Goal: Task Accomplishment & Management: Complete application form

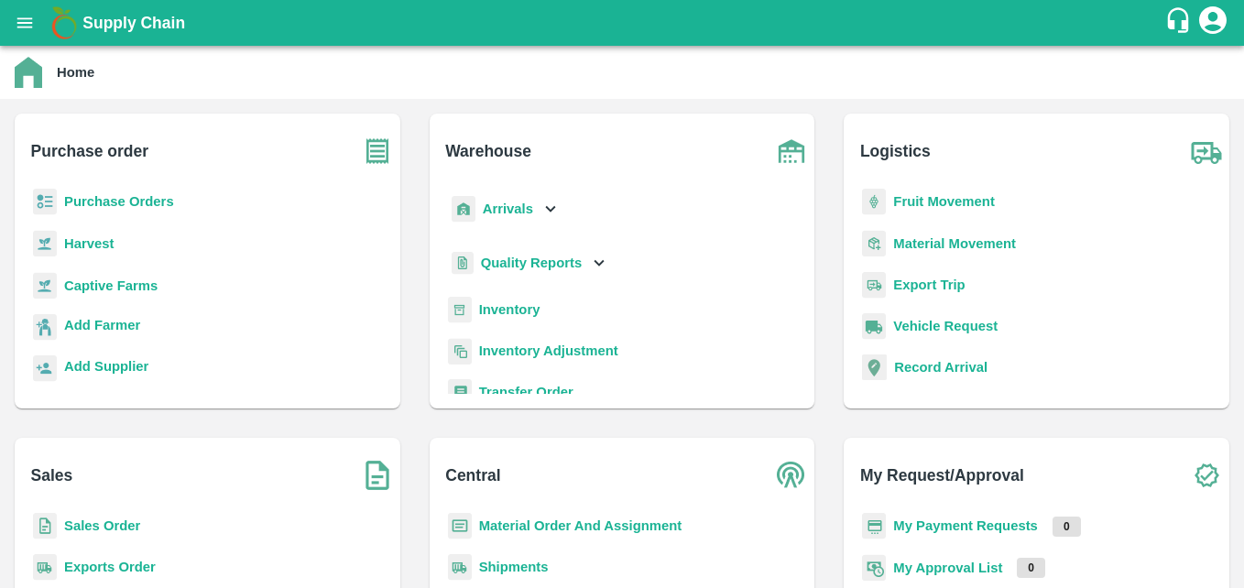
click at [367, 424] on div "Sales Sales Order Exports Order Sales Enquiry Pricing Approvals" at bounding box center [207, 585] width 415 height 324
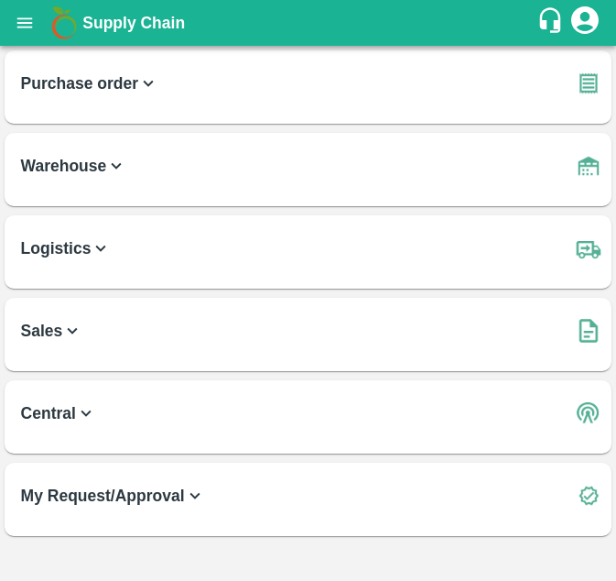
click at [148, 82] on icon at bounding box center [148, 83] width 20 height 20
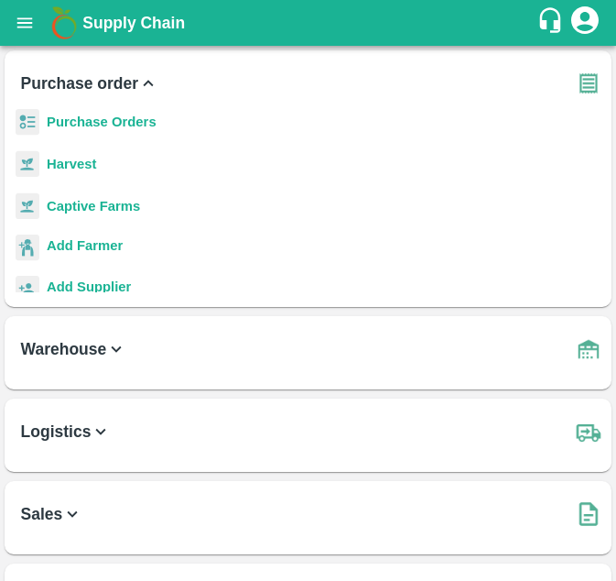
click at [148, 82] on icon at bounding box center [149, 83] width 10 height 6
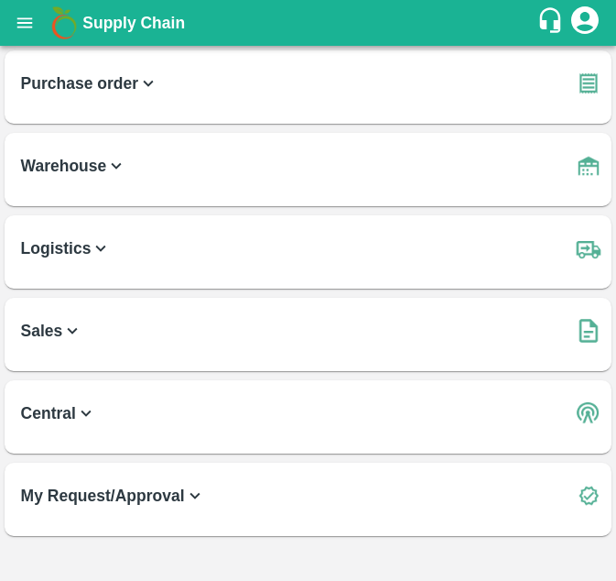
click at [95, 252] on icon at bounding box center [101, 248] width 20 height 20
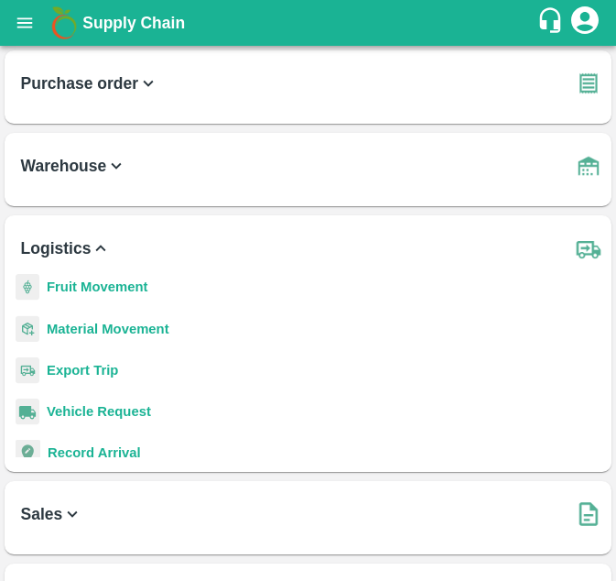
click at [95, 252] on icon at bounding box center [101, 248] width 20 height 20
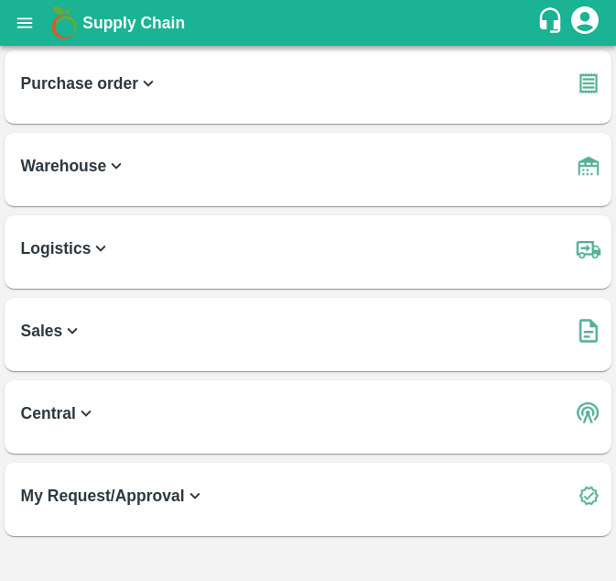
click at [67, 333] on icon at bounding box center [72, 331] width 20 height 20
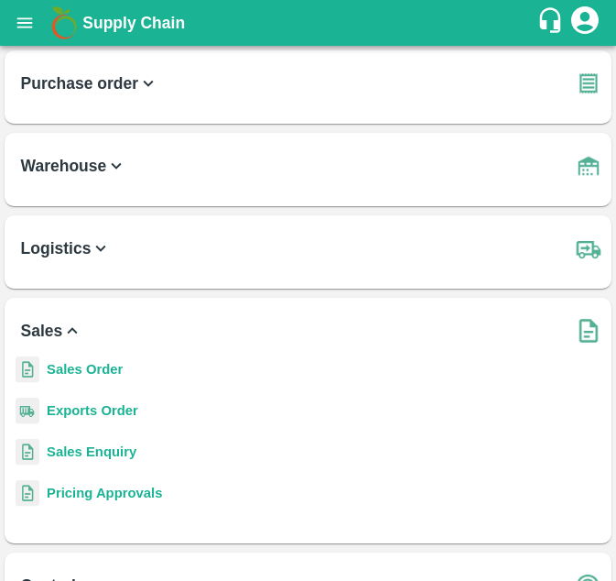
scroll to position [127, 0]
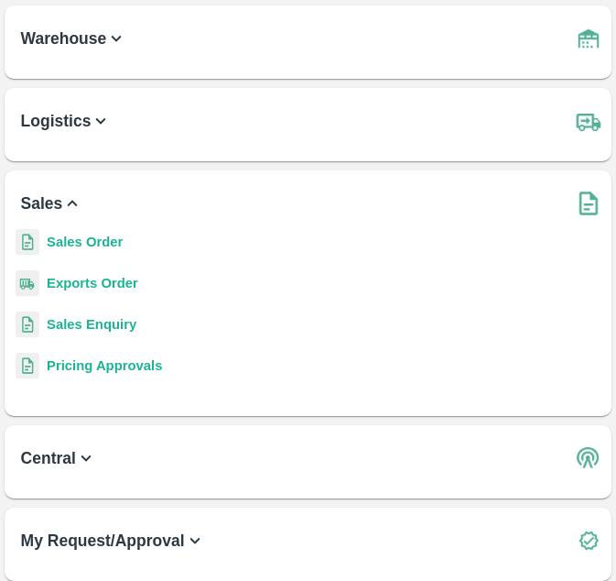
click at [82, 239] on b "Sales Order" at bounding box center [85, 242] width 76 height 15
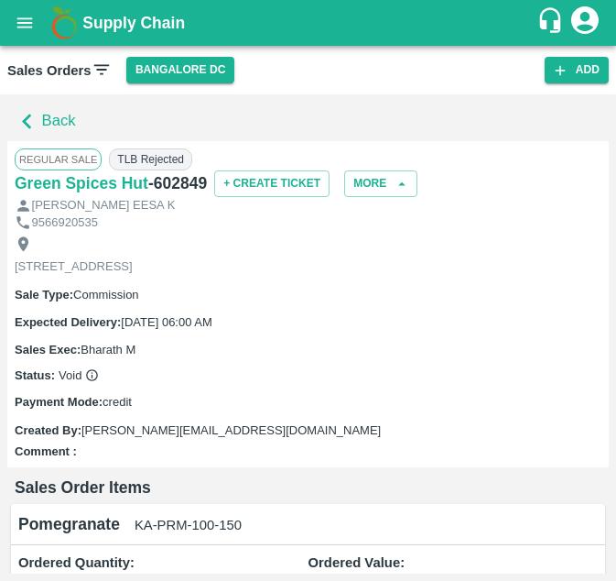
click at [95, 71] on icon at bounding box center [102, 70] width 20 height 20
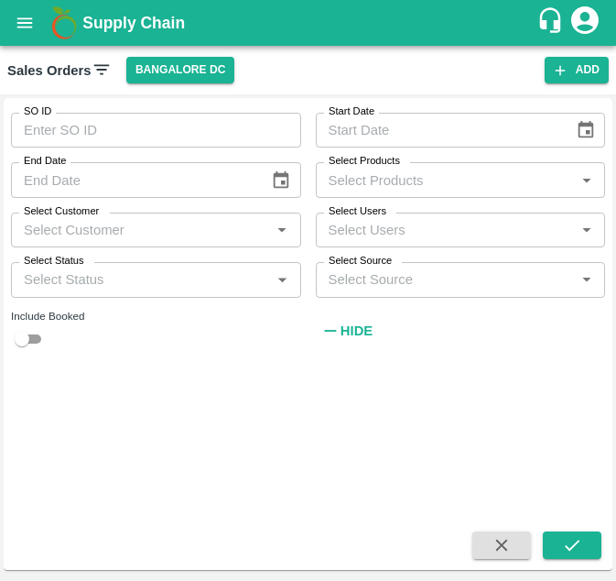
click at [104, 117] on input "SO ID" at bounding box center [156, 130] width 290 height 35
click at [179, 63] on button "Bangalore DC" at bounding box center [180, 70] width 109 height 27
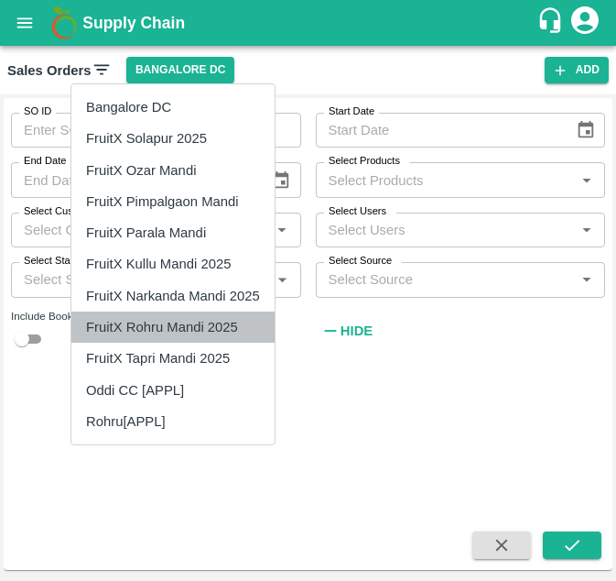
click at [177, 321] on li "FruitX Rohru Mandi 2025" at bounding box center [172, 326] width 203 height 31
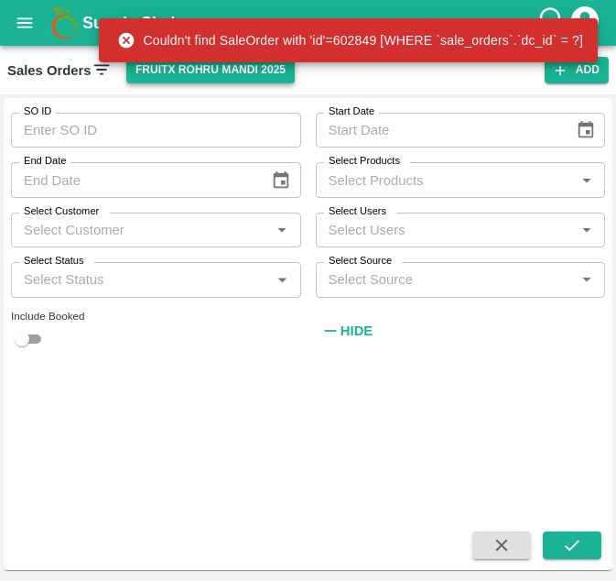
click at [186, 83] on button "FruitX Rohru Mandi 2025" at bounding box center [210, 70] width 169 height 27
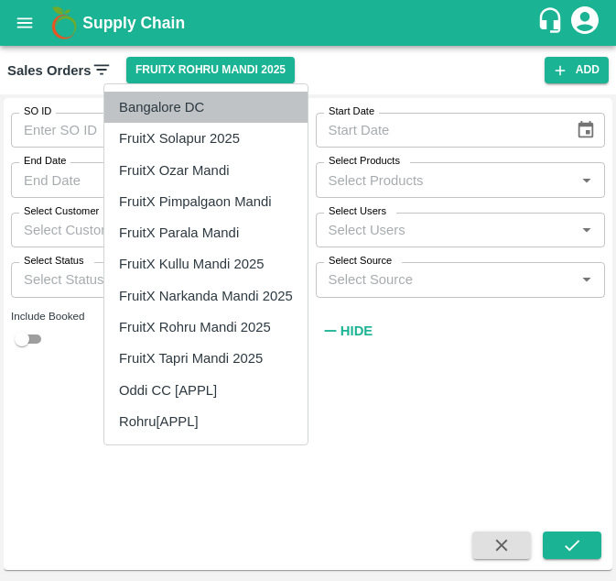
click at [187, 105] on li "Bangalore DC" at bounding box center [205, 107] width 203 height 31
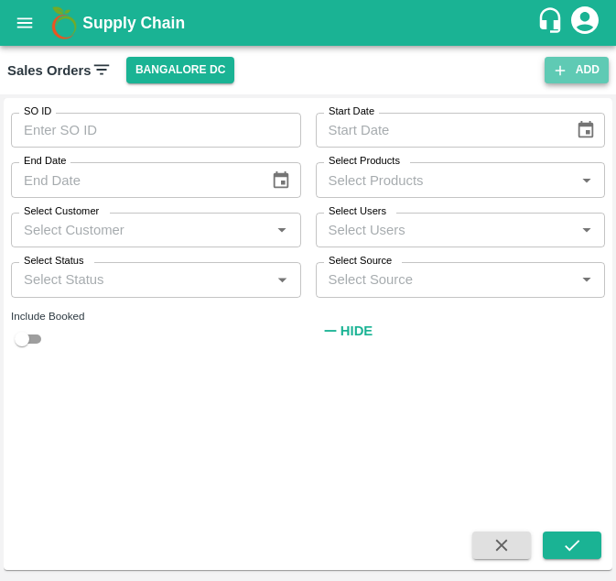
click at [578, 67] on button "Add" at bounding box center [577, 70] width 64 height 27
click at [573, 80] on button "Add" at bounding box center [577, 70] width 64 height 27
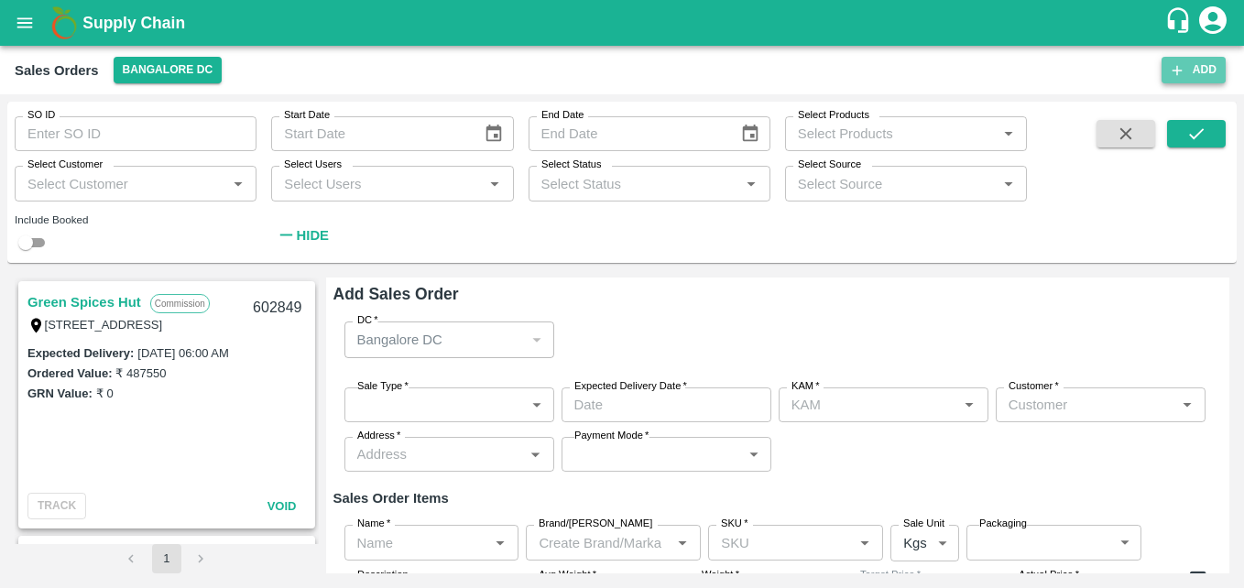
click at [1187, 65] on button "Add" at bounding box center [1194, 70] width 64 height 27
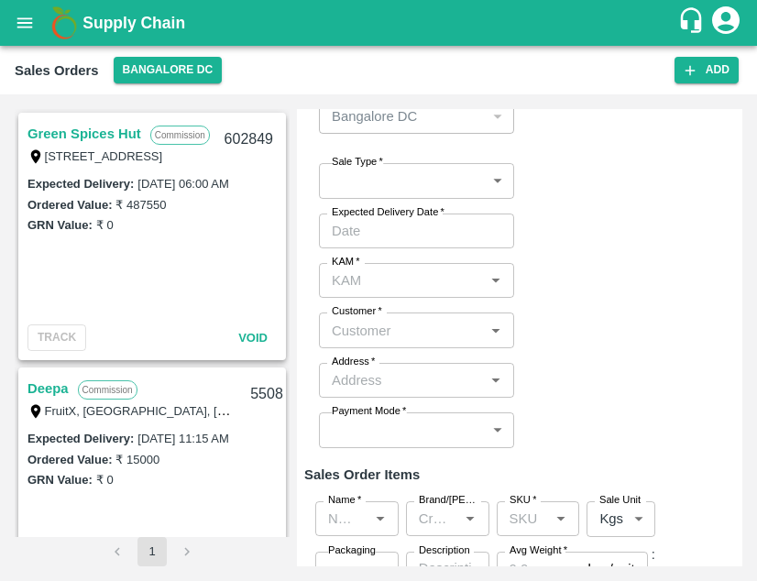
scroll to position [54, 0]
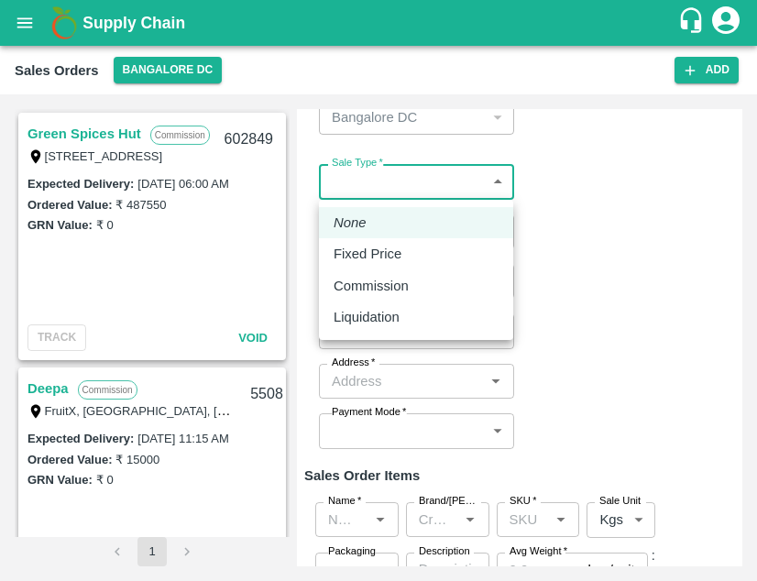
click at [475, 181] on body "Supply Chain Sales Orders Bangalore DC Add SO ID SO ID Start Date Start Date En…" at bounding box center [378, 290] width 757 height 581
click at [376, 290] on p "Commission" at bounding box center [370, 286] width 75 height 20
type input "2"
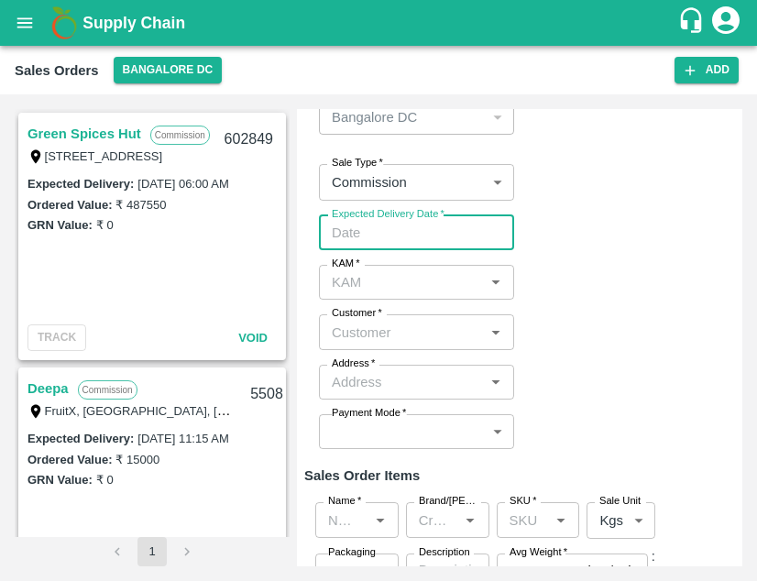
type input "DD/MM/YYYY hh:mm aa"
click at [473, 238] on input "DD/MM/YYYY hh:mm aa" at bounding box center [410, 232] width 182 height 35
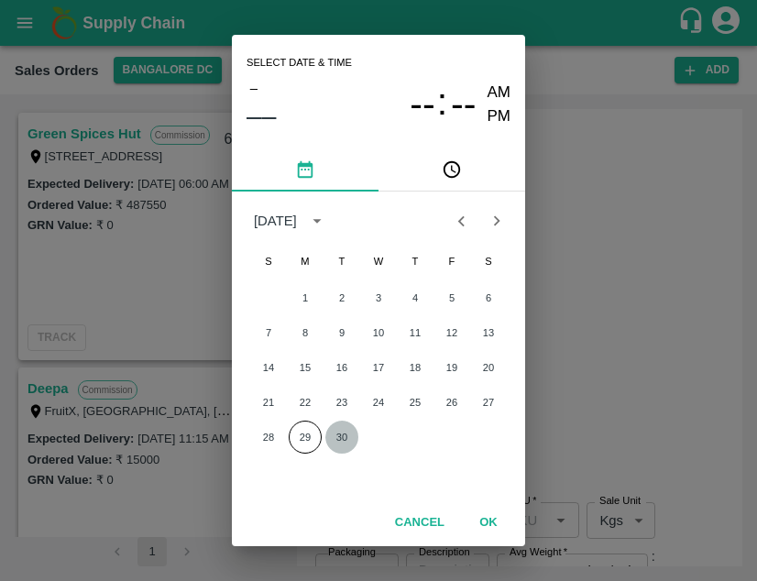
click at [340, 429] on button "30" at bounding box center [341, 436] width 33 height 33
type input "30/09/2025 12:00 AM"
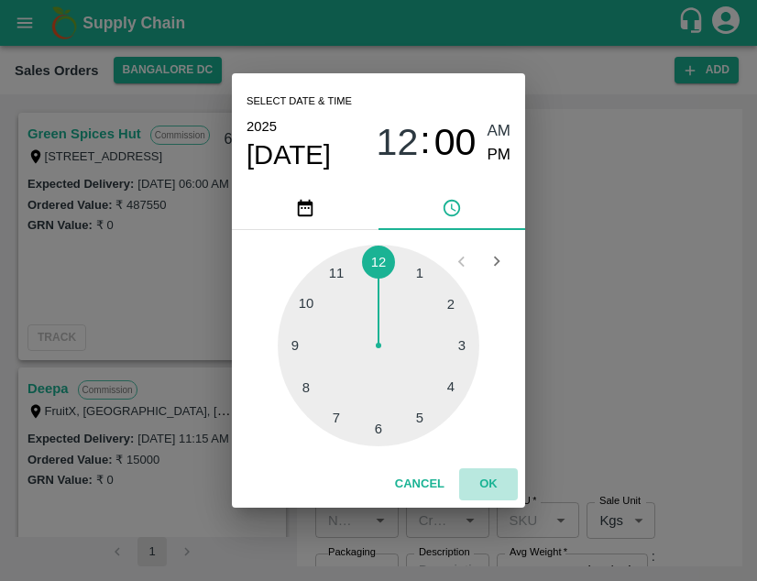
click at [487, 484] on button "OK" at bounding box center [488, 484] width 59 height 32
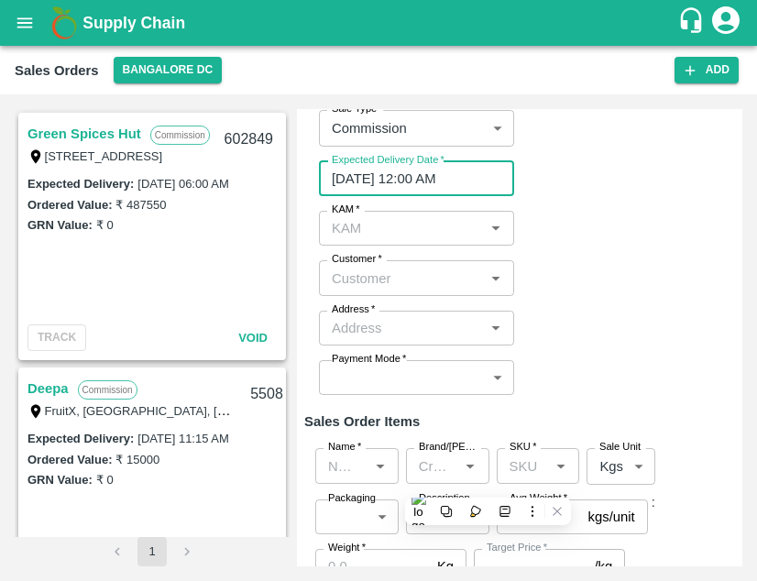
scroll to position [110, 0]
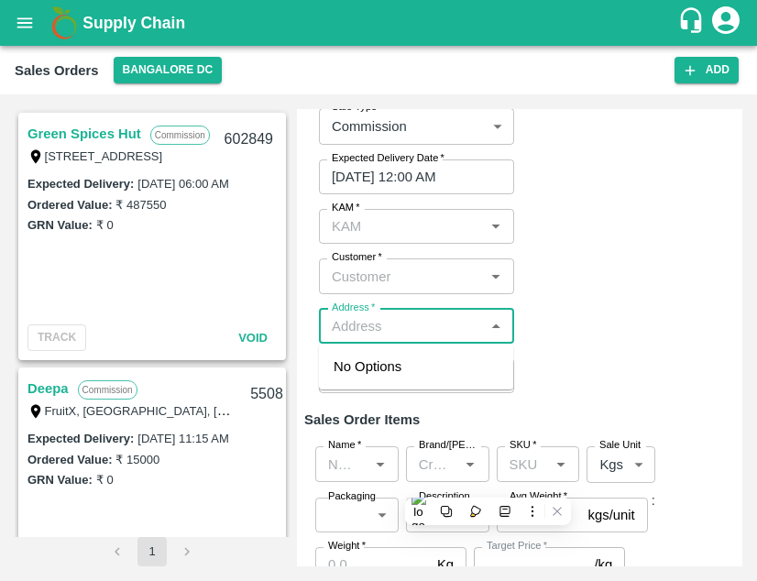
click at [459, 323] on input "Address   *" at bounding box center [401, 326] width 154 height 24
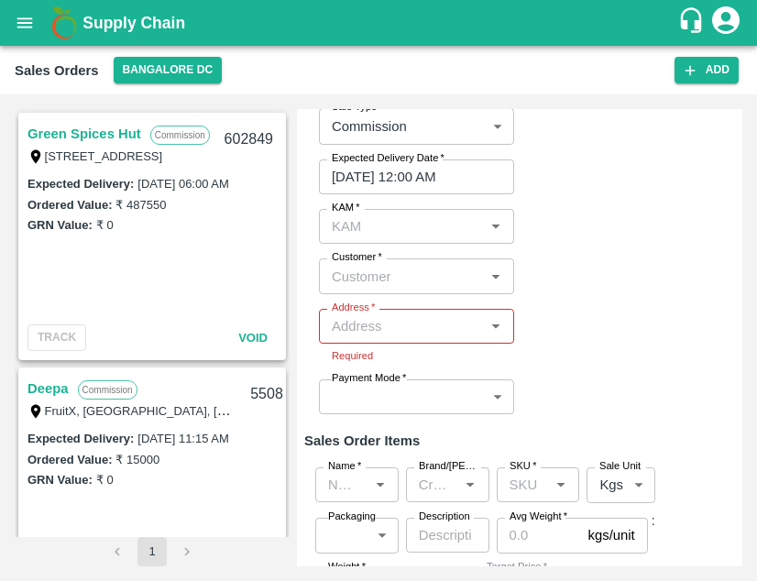
click at [562, 332] on div "Sale Type   * Commission 2 Sale Type Expected Delivery Date   * 30/09/2025 12:0…" at bounding box center [519, 260] width 431 height 335
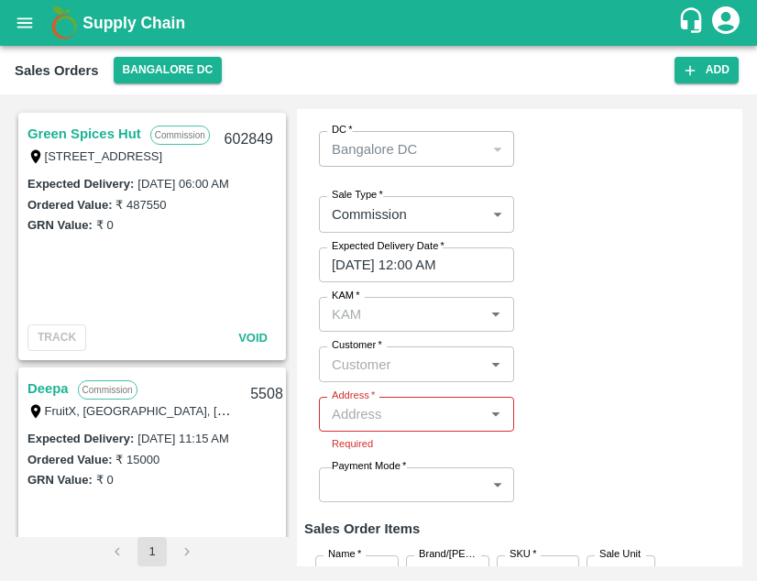
scroll to position [21, 0]
click at [413, 349] on div "Customer   *" at bounding box center [416, 364] width 195 height 35
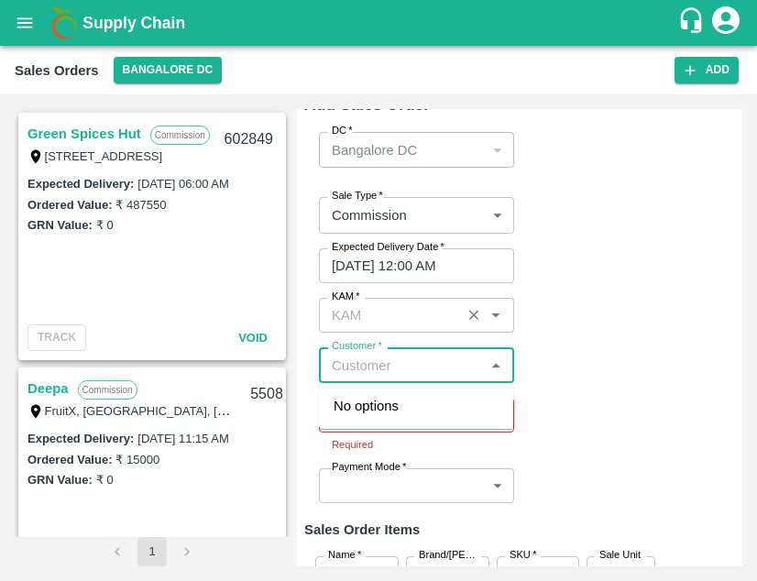
click at [405, 309] on input "KAM   *" at bounding box center [389, 315] width 130 height 24
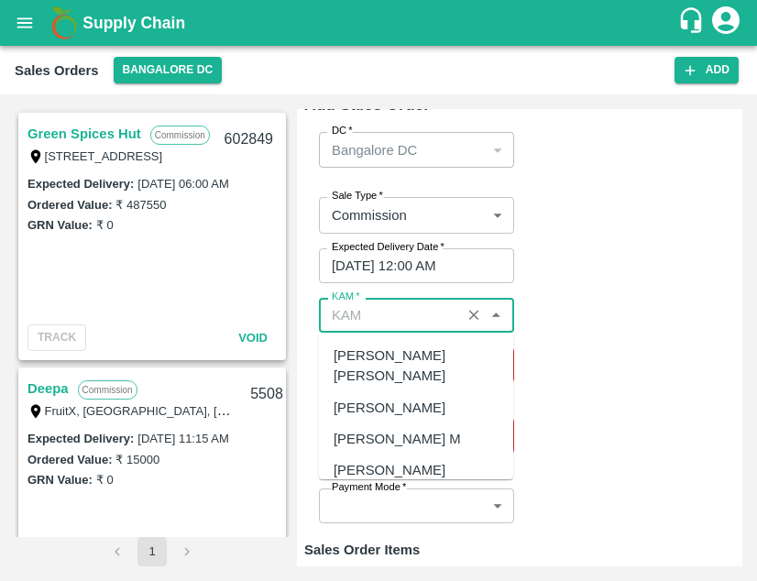
click at [435, 398] on div "Abhishek Shastri" at bounding box center [389, 408] width 112 height 20
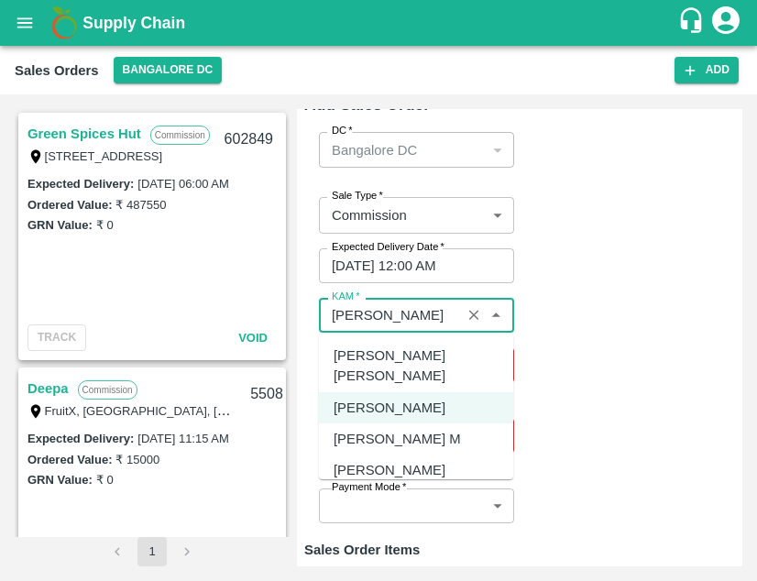
click at [394, 460] on div "Adesh Gulia" at bounding box center [389, 470] width 112 height 20
type input "Adesh Gulia"
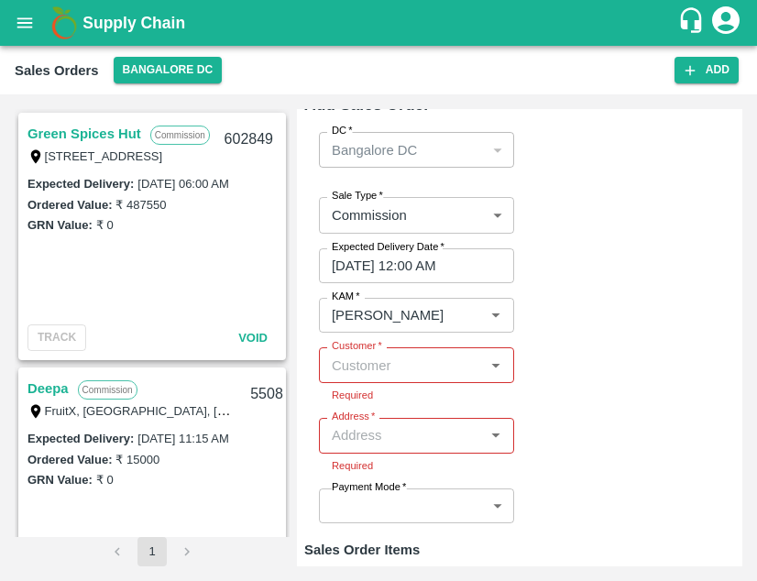
click at [584, 389] on div "Sale Type   * Commission 2 Sale Type Expected Delivery Date   * 30/09/2025 12:0…" at bounding box center [519, 359] width 431 height 355
click at [443, 367] on input "Customer   *" at bounding box center [401, 365] width 154 height 24
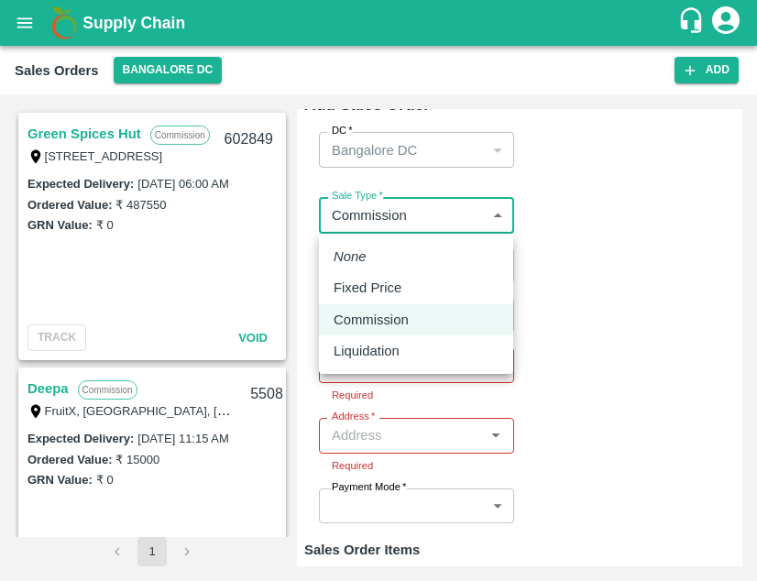
click at [456, 204] on body "Supply Chain Sales Orders Bangalore DC Add SO ID SO ID Start Date Start Date En…" at bounding box center [378, 290] width 757 height 581
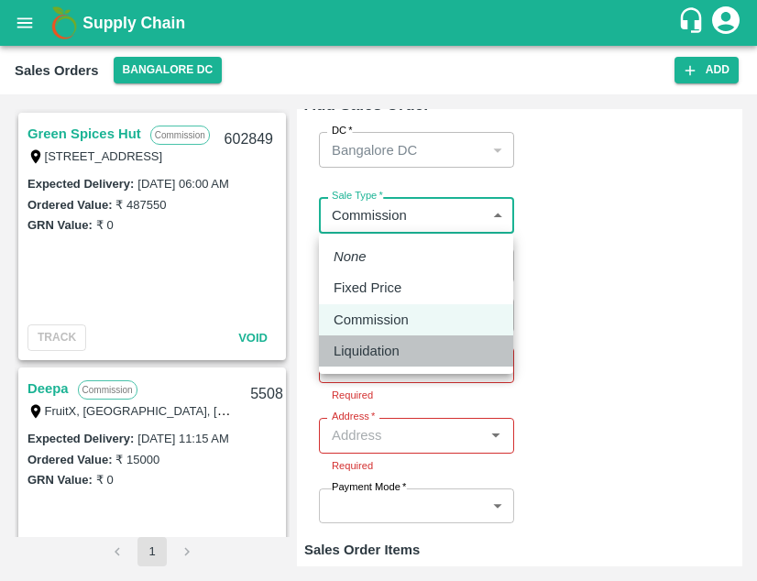
click at [393, 349] on p "Liquidation" at bounding box center [366, 351] width 66 height 20
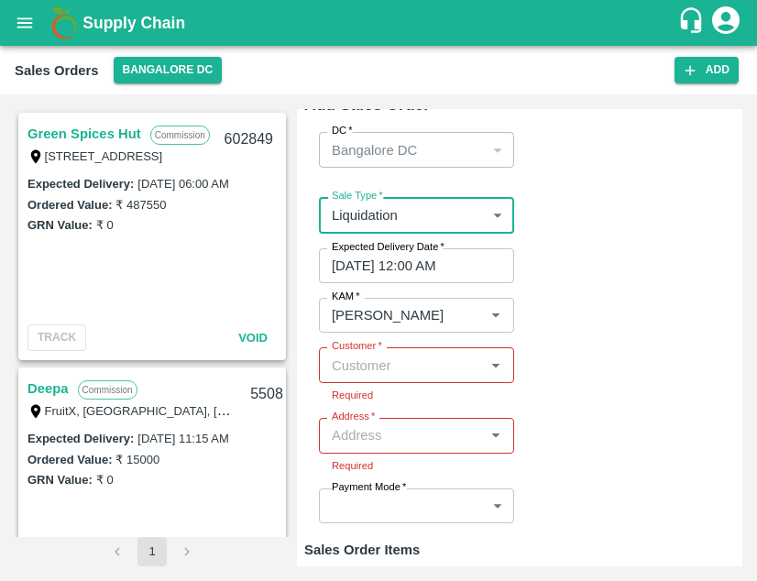
click at [453, 224] on body "Supply Chain Sales Orders Bangalore DC Add SO ID SO ID Start Date Start Date En…" at bounding box center [378, 290] width 757 height 581
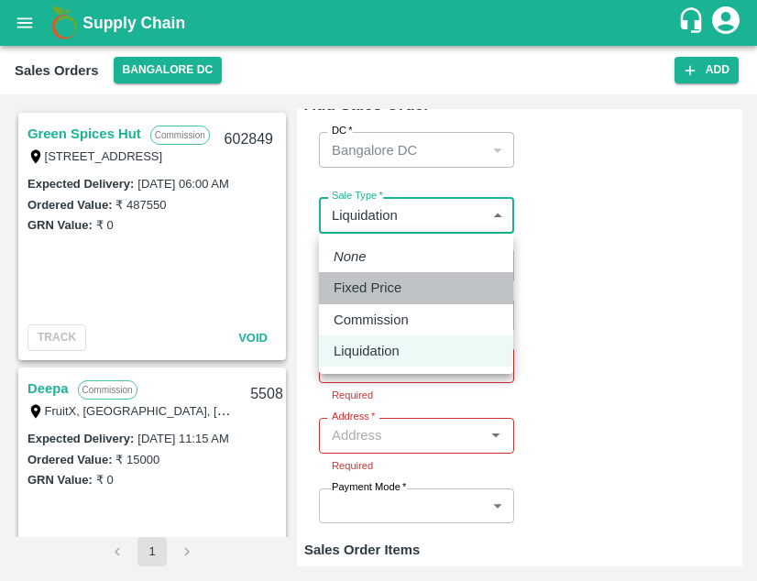
click at [398, 289] on p "Fixed Price" at bounding box center [367, 288] width 68 height 20
type input "1"
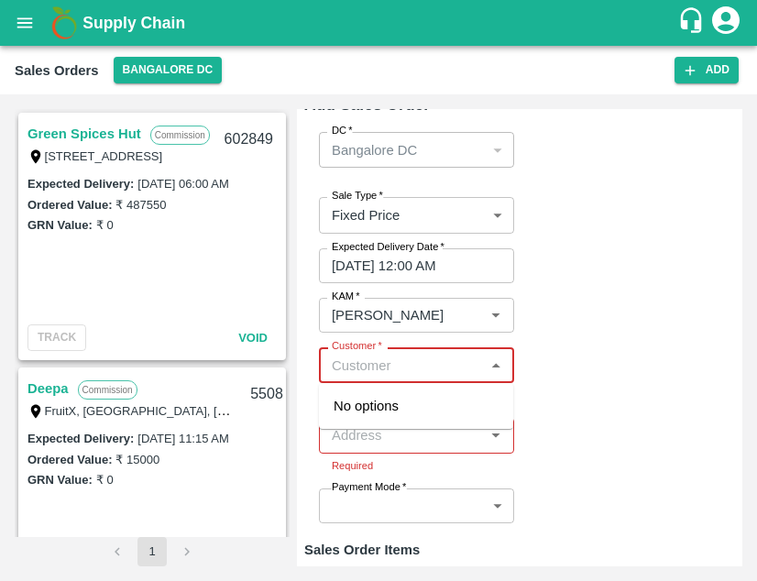
click at [419, 359] on input "Customer   *" at bounding box center [401, 365] width 154 height 24
click at [472, 309] on icon "Clear" at bounding box center [473, 315] width 17 height 17
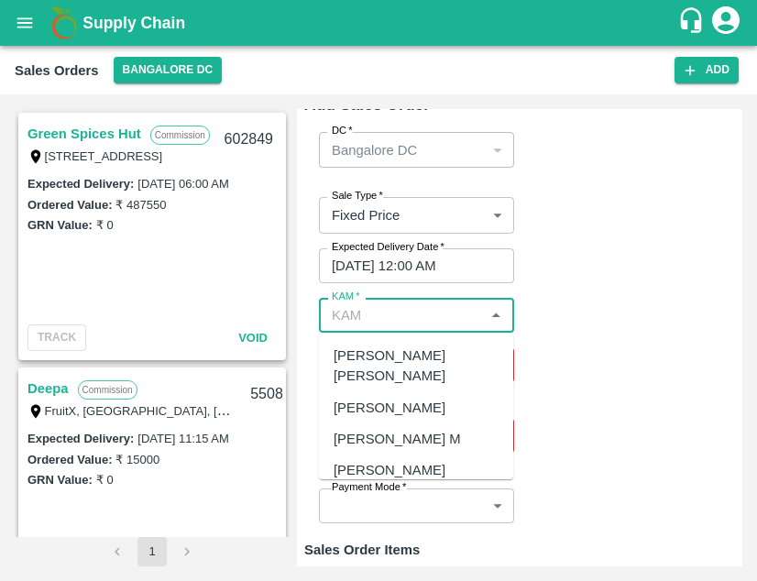
click at [453, 311] on input "KAM   *" at bounding box center [401, 315] width 154 height 24
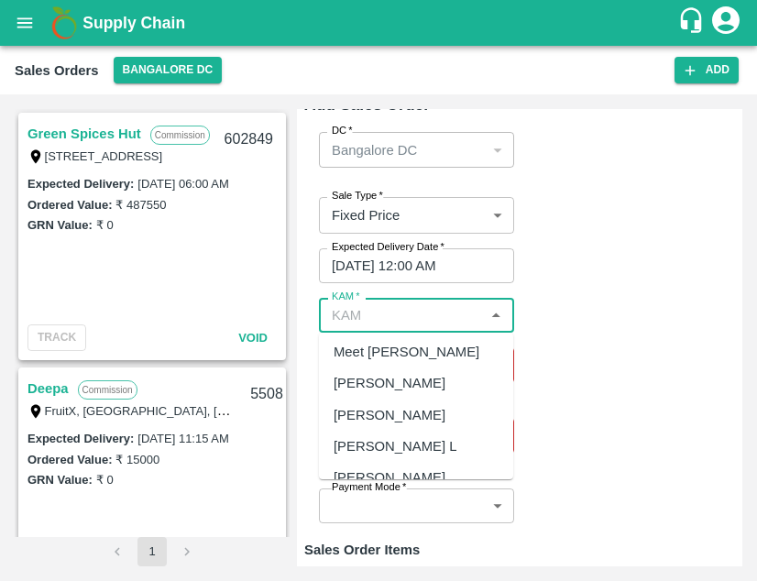
scroll to position [1405, 0]
click at [418, 430] on div "Nanda Kumar L" at bounding box center [416, 445] width 194 height 31
type input "Nanda Kumar L"
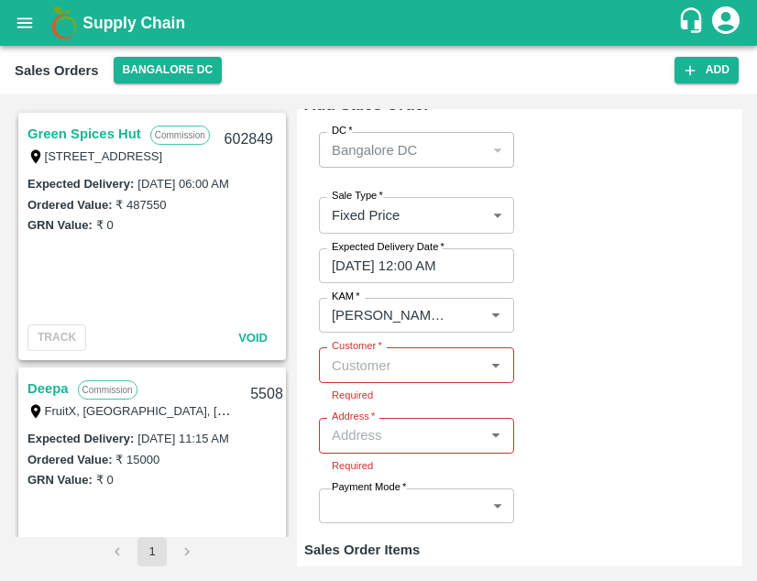
click at [492, 152] on div "Bangalore DC" at bounding box center [416, 150] width 195 height 36
click at [456, 372] on input "Customer   *" at bounding box center [401, 365] width 154 height 24
click at [574, 384] on div "Sale Type   * Fixed Price 1 Sale Type Expected Delivery Date   * 30/09/2025 12:…" at bounding box center [519, 359] width 431 height 355
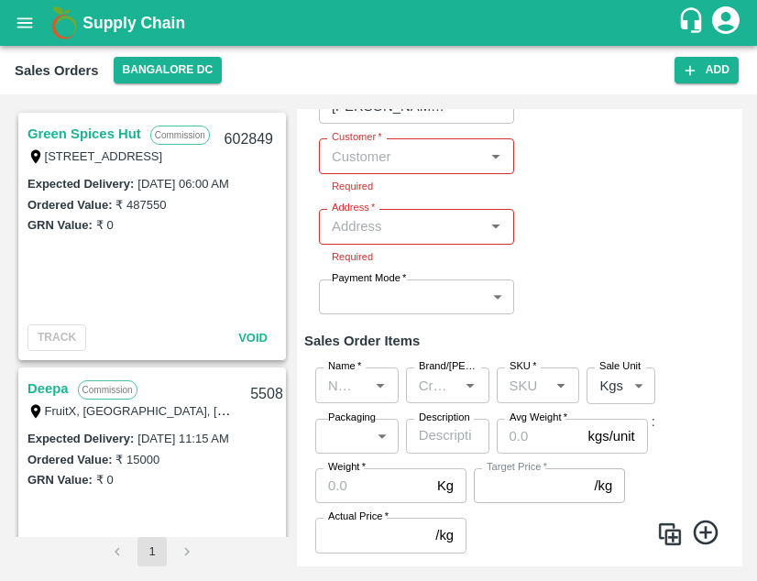
scroll to position [266, 0]
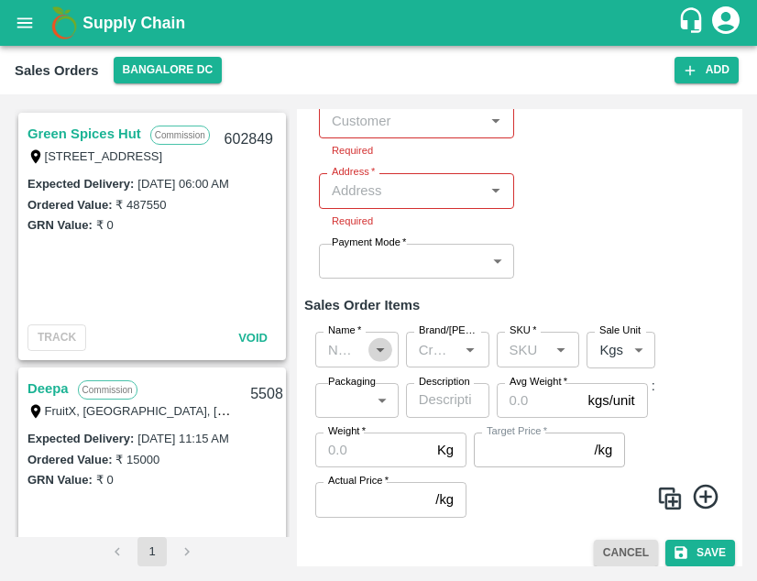
click at [383, 355] on icon "Open" at bounding box center [380, 349] width 20 height 20
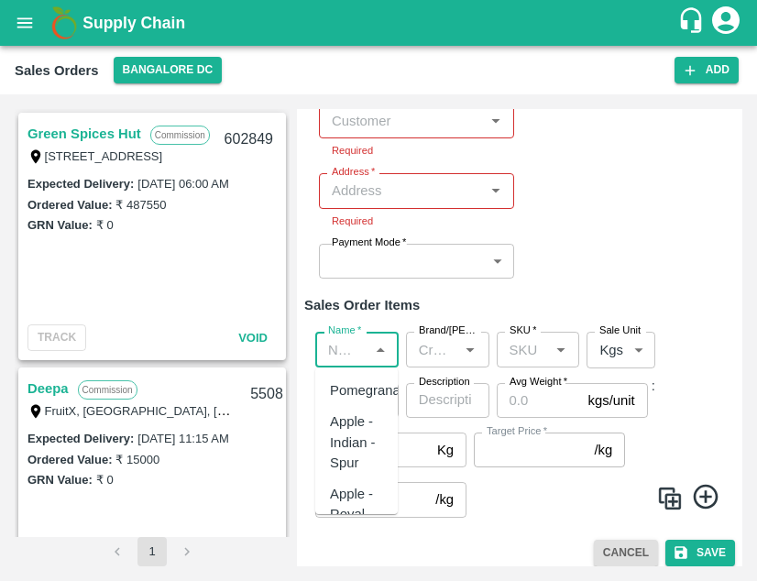
click at [355, 444] on div "Apple - Indian - Spur" at bounding box center [356, 441] width 53 height 61
type input "Apple - Indian - Spur"
click at [443, 340] on input "Brand/[PERSON_NAME]" at bounding box center [432, 349] width 42 height 24
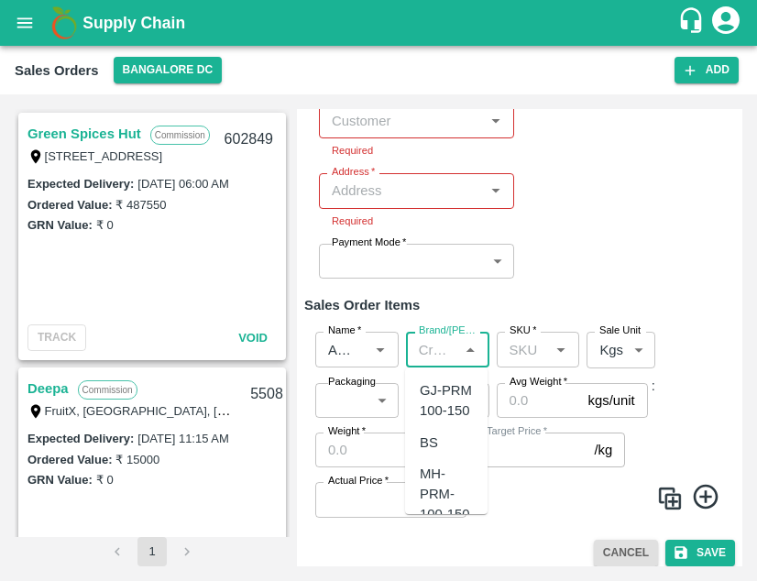
click at [449, 410] on div "GJ-PRM 100-150" at bounding box center [446, 400] width 53 height 41
type input "GJ-PRM 100-150"
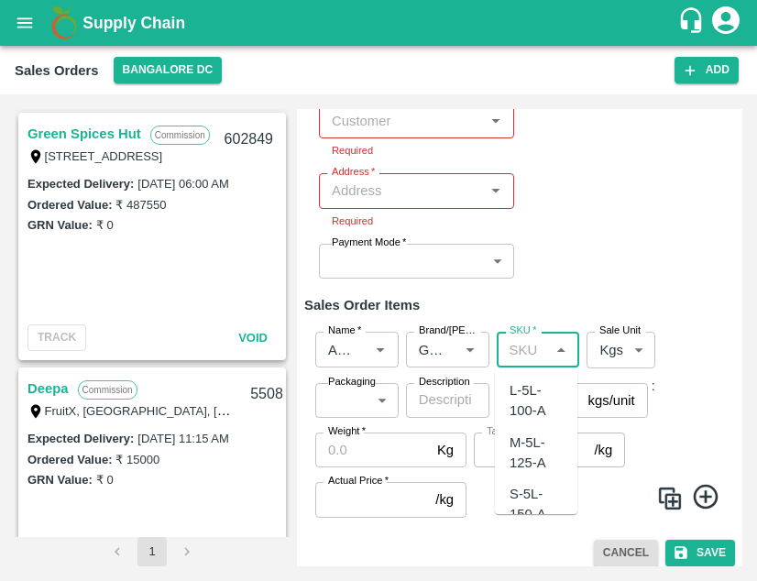
click at [517, 345] on input "SKU   *" at bounding box center [523, 349] width 42 height 24
click at [521, 411] on div "L-5L-100-A" at bounding box center [535, 400] width 53 height 41
type input "L-5L-100-A"
type input "NA"
click at [442, 354] on icon "Clear" at bounding box center [448, 349] width 17 height 17
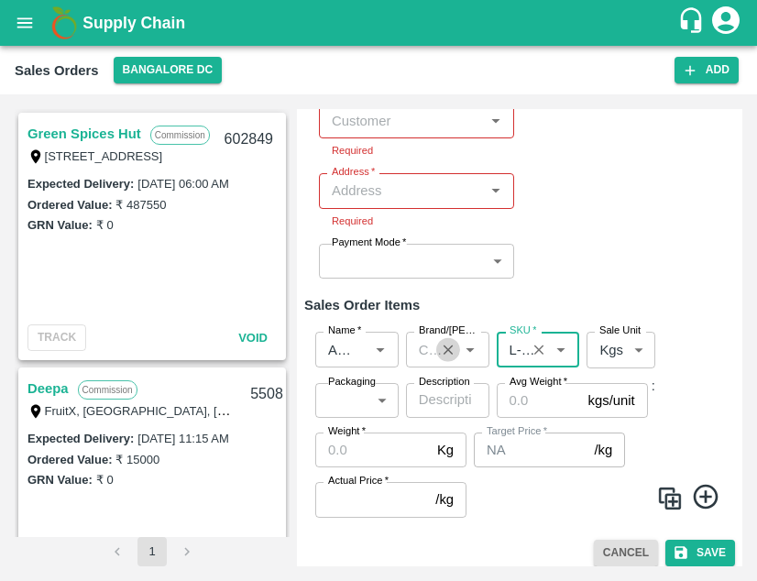
scroll to position [0, 0]
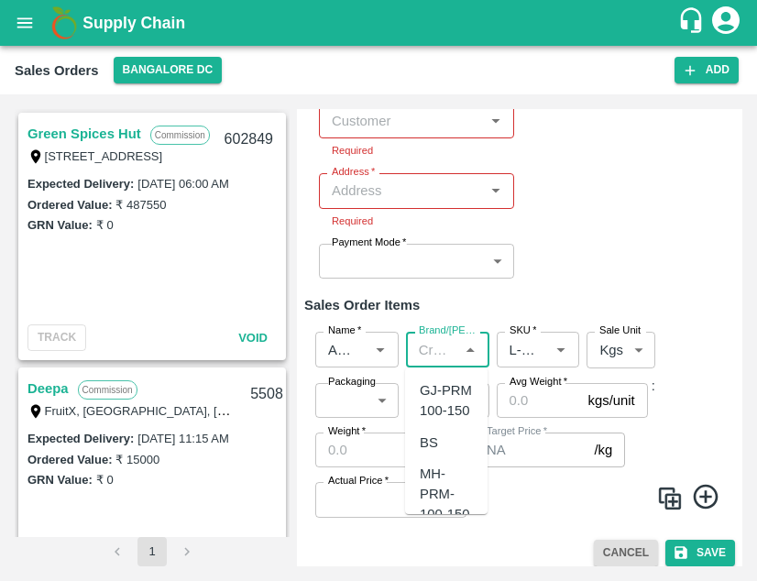
click at [432, 350] on input "Brand/[PERSON_NAME]" at bounding box center [432, 349] width 42 height 24
click at [445, 427] on div "GJ-PRM 100-150" at bounding box center [446, 401] width 82 height 52
type input "GJ-PRM 100-150"
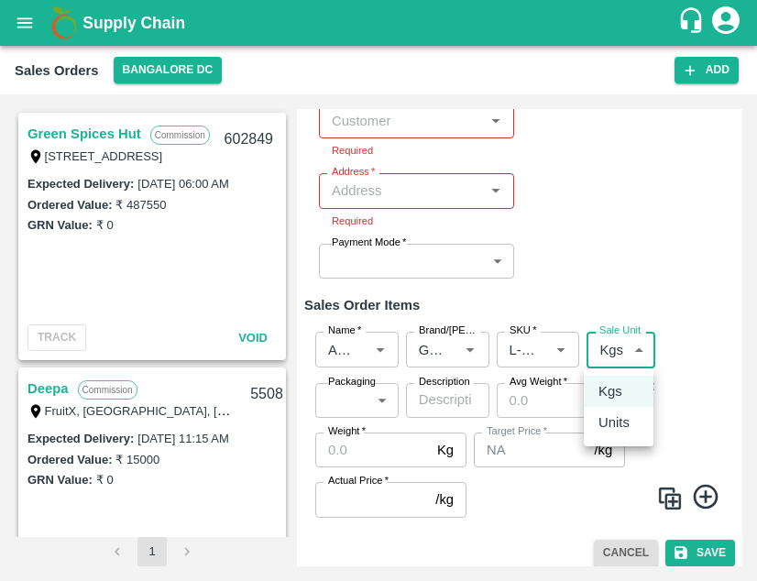
click at [603, 351] on body "Supply Chain Sales Orders Bangalore DC Add SO ID SO ID Start Date Start Date En…" at bounding box center [378, 290] width 757 height 581
click at [615, 438] on li "Units" at bounding box center [619, 422] width 70 height 31
type input "2"
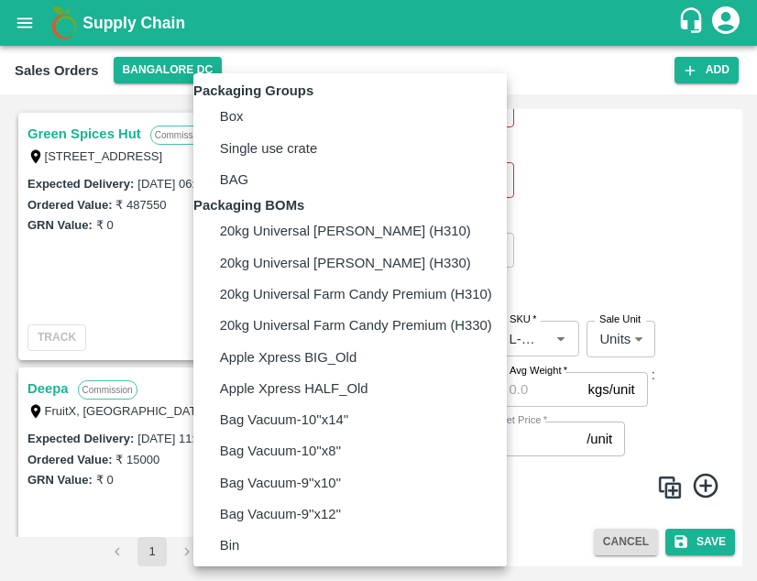
click at [374, 391] on body "Supply Chain Sales Orders Bangalore DC Add SO ID SO ID Start Date Start Date En…" at bounding box center [378, 290] width 757 height 581
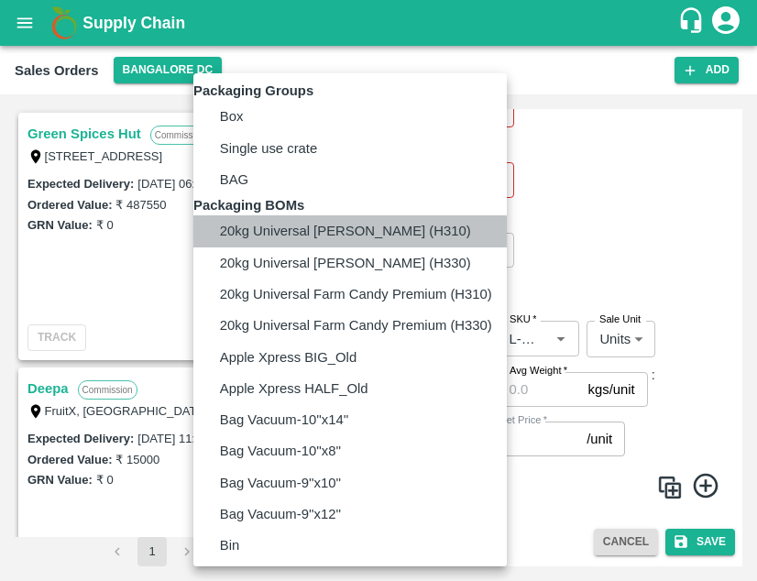
click at [428, 241] on p "20kg Universal Box Brown (H310)" at bounding box center [345, 231] width 251 height 20
type input "BOM/456"
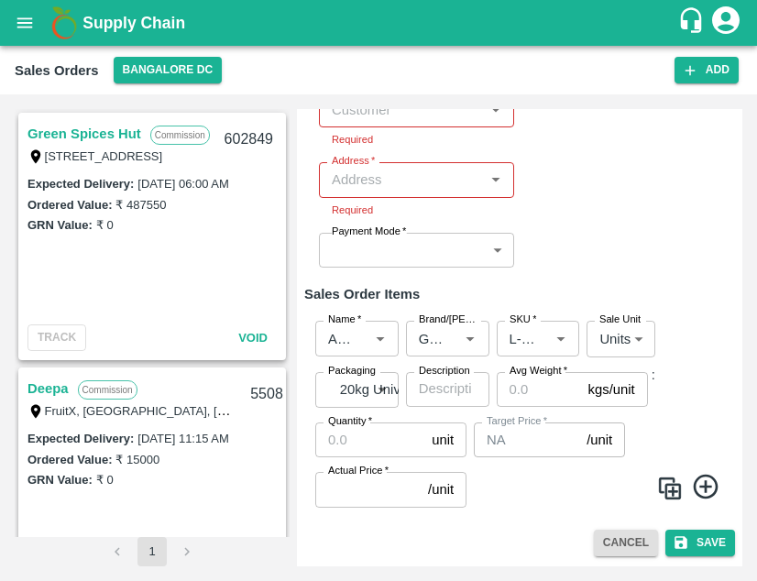
click at [434, 375] on label "Description" at bounding box center [444, 371] width 51 height 15
click at [434, 379] on textarea "Description" at bounding box center [448, 388] width 58 height 19
click at [700, 476] on icon at bounding box center [705, 486] width 25 height 25
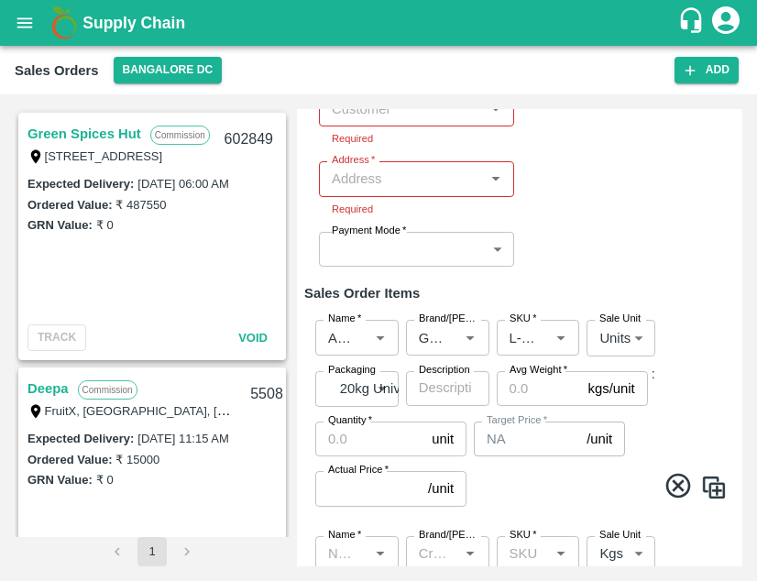
scroll to position [492, 0]
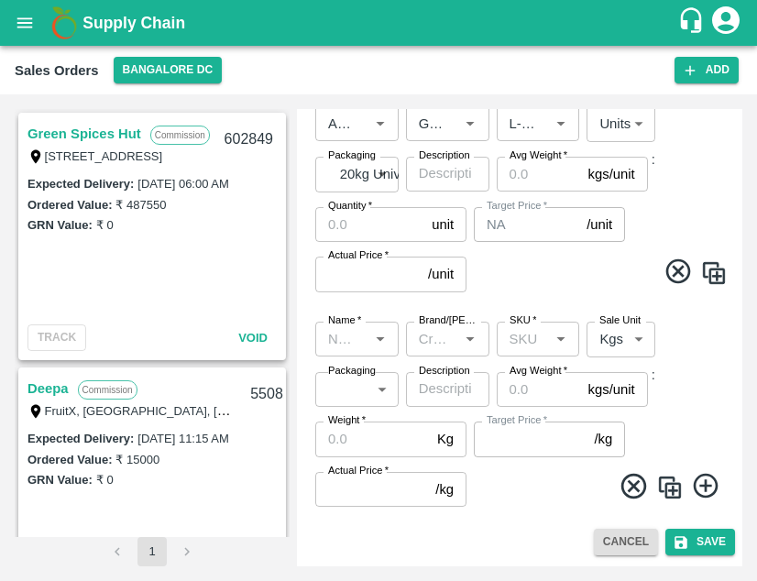
click at [70, 71] on div "Sales Orders" at bounding box center [57, 71] width 84 height 24
click at [27, 25] on icon "open drawer" at bounding box center [25, 23] width 20 height 20
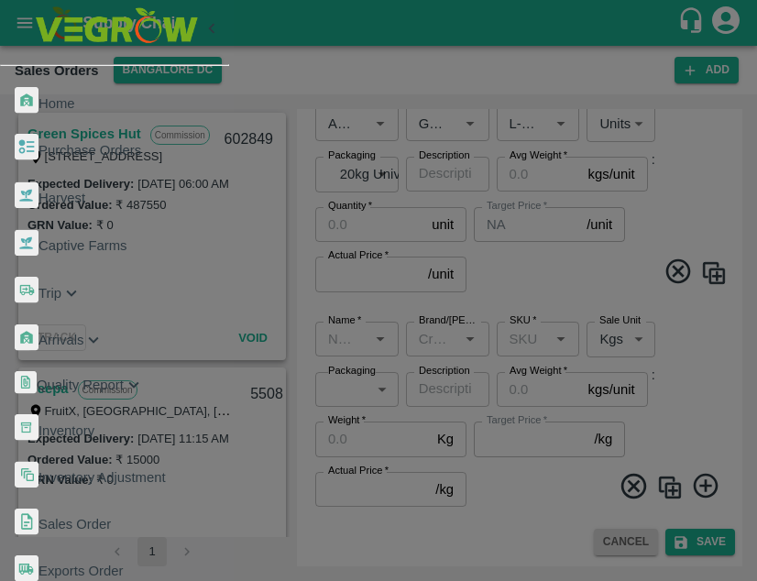
click at [694, 405] on div at bounding box center [378, 290] width 757 height 581
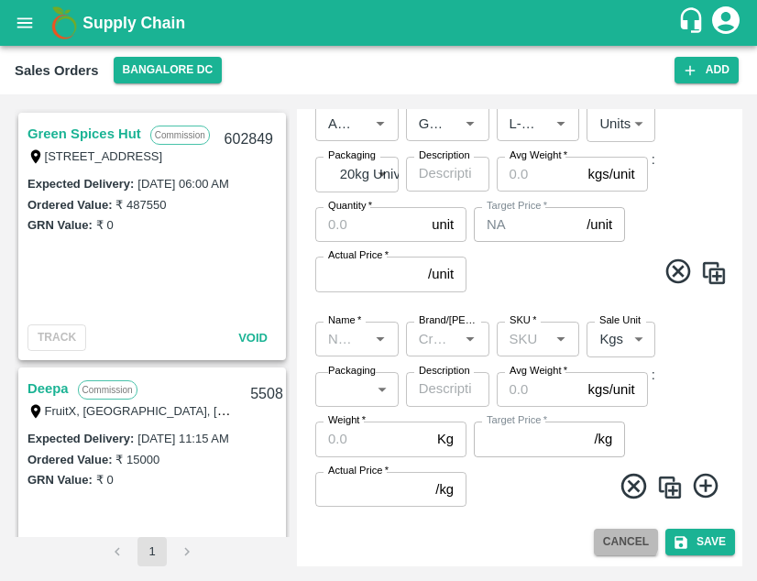
click at [618, 537] on button "Cancel" at bounding box center [626, 542] width 64 height 27
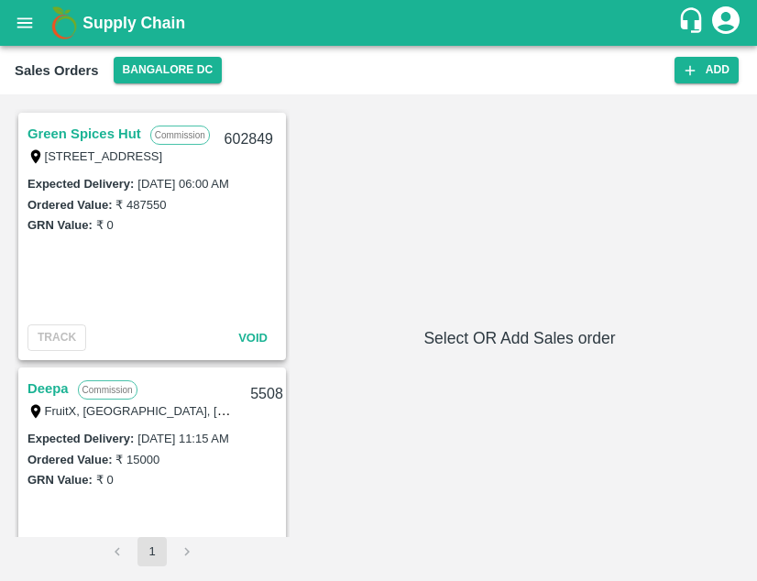
click at [22, 18] on icon "open drawer" at bounding box center [25, 22] width 16 height 10
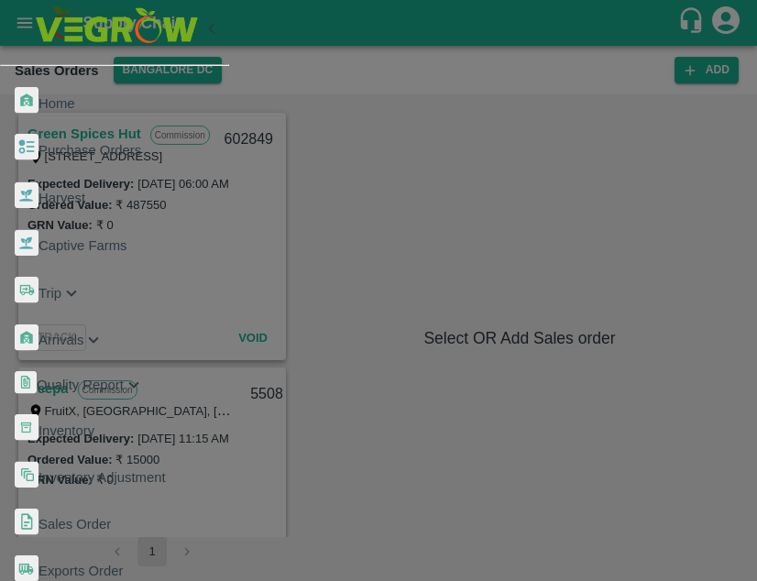
scroll to position [136, 0]
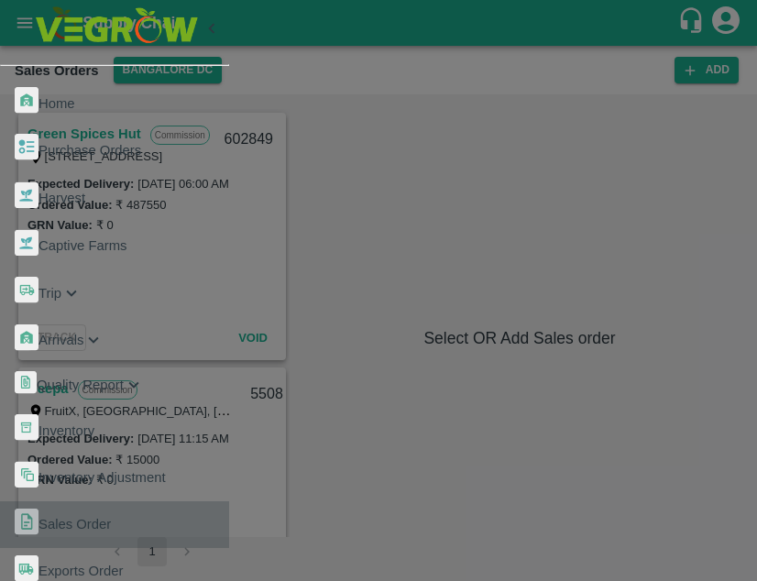
click at [111, 517] on span "Sales Order" at bounding box center [74, 524] width 72 height 15
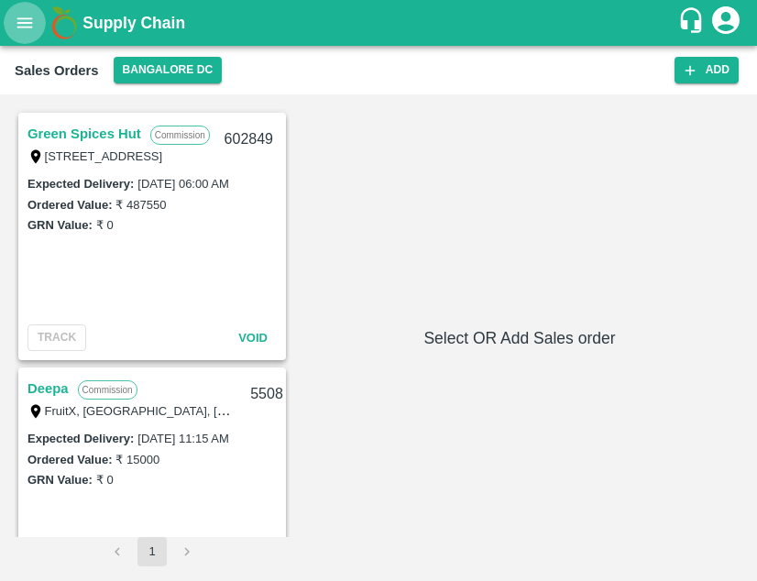
click at [29, 27] on icon "open drawer" at bounding box center [25, 22] width 16 height 10
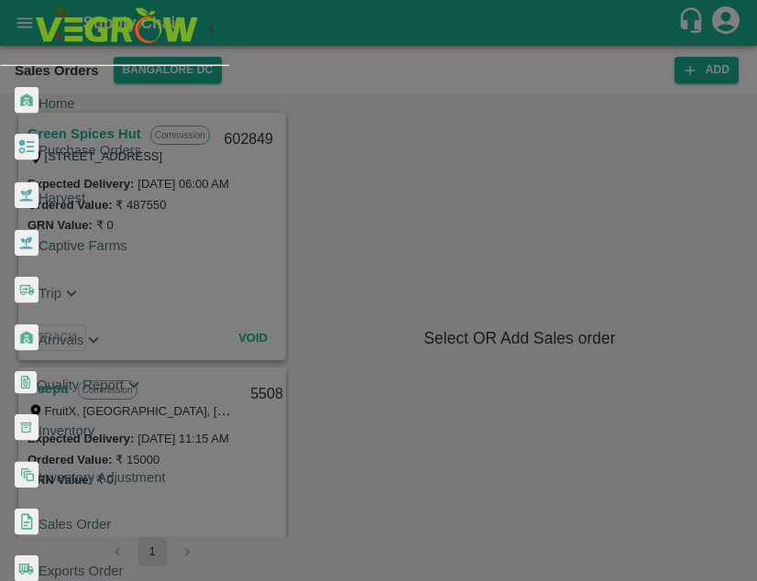
click at [139, 143] on span "Purchase Orders" at bounding box center [89, 150] width 103 height 15
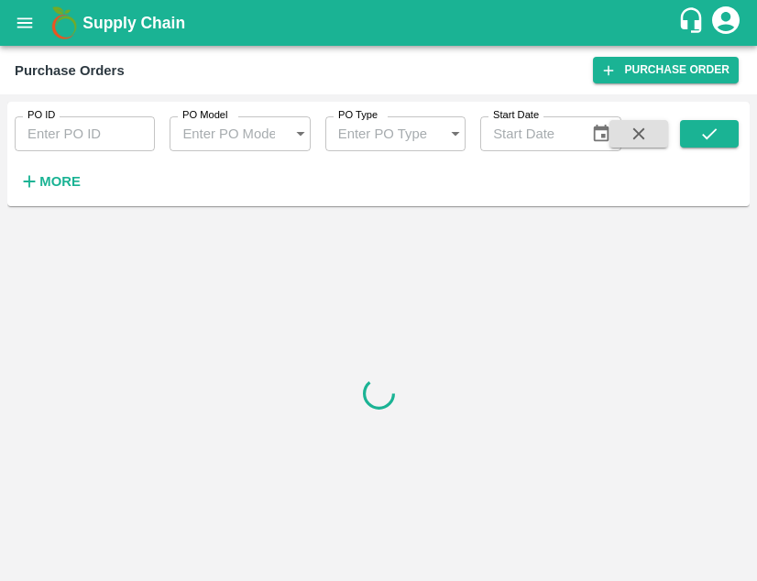
drag, startPoint x: 683, startPoint y: 241, endPoint x: 1056, endPoint y: 339, distance: 385.5
click at [757, 339] on html "Supply Chain Purchase Orders Purchase Order PO ID PO ID PO Model PO Model   * P…" at bounding box center [378, 290] width 757 height 581
click at [23, 20] on icon "open drawer" at bounding box center [25, 23] width 20 height 20
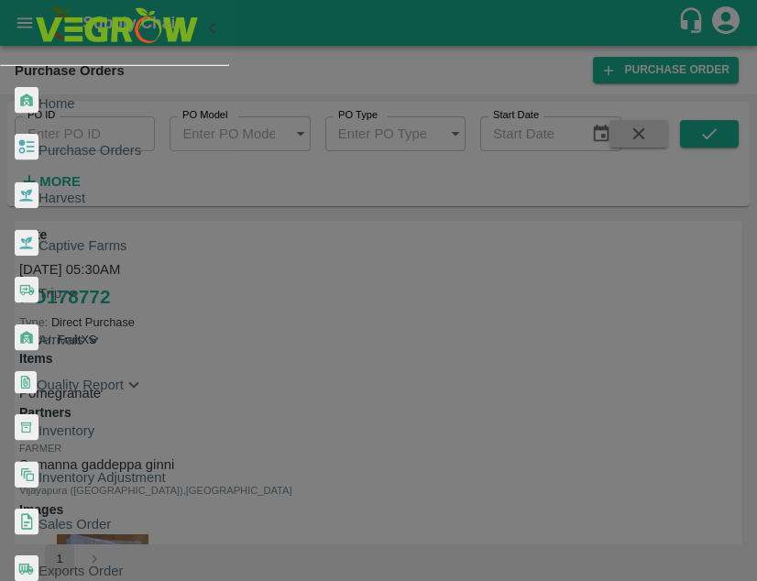
scroll to position [310, 0]
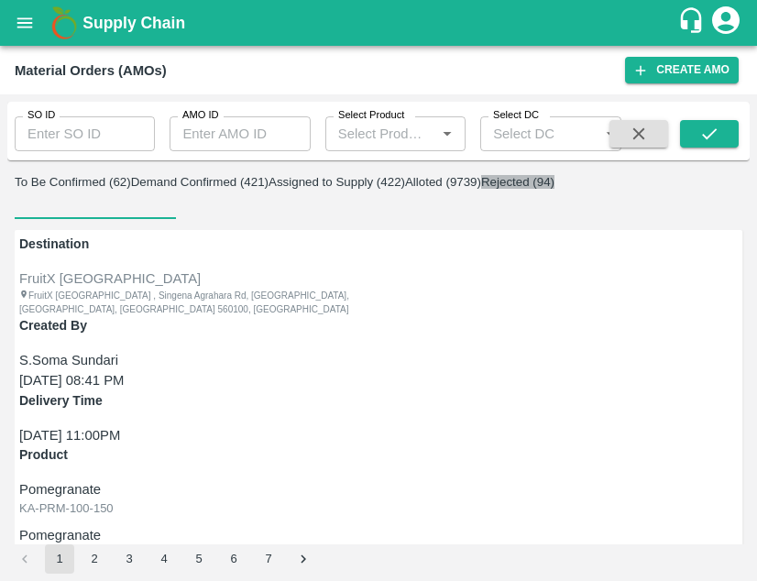
click at [554, 189] on button "Rejected (94)" at bounding box center [517, 182] width 73 height 14
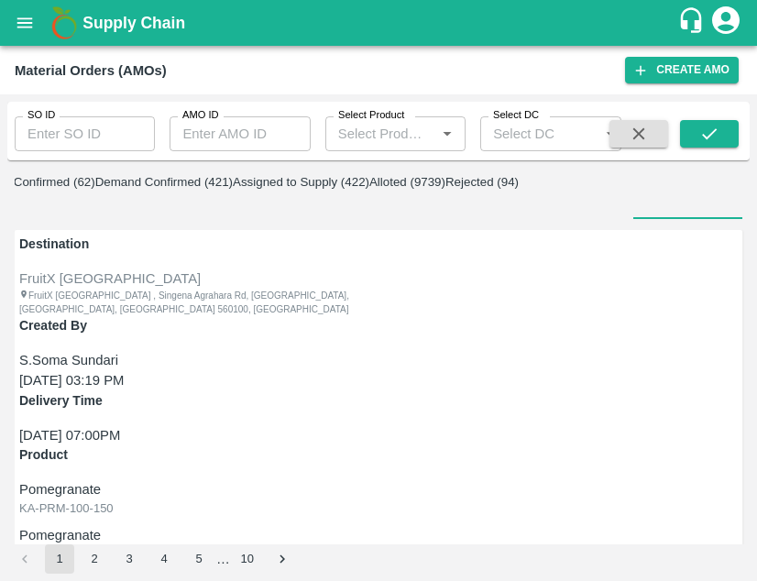
scroll to position [4, 0]
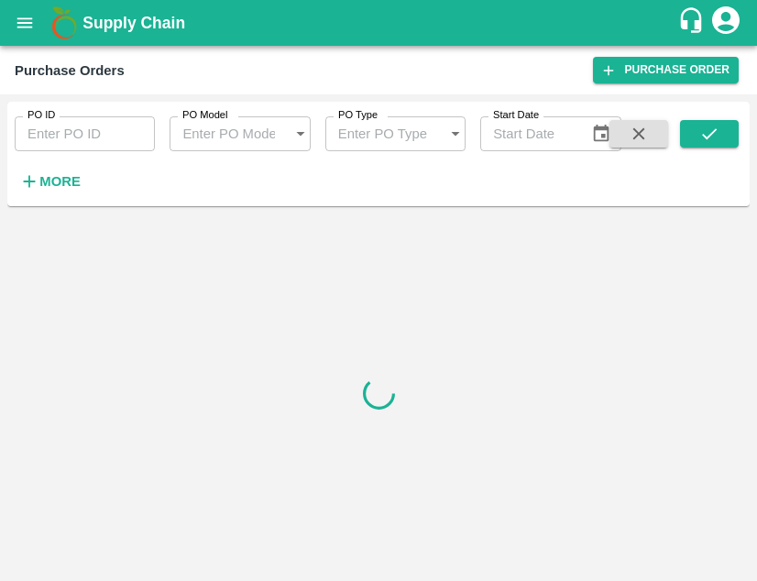
click at [23, 27] on icon "open drawer" at bounding box center [25, 22] width 16 height 10
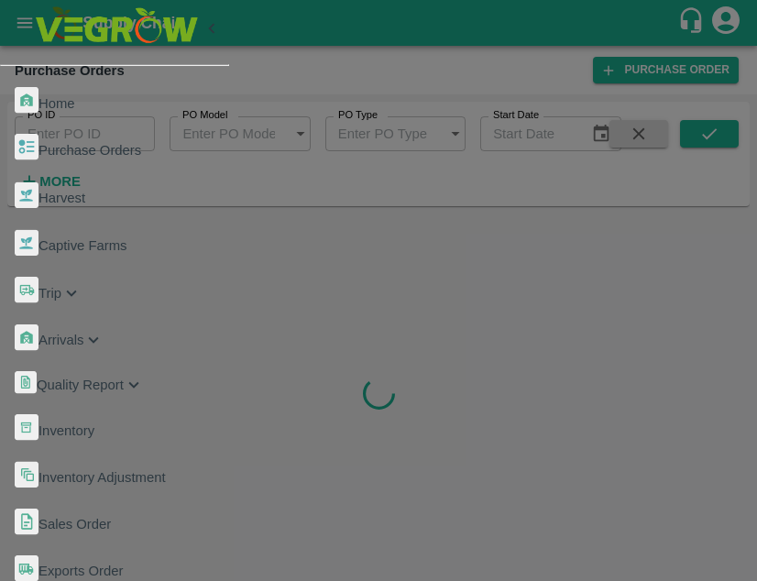
scroll to position [311, 0]
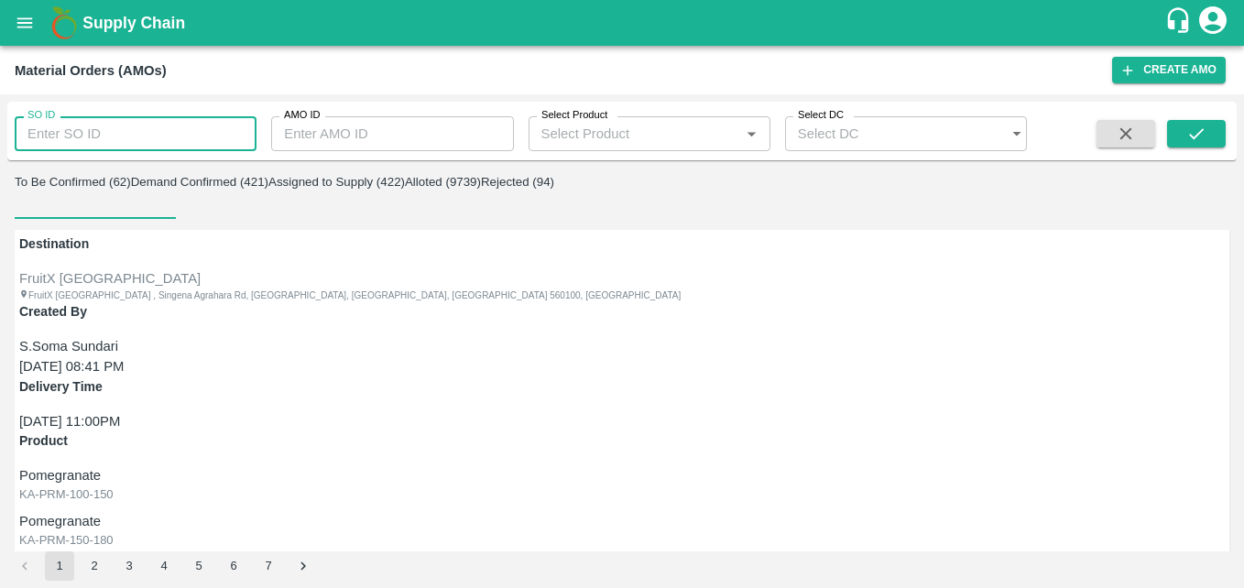
click at [211, 136] on input "SO ID" at bounding box center [136, 133] width 242 height 35
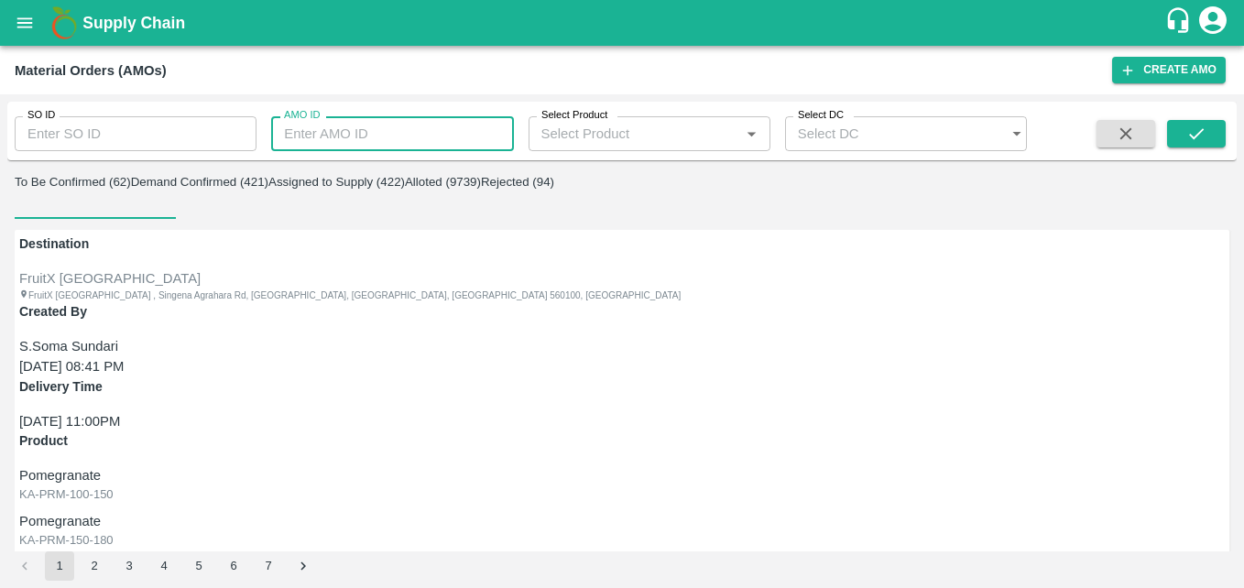
click at [355, 120] on input "AMO ID" at bounding box center [392, 133] width 242 height 35
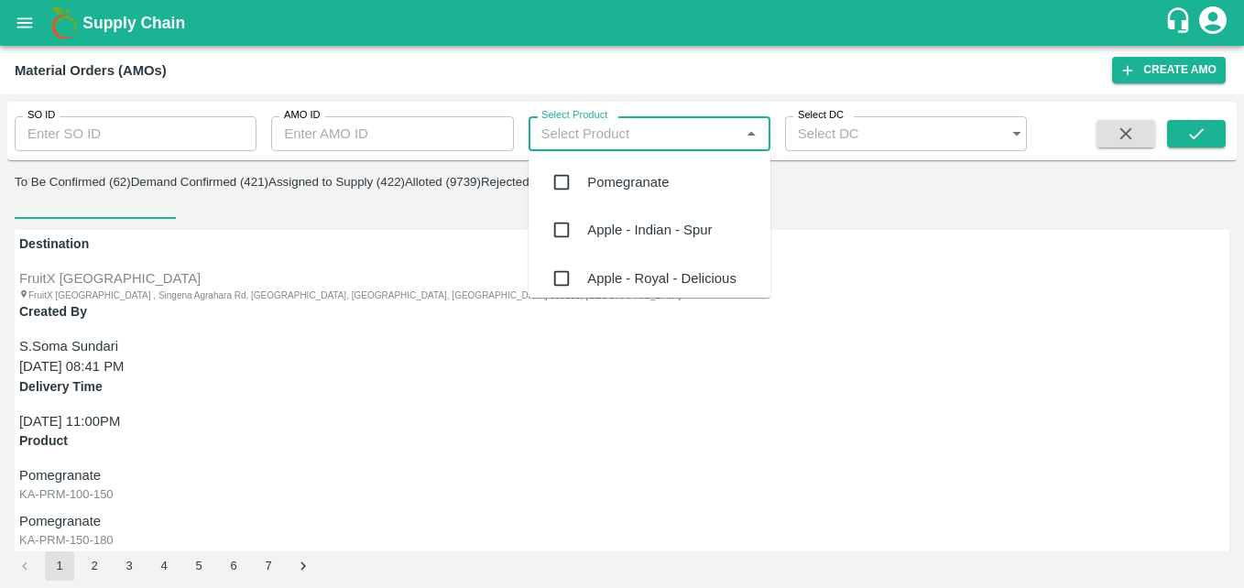
click at [549, 144] on input "Select Product" at bounding box center [634, 134] width 201 height 24
click at [655, 237] on div "Apple - Indian - Spur" at bounding box center [649, 230] width 125 height 20
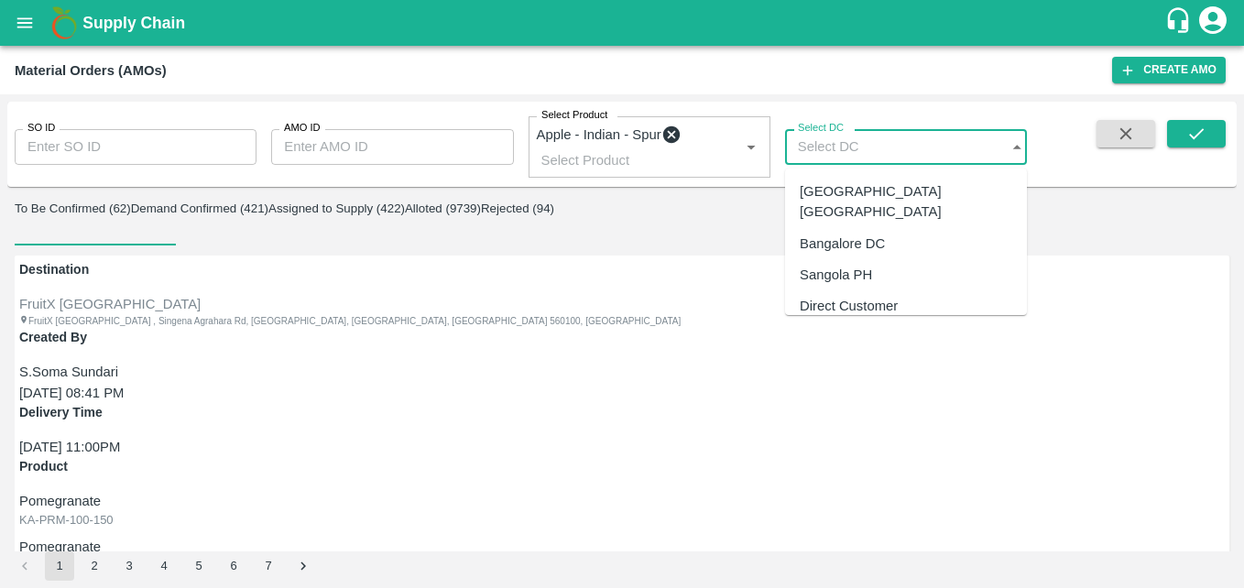
click at [858, 157] on input "Select DC" at bounding box center [876, 146] width 182 height 35
click at [883, 195] on div "Hyderabad DC" at bounding box center [906, 201] width 213 height 41
type input "Hyderabad DC"
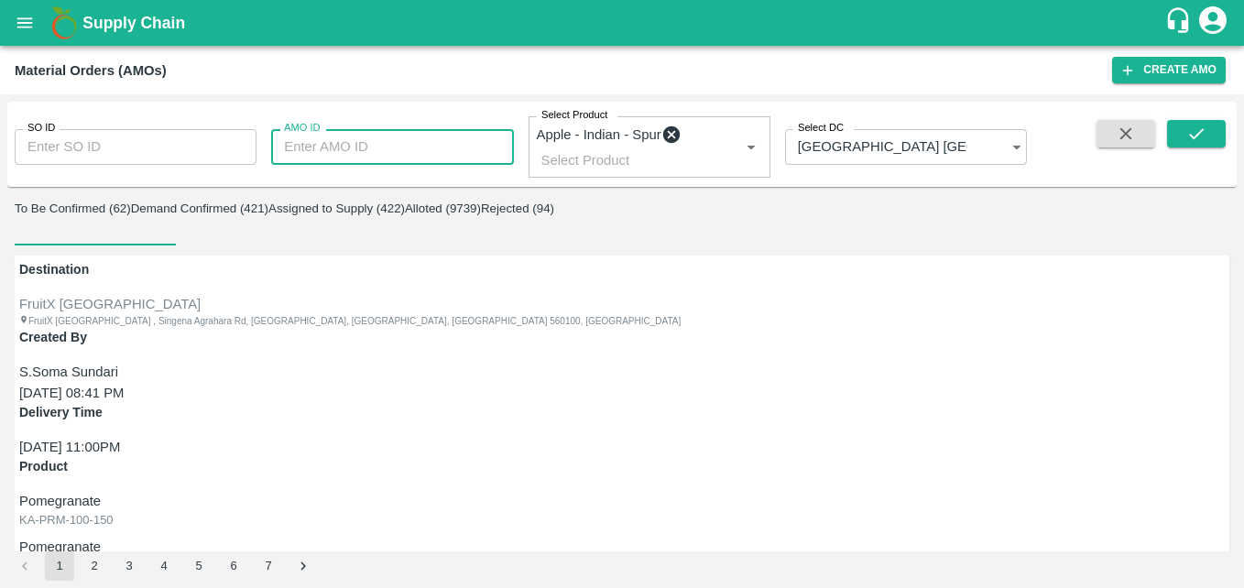
click at [330, 147] on input "AMO ID" at bounding box center [392, 146] width 242 height 35
click at [167, 157] on input "SO ID" at bounding box center [136, 146] width 242 height 35
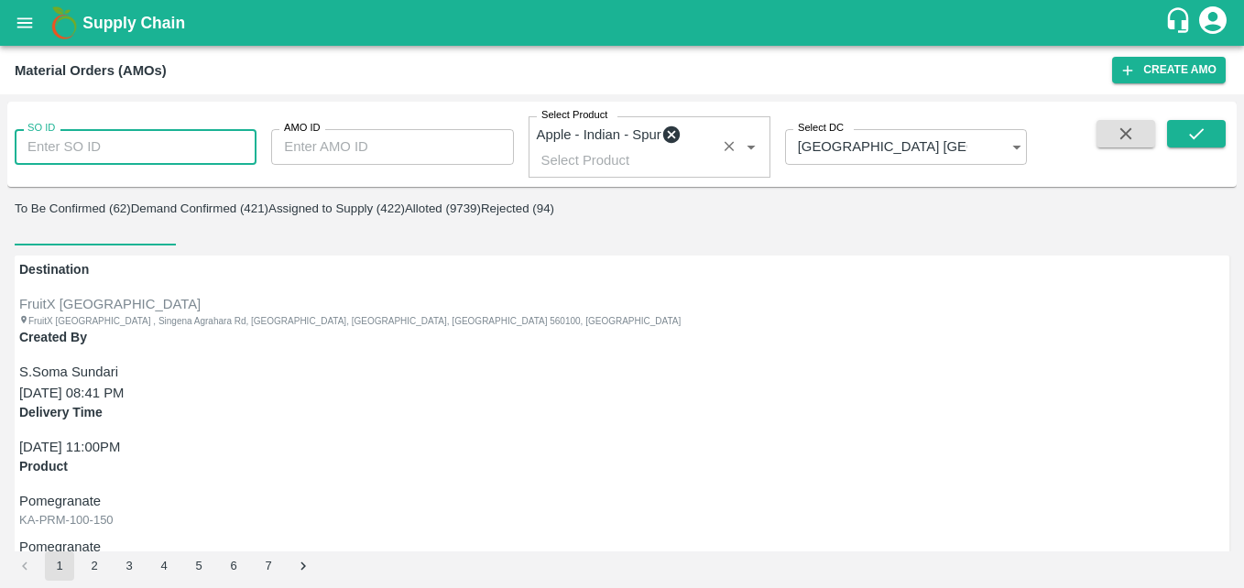
click at [666, 145] on div "Apple - Indian - Spur" at bounding box center [609, 135] width 145 height 20
click at [666, 144] on icon at bounding box center [671, 134] width 17 height 17
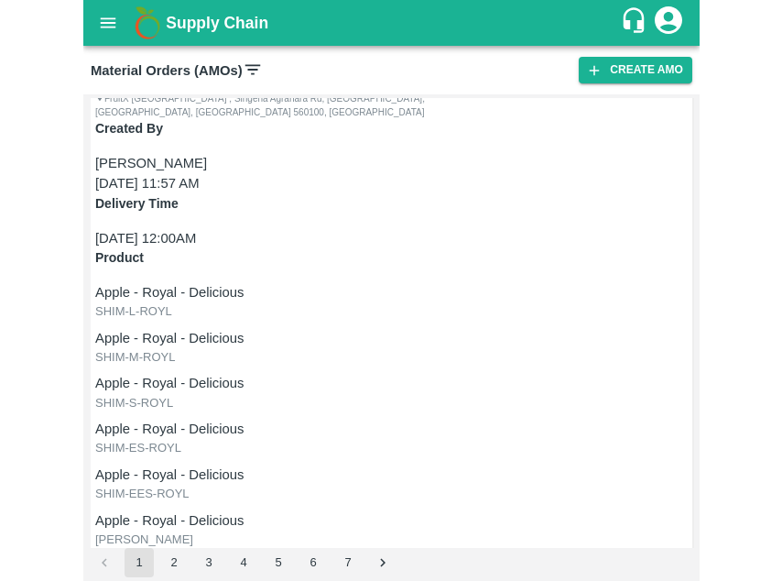
scroll to position [2576, 0]
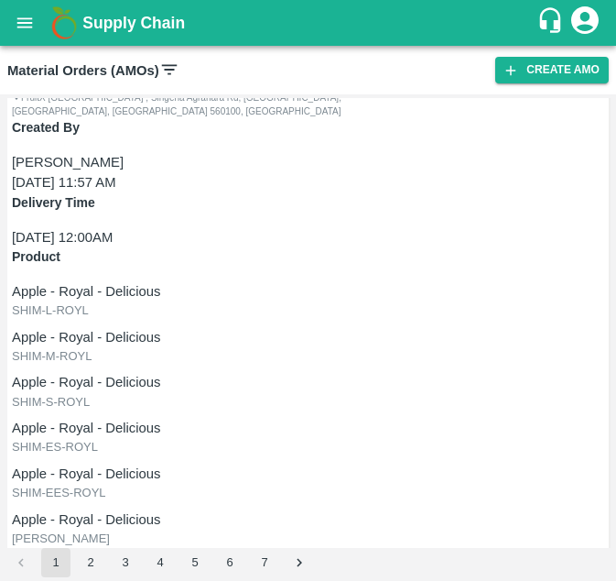
click at [420, 167] on div "Created By Anil Kumar 07 Sep 2025, 11:57 AM" at bounding box center [308, 155] width 593 height 75
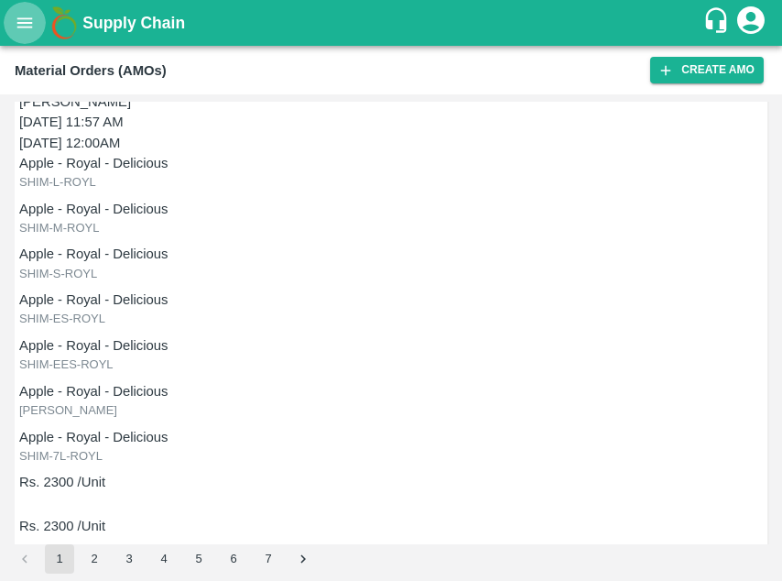
click at [21, 24] on icon "open drawer" at bounding box center [25, 23] width 20 height 20
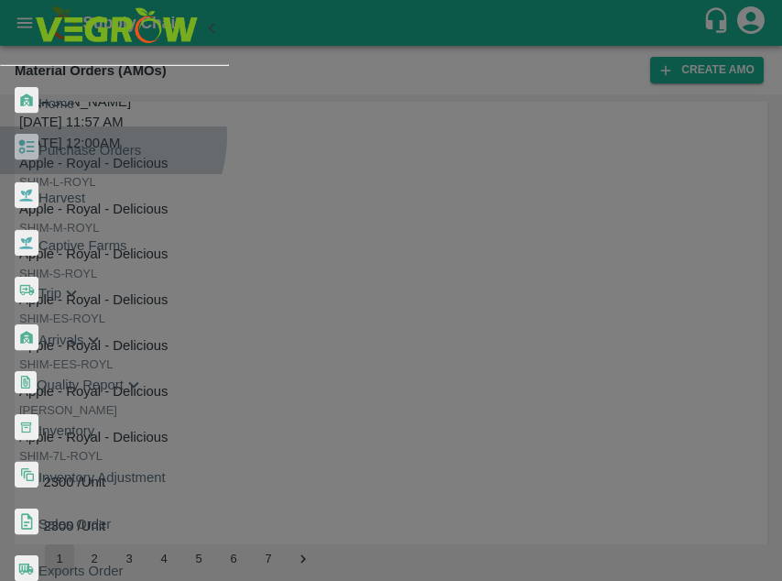
click at [102, 126] on link "Purchase Orders" at bounding box center [114, 149] width 229 height 47
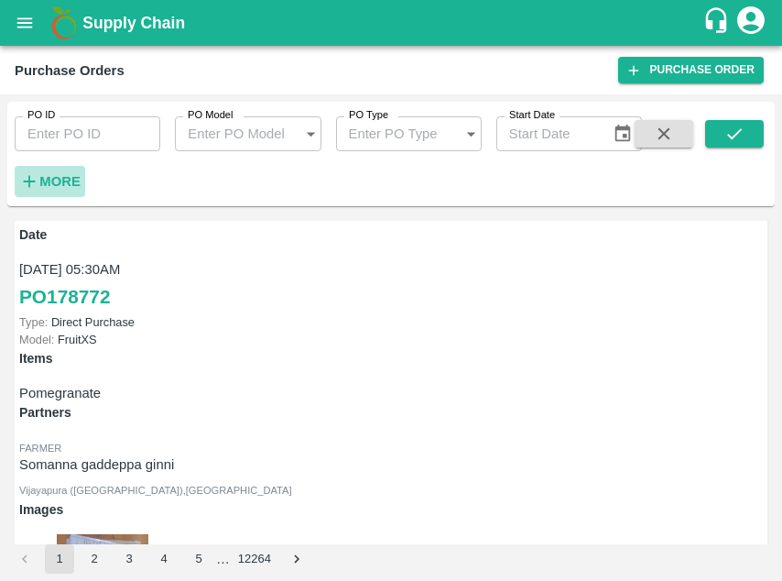
click at [50, 184] on strong "More" at bounding box center [59, 181] width 41 height 15
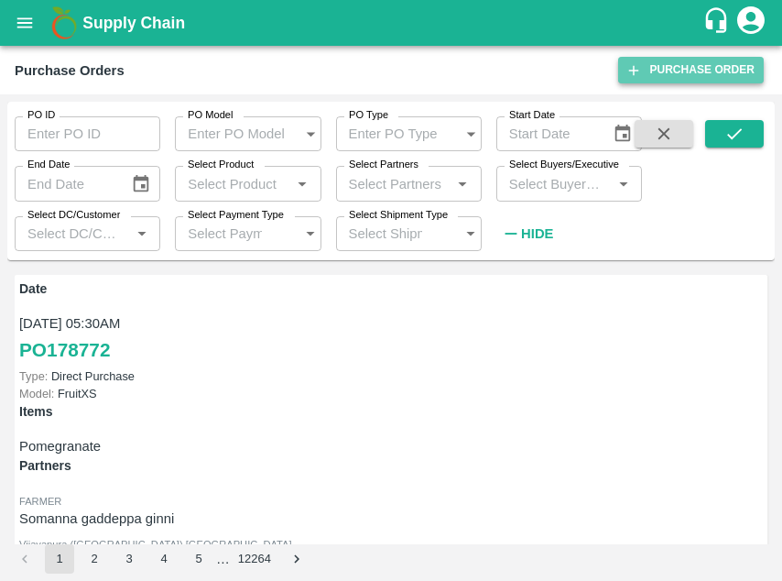
click at [717, 71] on link "Purchase Order" at bounding box center [691, 70] width 146 height 27
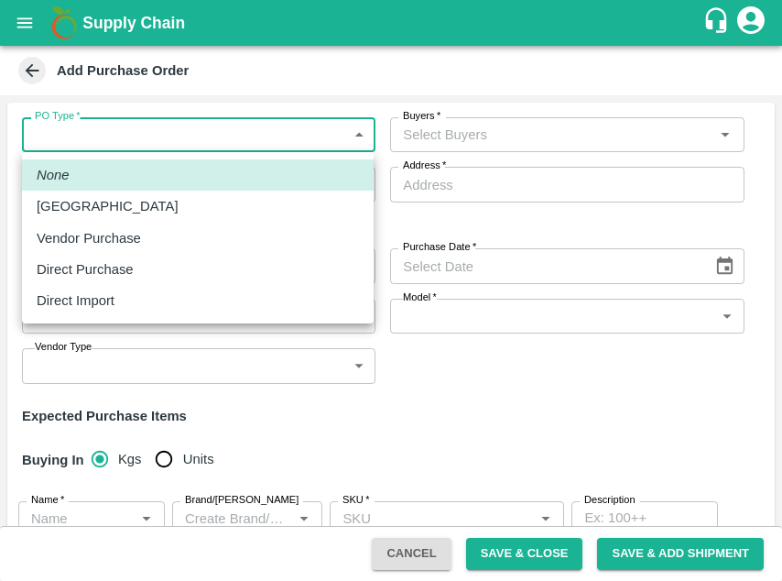
click at [113, 135] on body "Supply Chain Add Purchase Order PO Type   * ​ PO Type Buyers   * Buyers   * Sup…" at bounding box center [391, 290] width 782 height 581
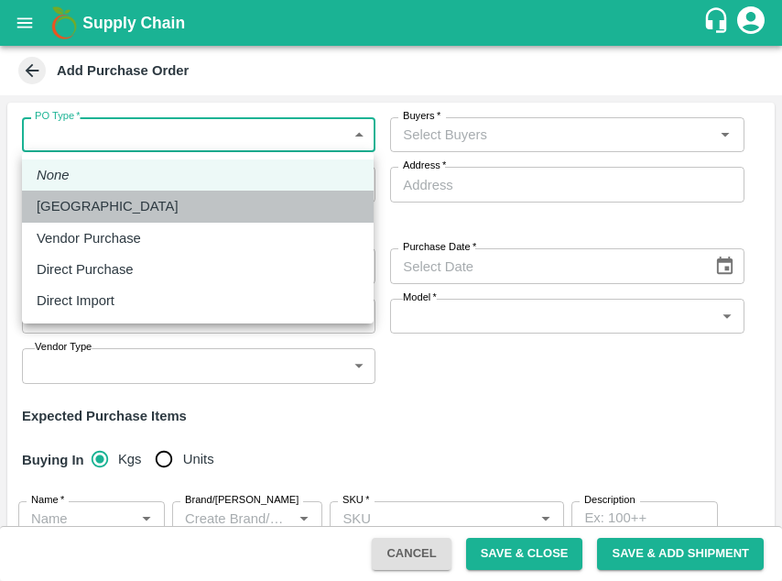
click at [111, 214] on div "Farm Gate" at bounding box center [112, 206] width 151 height 20
type input "1"
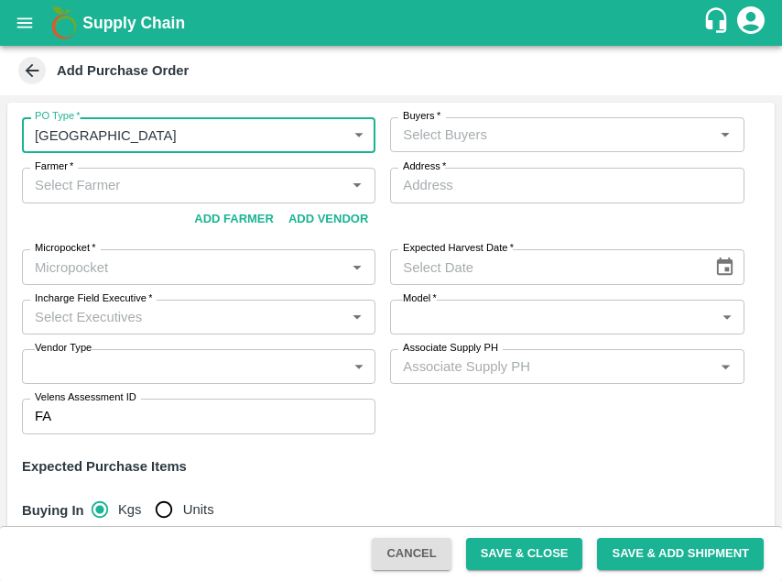
click at [489, 142] on input "Buyers   *" at bounding box center [552, 135] width 312 height 24
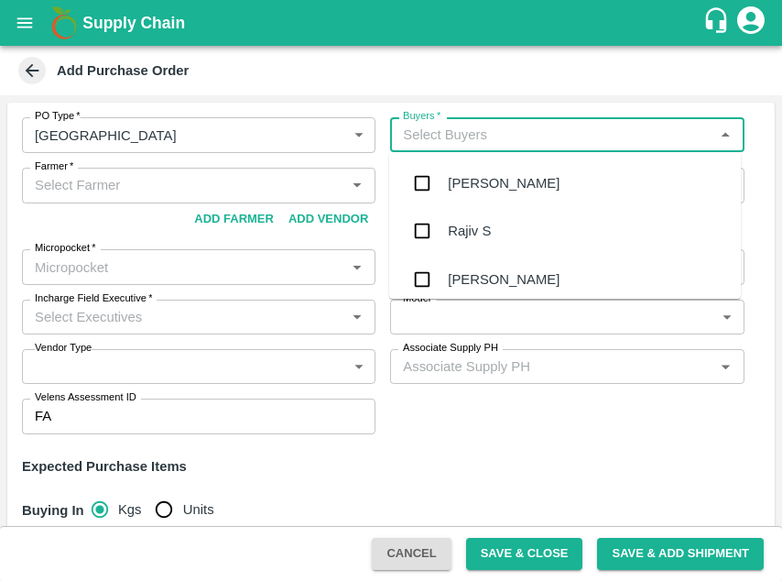
click at [509, 223] on div "Rajiv S" at bounding box center [565, 231] width 352 height 48
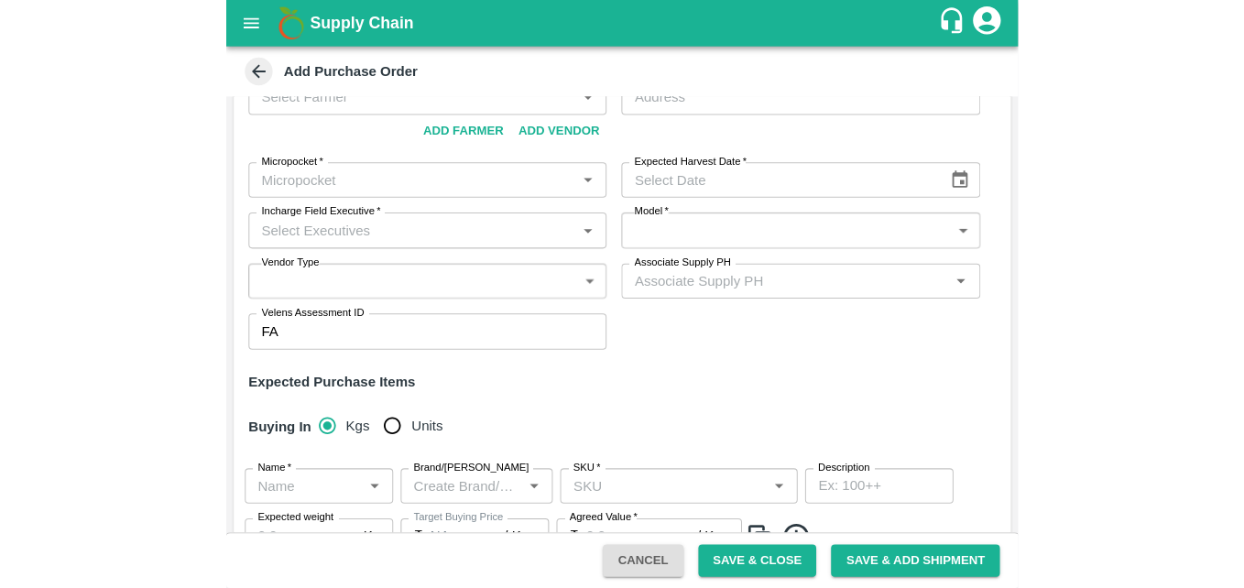
scroll to position [100, 0]
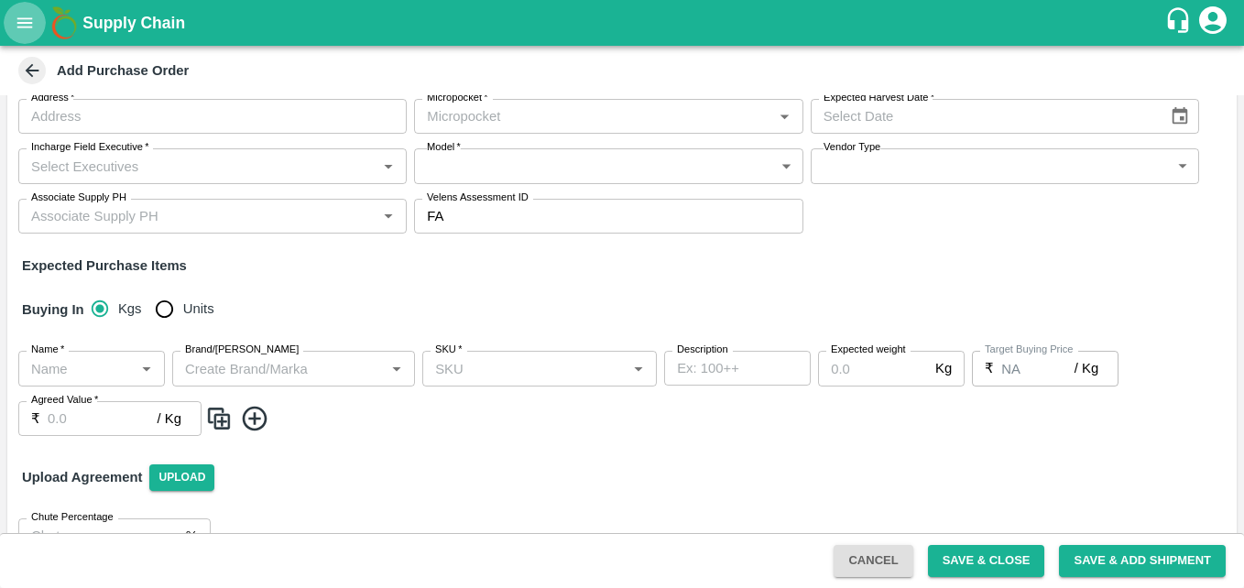
click at [25, 23] on icon "open drawer" at bounding box center [25, 22] width 16 height 10
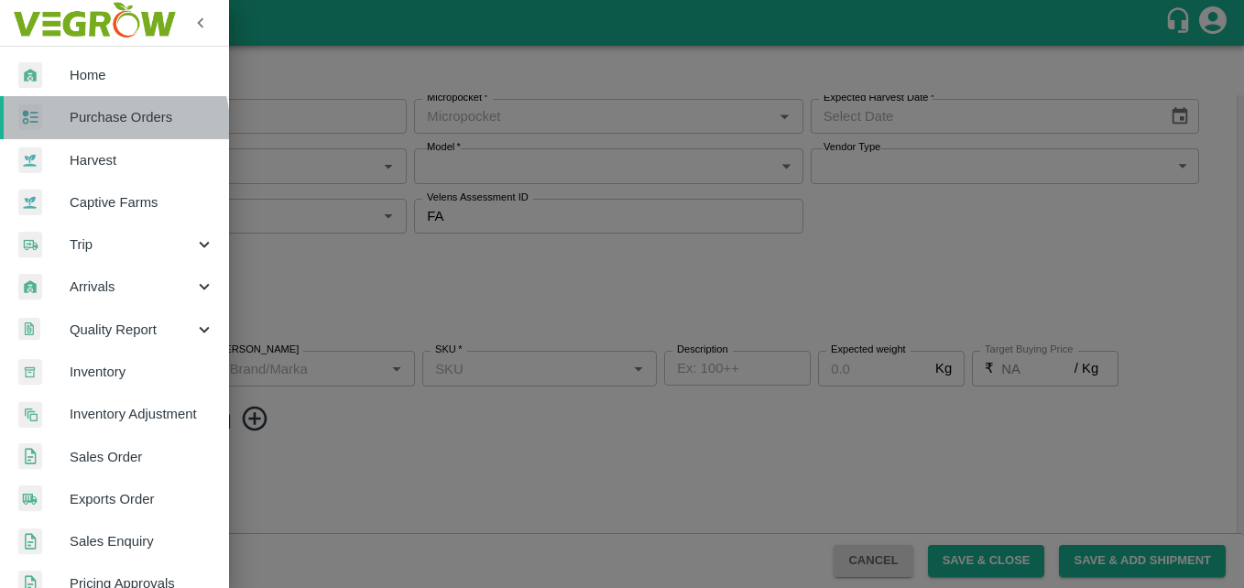
click at [110, 125] on span "Purchase Orders" at bounding box center [142, 117] width 145 height 20
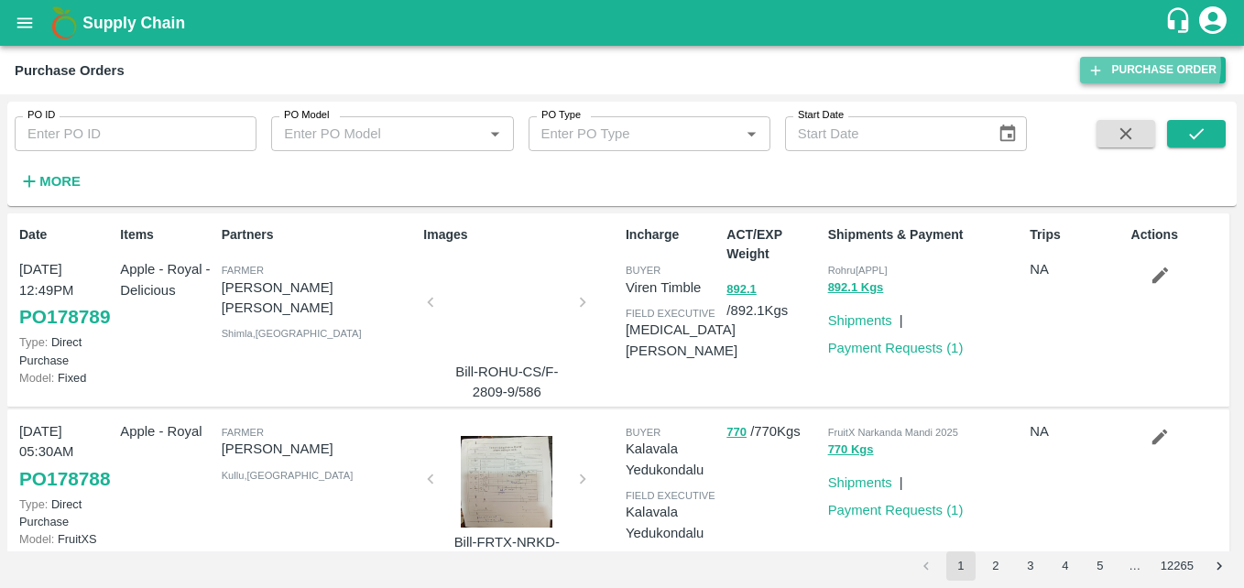
click at [781, 66] on link "Purchase Order" at bounding box center [1153, 70] width 146 height 27
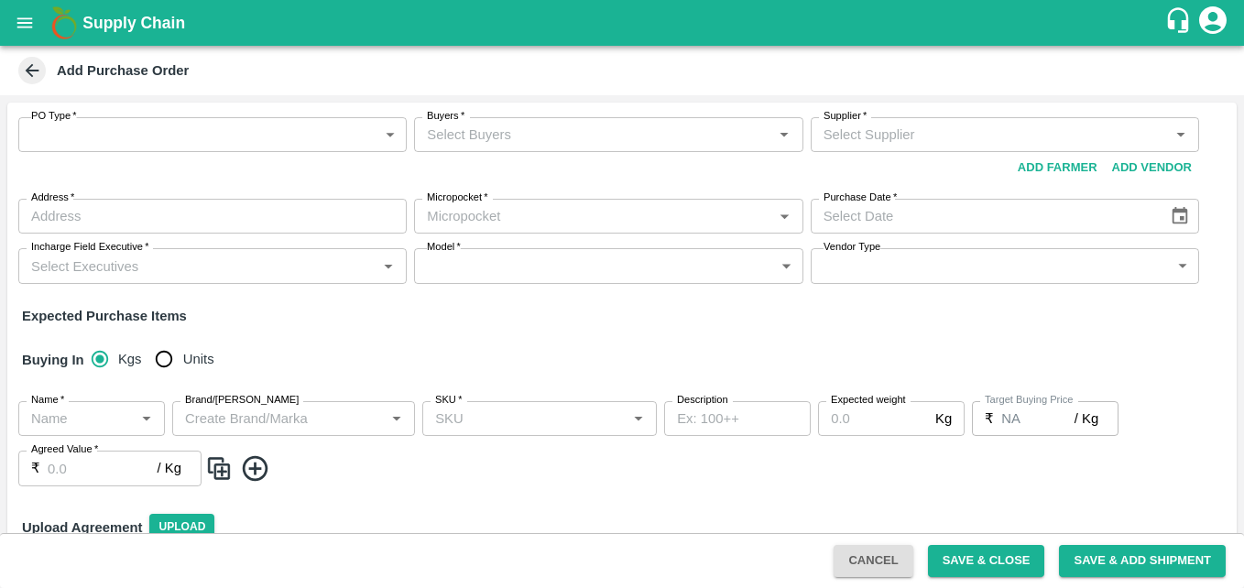
scroll to position [93, 0]
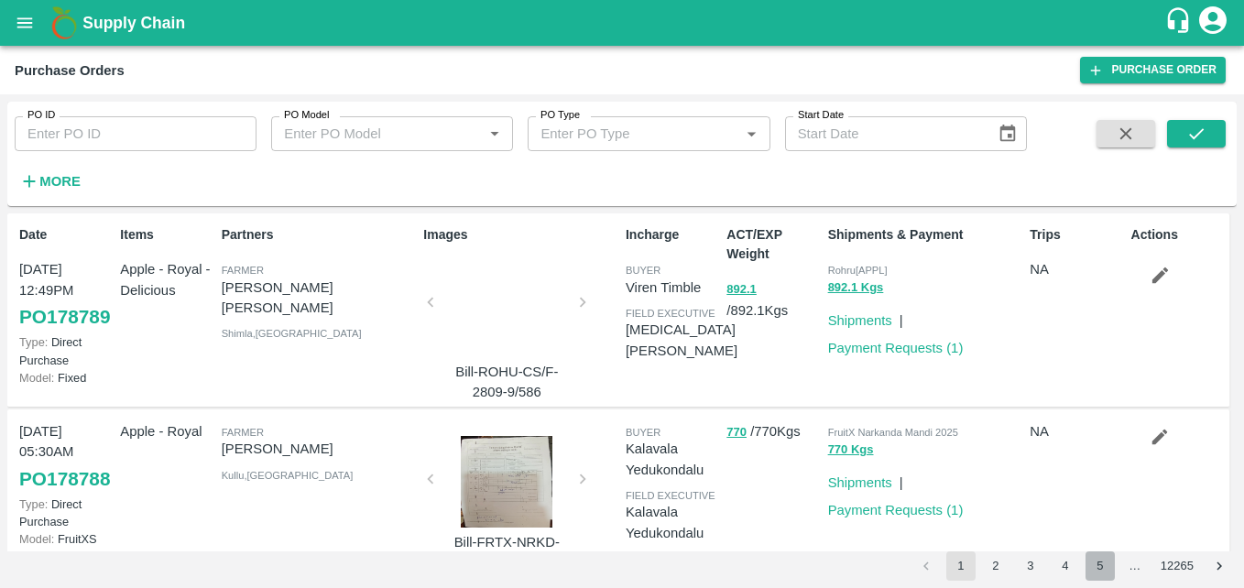
click at [1096, 571] on button "5" at bounding box center [1099, 565] width 29 height 29
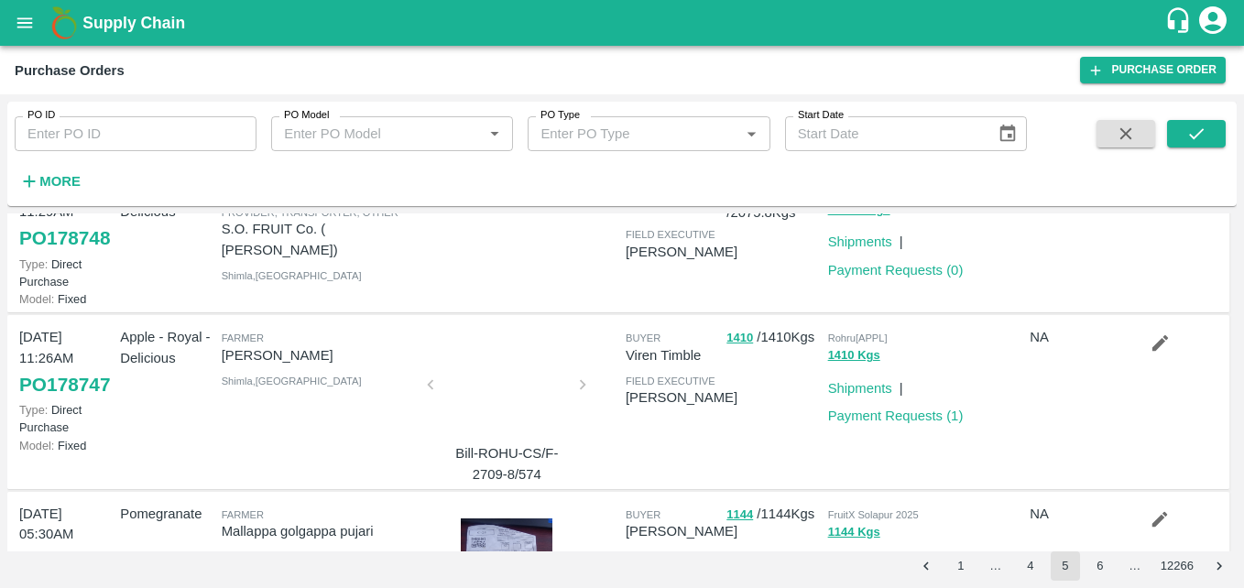
scroll to position [445, 0]
click at [849, 278] on link "Payment Requests ( 0 )" at bounding box center [896, 271] width 136 height 15
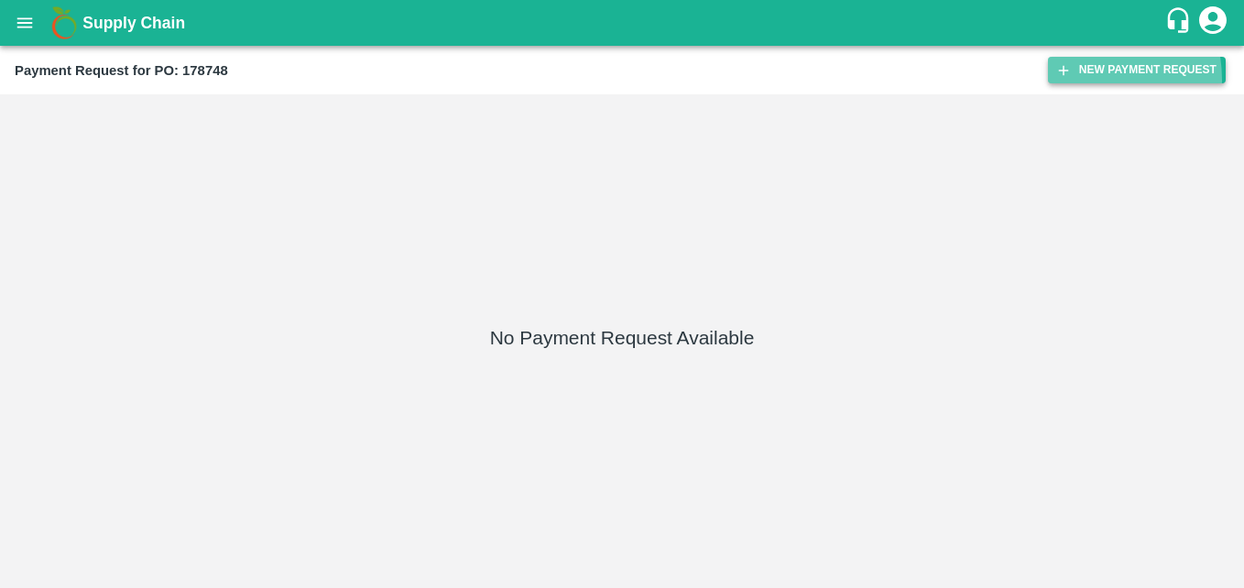
click at [1079, 80] on button "New Payment Request" at bounding box center [1137, 70] width 178 height 27
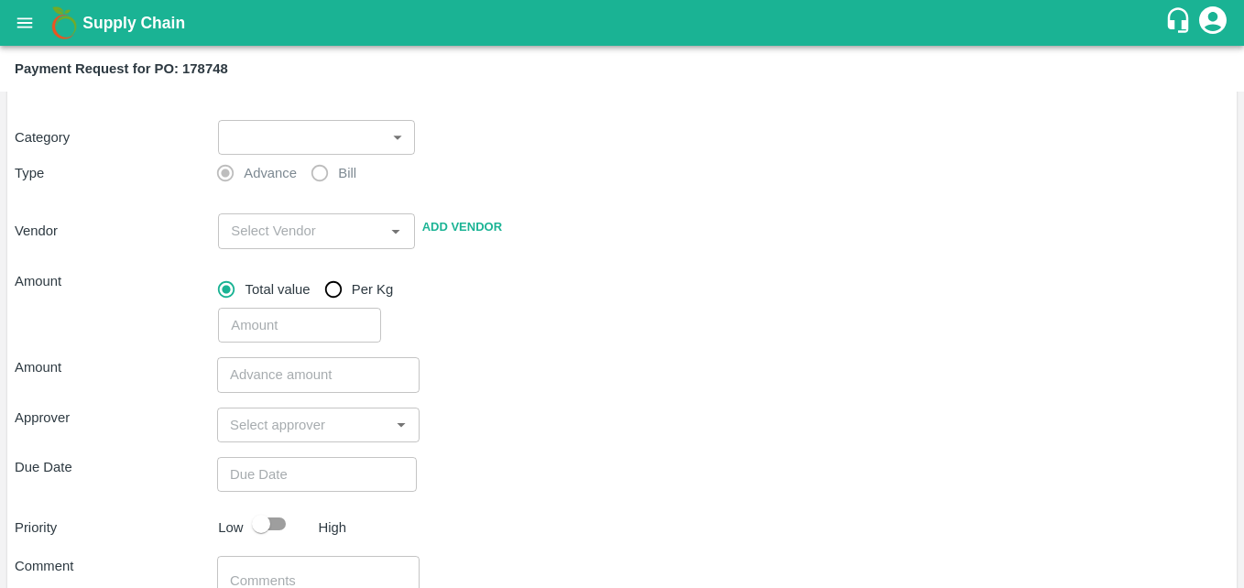
scroll to position [82, 0]
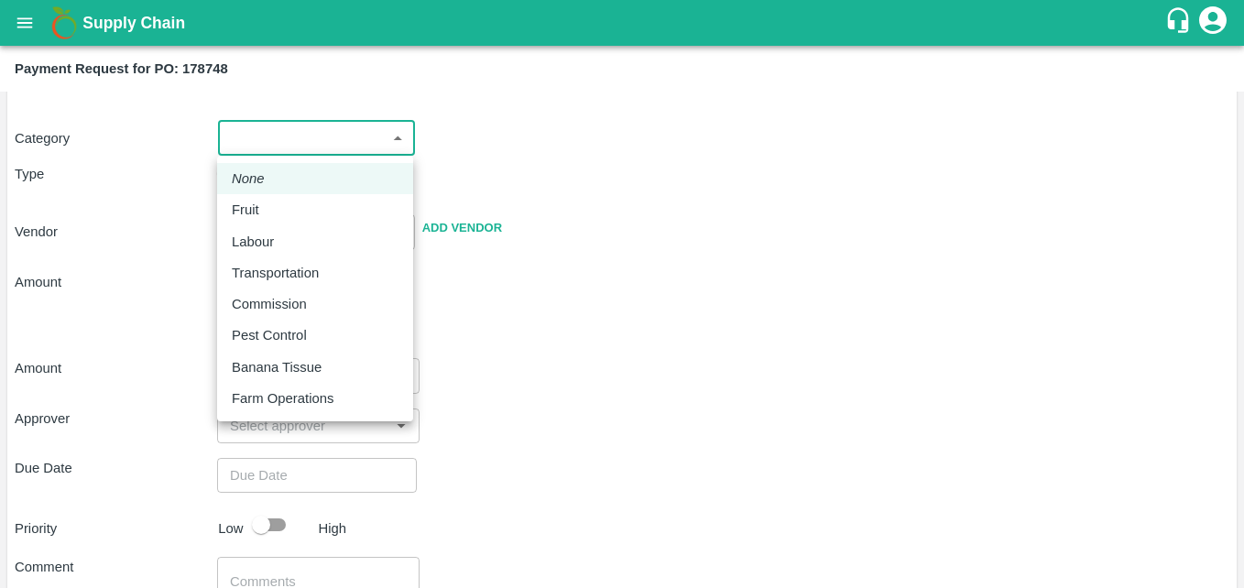
click at [293, 132] on body "Supply Chain Payment Request for PO: 178748 Farmer, Supplier, Service Provider,…" at bounding box center [622, 294] width 1244 height 588
click at [278, 203] on div "Fruit" at bounding box center [315, 210] width 167 height 20
type input "1"
type input "S.O. FRUIT Co. ( Sardevan Singh) - 7807720600(Farmer, Supplier, Service Provide…"
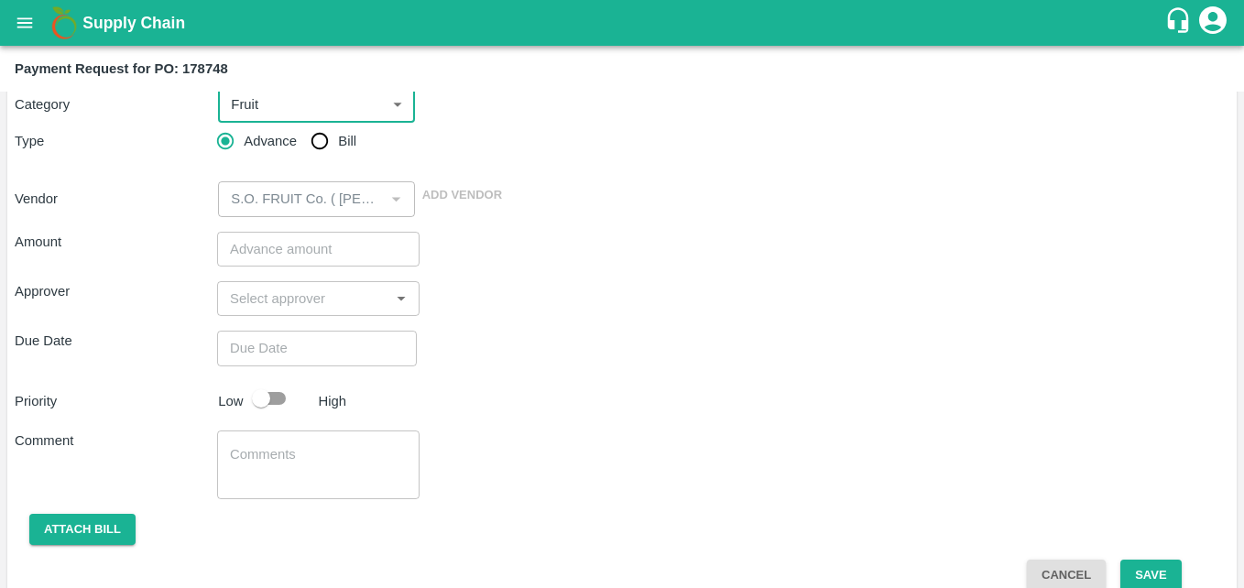
scroll to position [117, 0]
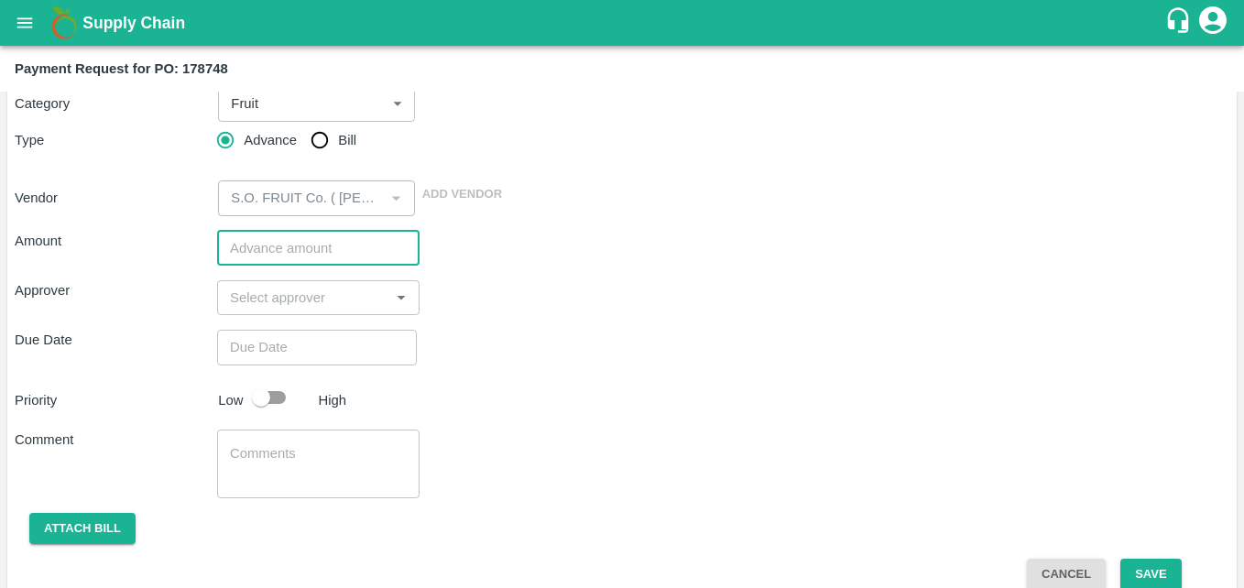
click at [299, 245] on input "number" at bounding box center [318, 248] width 202 height 35
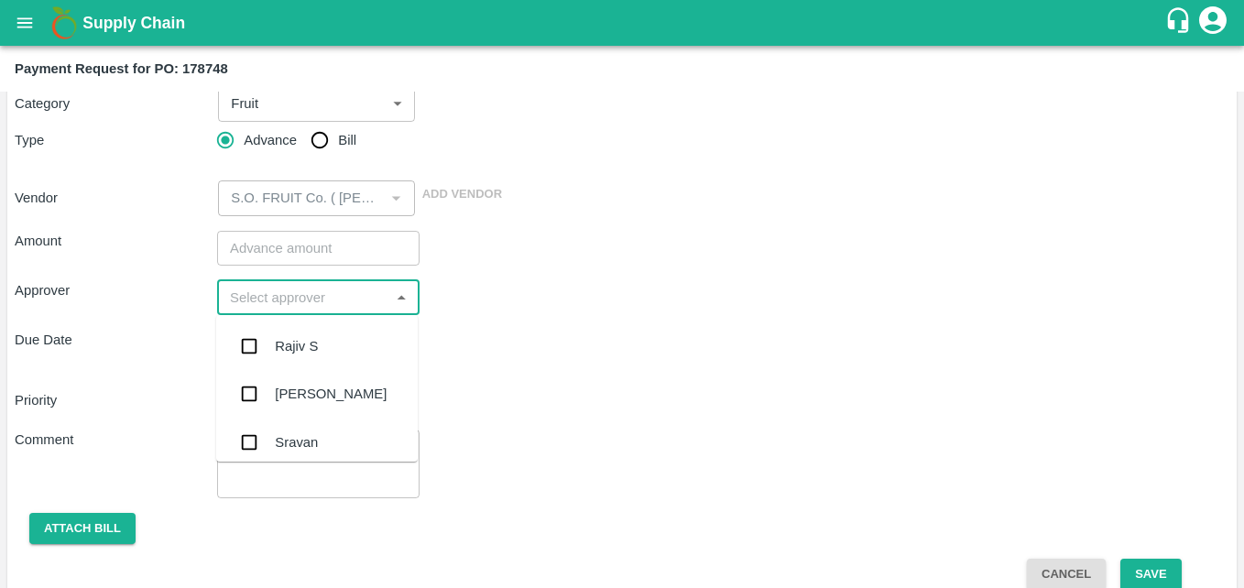
click at [299, 293] on input "input" at bounding box center [303, 298] width 161 height 24
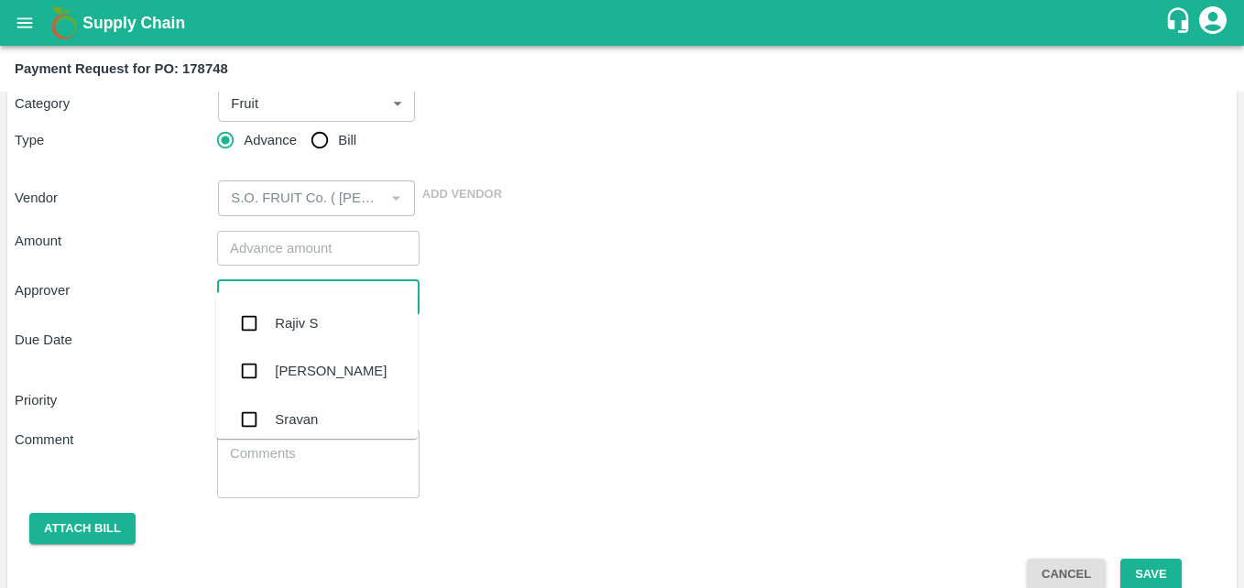
scroll to position [142, 0]
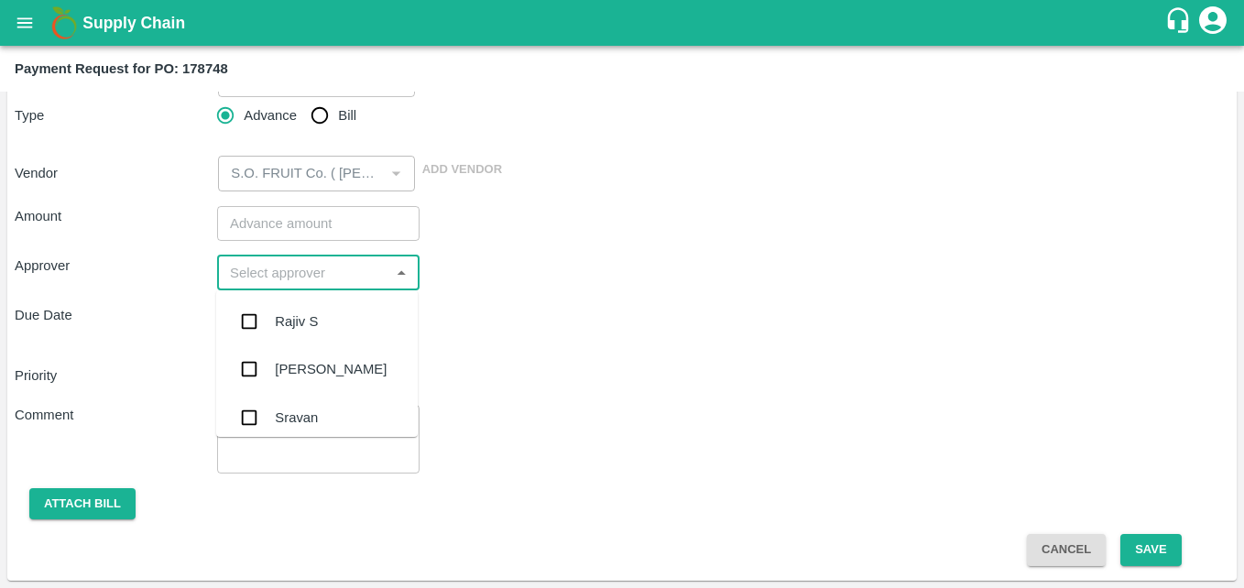
click at [297, 338] on div "Rajiv S" at bounding box center [317, 322] width 202 height 48
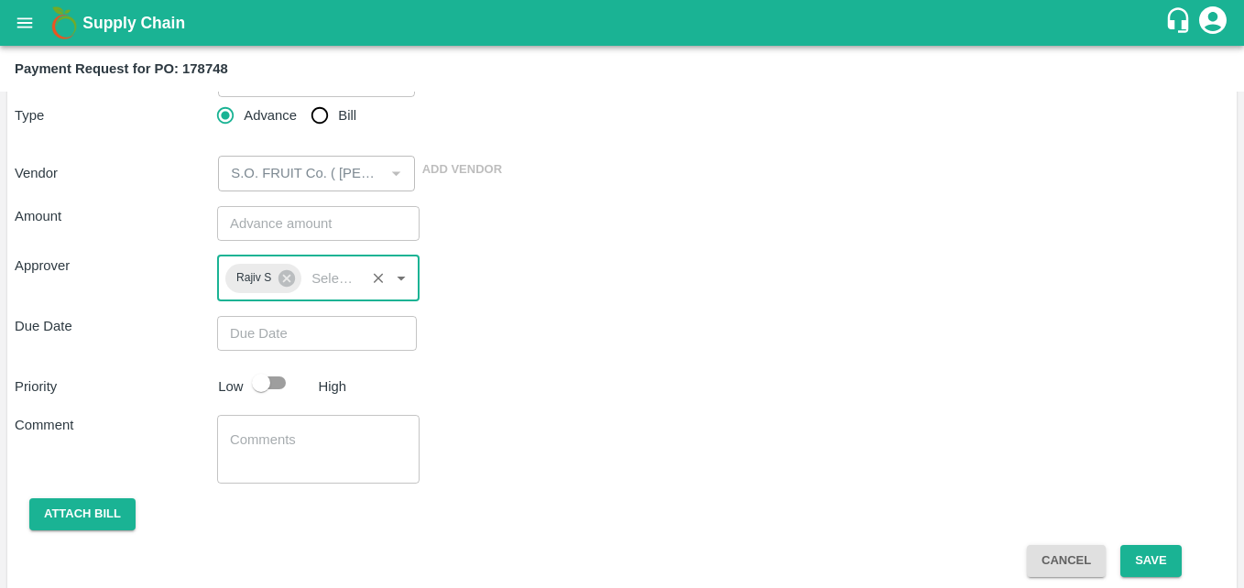
scroll to position [153, 0]
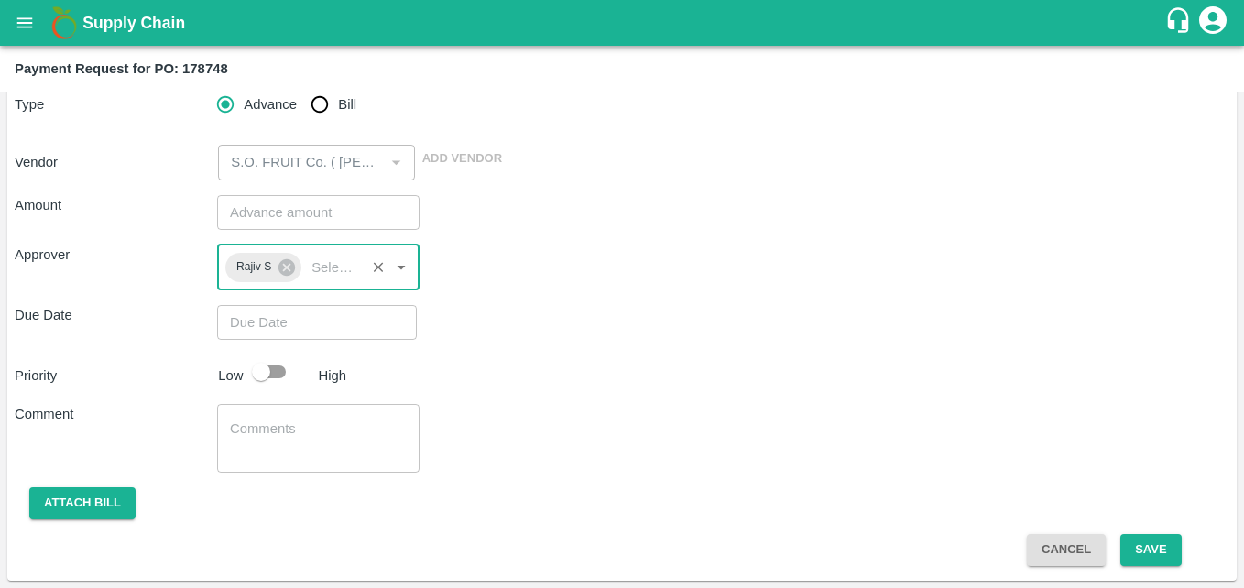
type input "DD/MM/YYYY hh:mm aa"
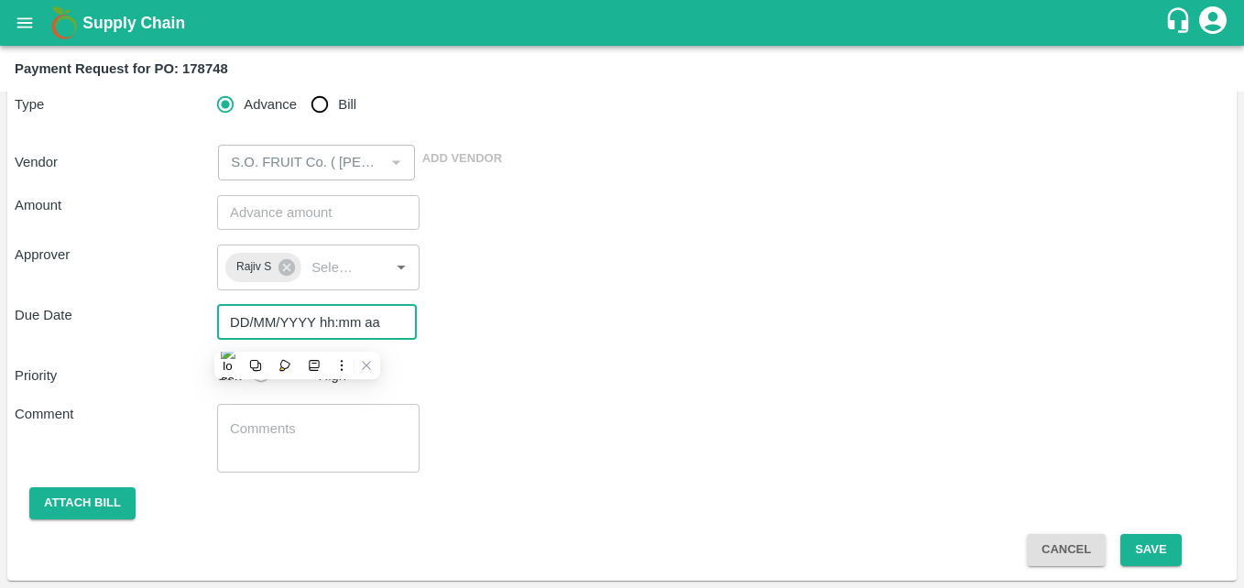
click at [315, 314] on input "DD/MM/YYYY hh:mm aa" at bounding box center [310, 322] width 187 height 35
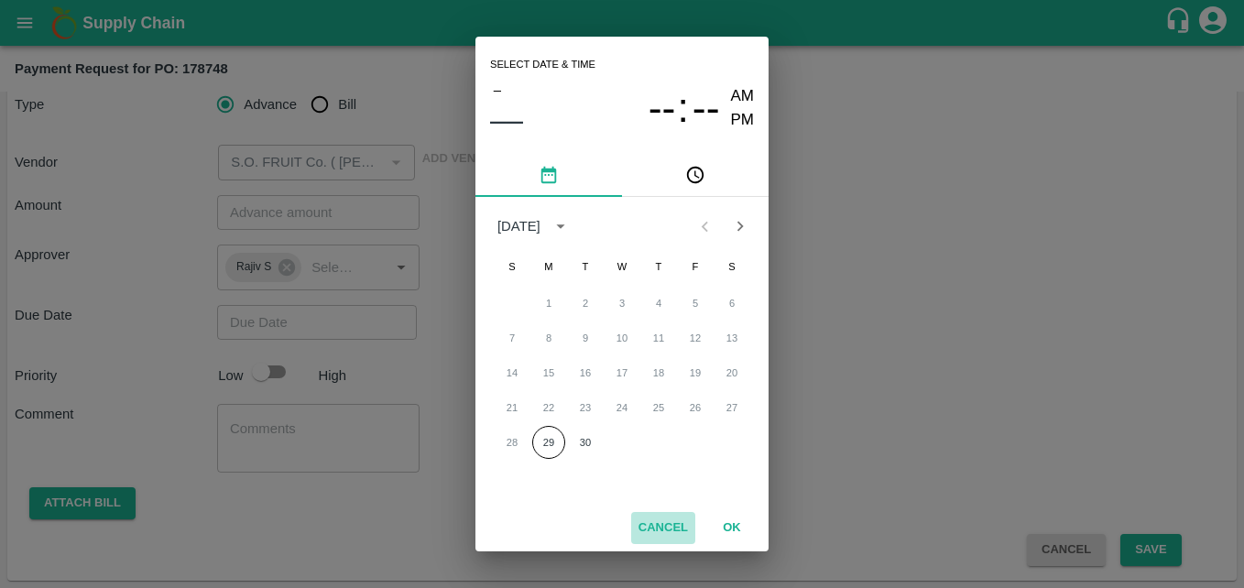
click at [669, 525] on button "Cancel" at bounding box center [663, 528] width 64 height 32
type input "DD/MM/YYYY hh:mm aa"
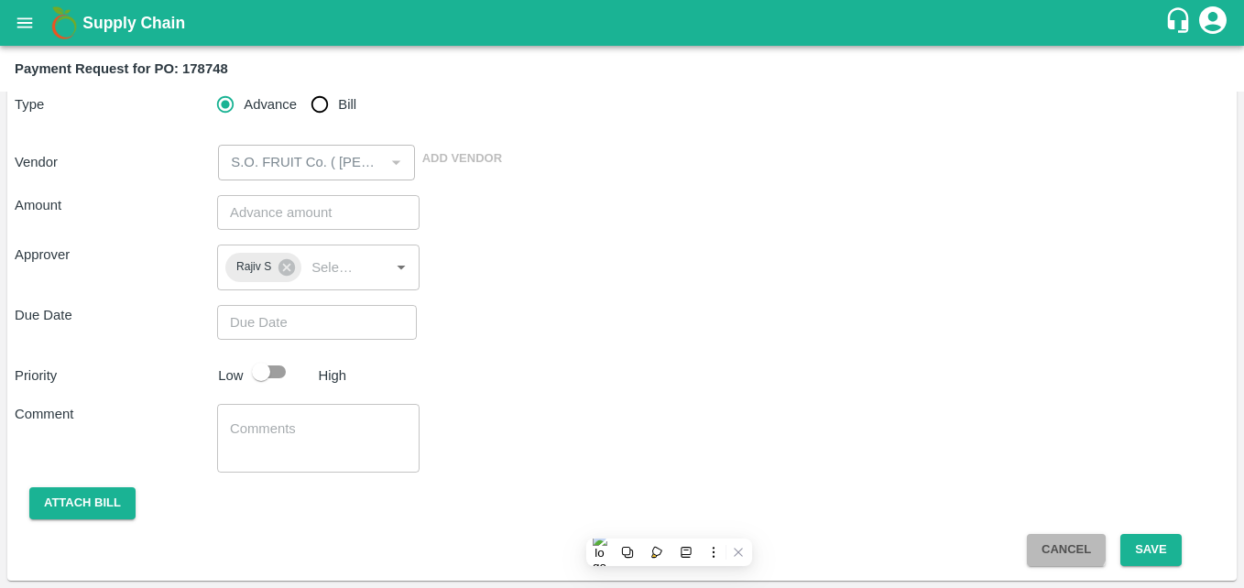
click at [1059, 542] on button "Cancel" at bounding box center [1066, 550] width 79 height 32
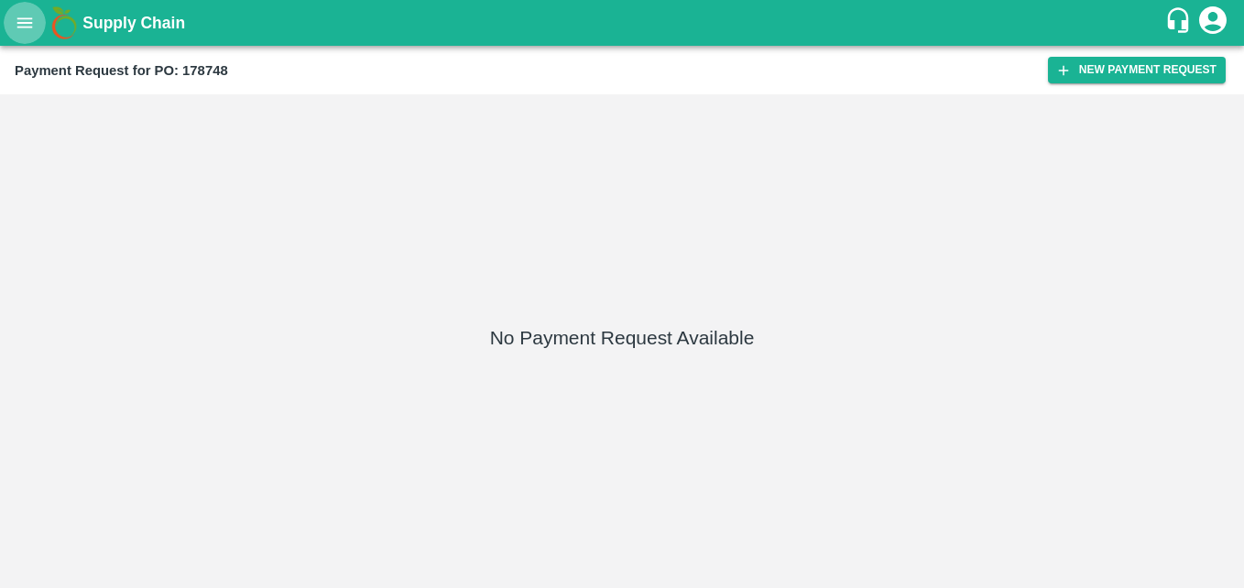
click at [21, 29] on icon "open drawer" at bounding box center [25, 23] width 20 height 20
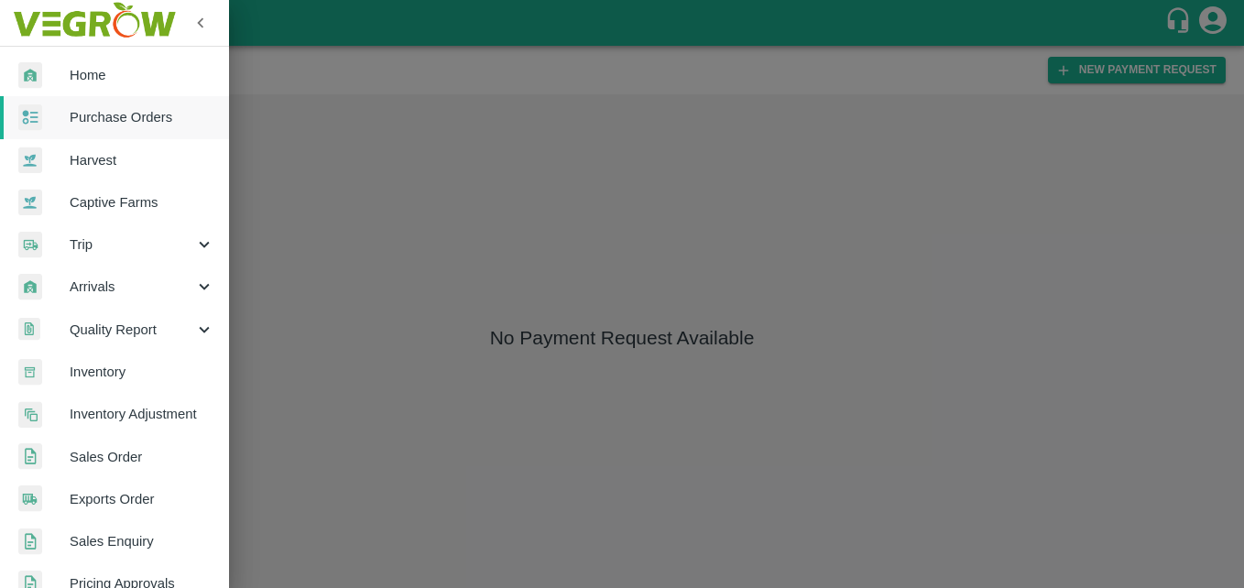
click at [109, 132] on link "Purchase Orders" at bounding box center [114, 117] width 229 height 42
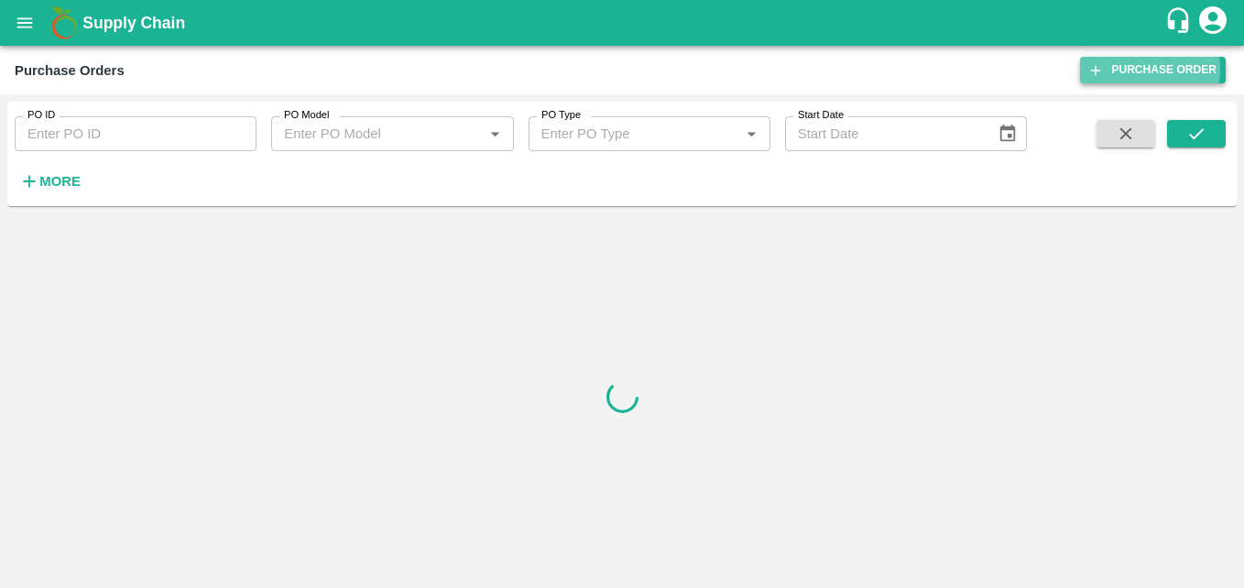
click at [1153, 69] on link "Purchase Order" at bounding box center [1153, 70] width 146 height 27
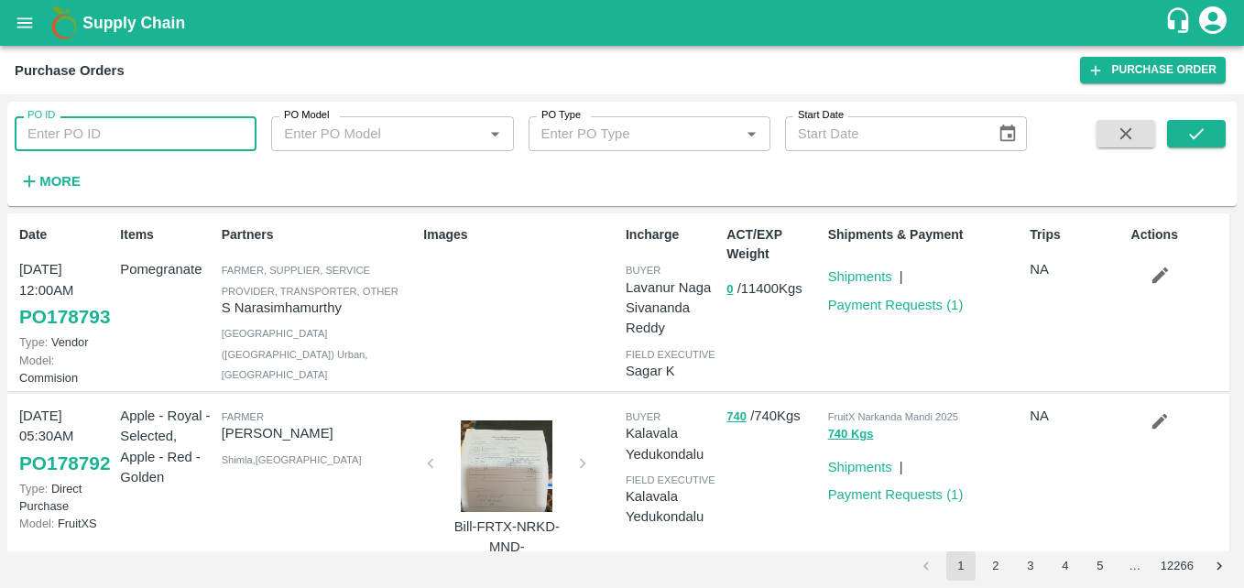
click at [120, 134] on input "PO ID" at bounding box center [136, 133] width 242 height 35
type input "178792"
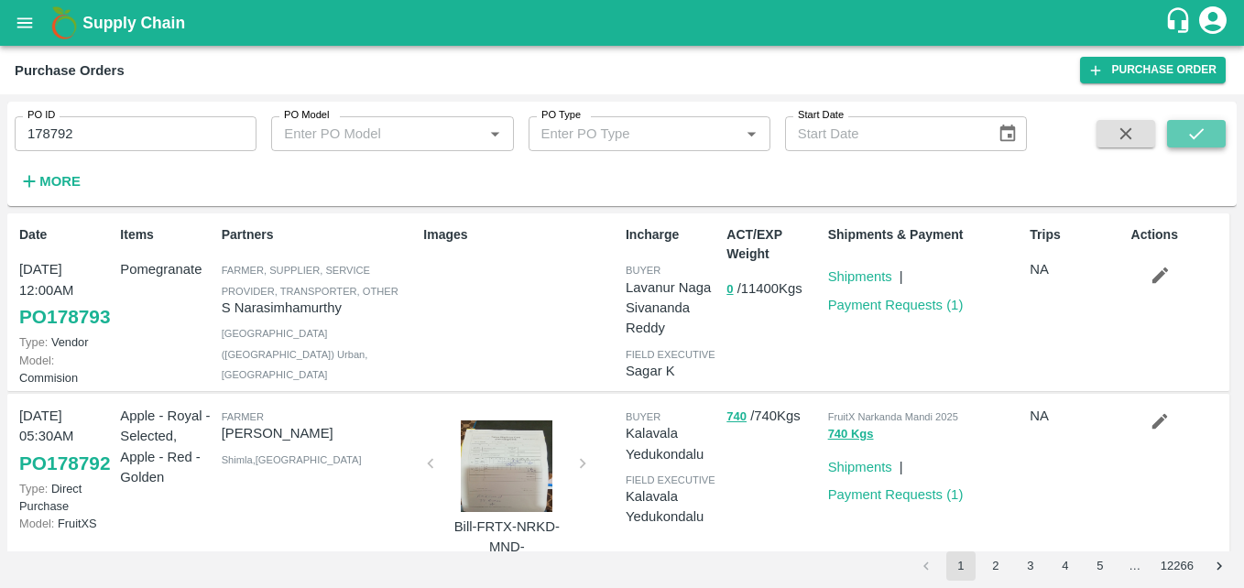
click at [1184, 125] on button "submit" at bounding box center [1196, 133] width 59 height 27
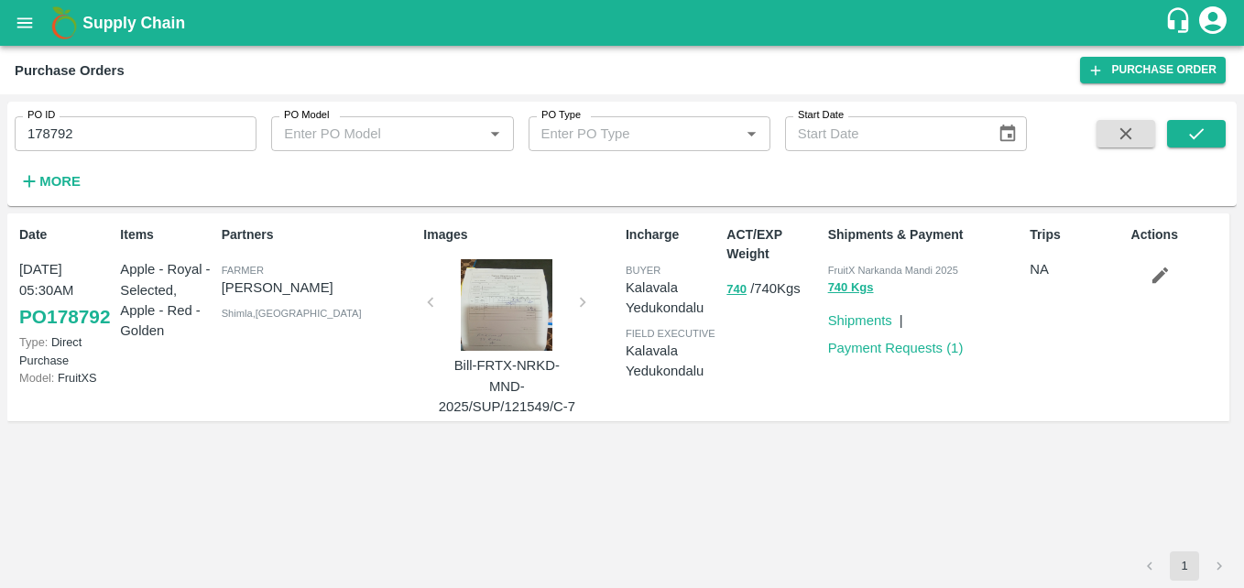
click at [545, 300] on div at bounding box center [506, 305] width 137 height 92
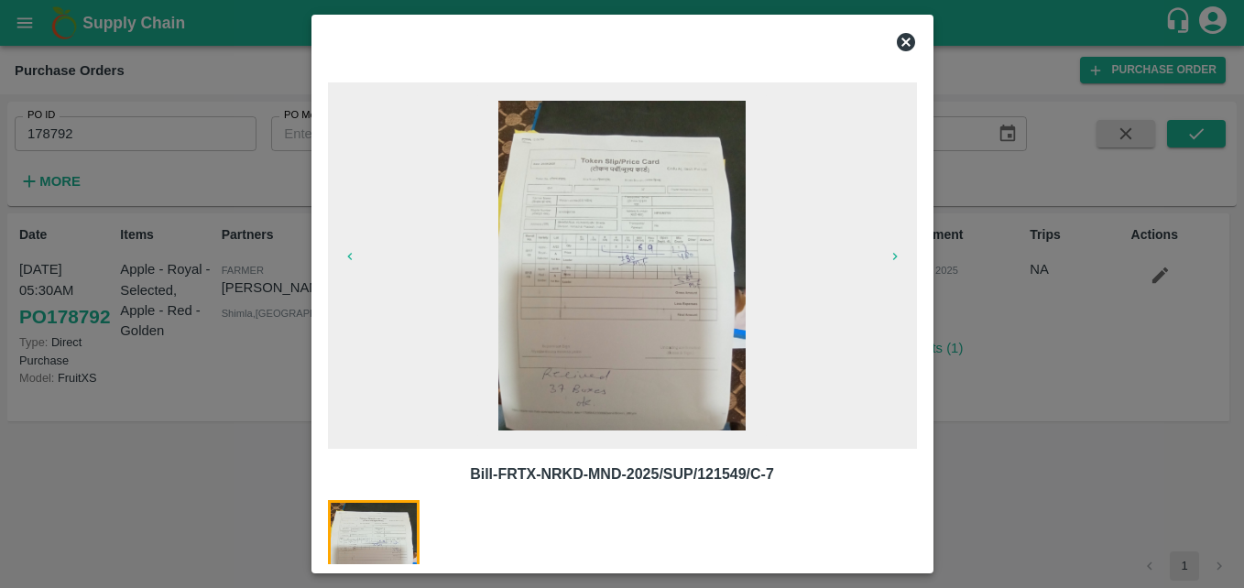
click at [901, 41] on icon at bounding box center [906, 42] width 18 height 18
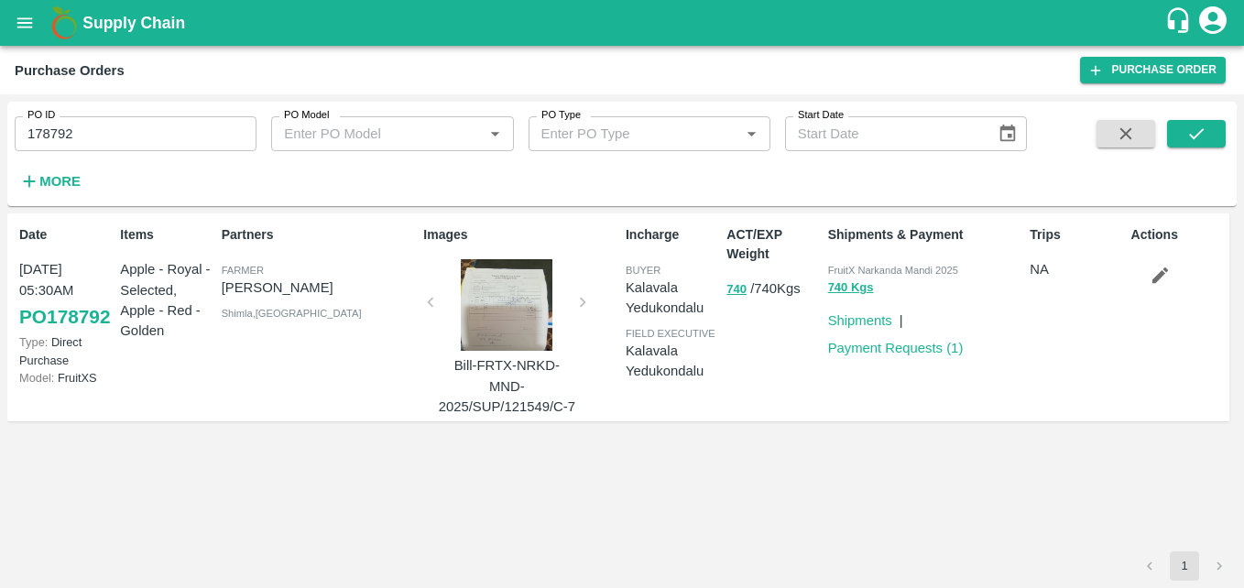
click at [550, 431] on div "Date 29 Sep, 05:30AM PO 178792 Type: Direct Purchase Model: FruitXS Items Apple…" at bounding box center [622, 326] width 1215 height 211
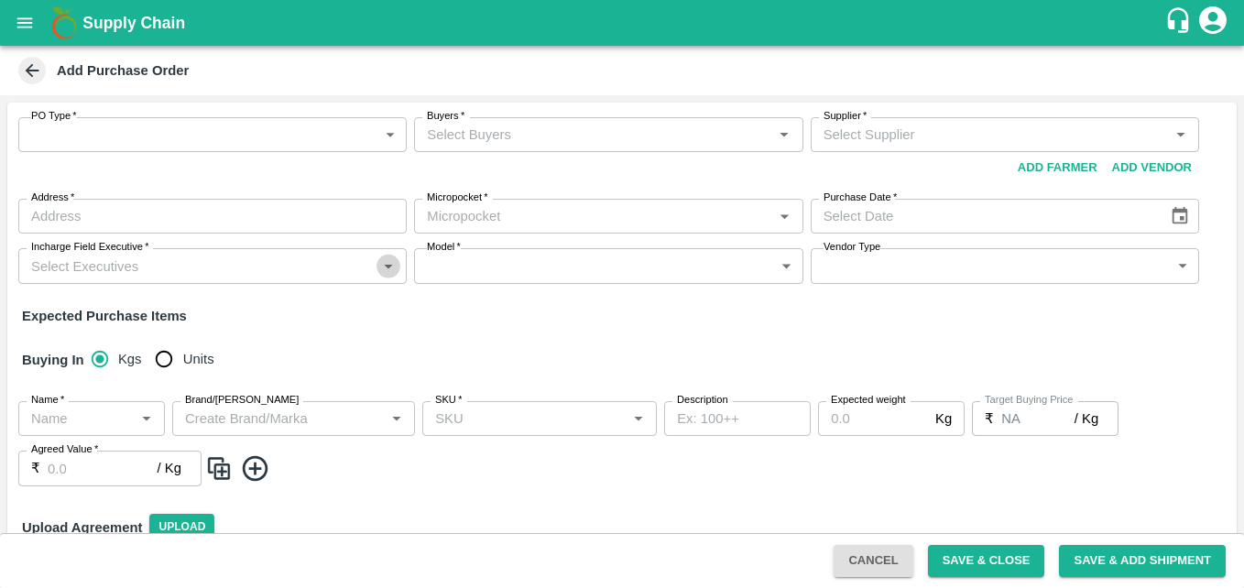
click at [380, 263] on icon "Open" at bounding box center [388, 266] width 20 height 20
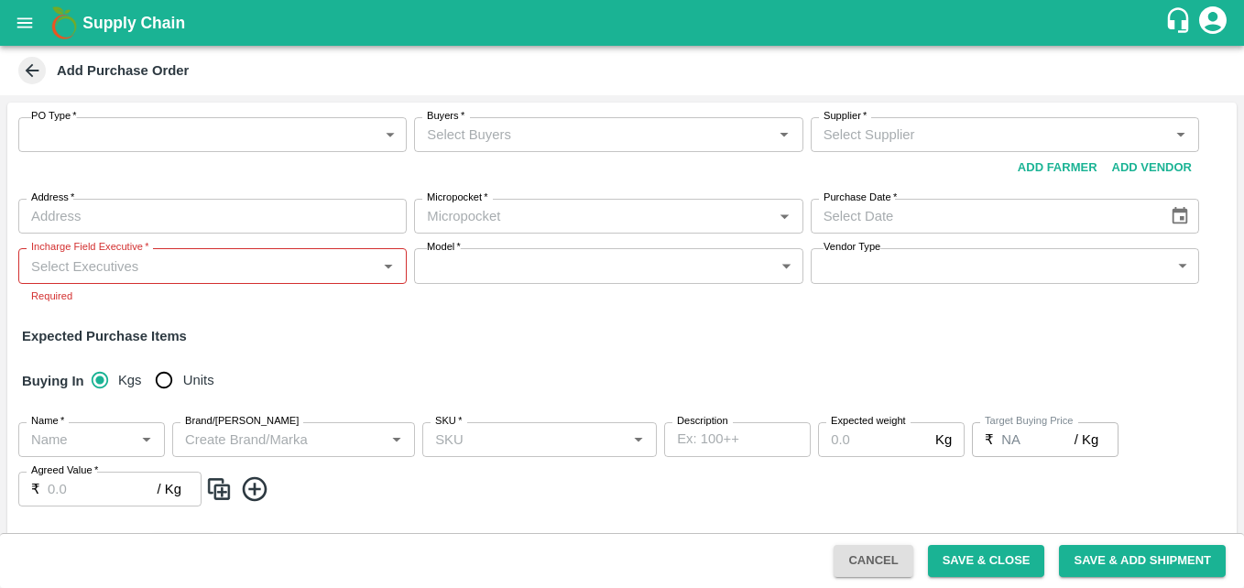
click at [605, 311] on div "PO Type   * ​ PO Type Buyers   * Buyers   * Supplier   * Supplier   * Add Vendo…" at bounding box center [621, 371] width 1229 height 537
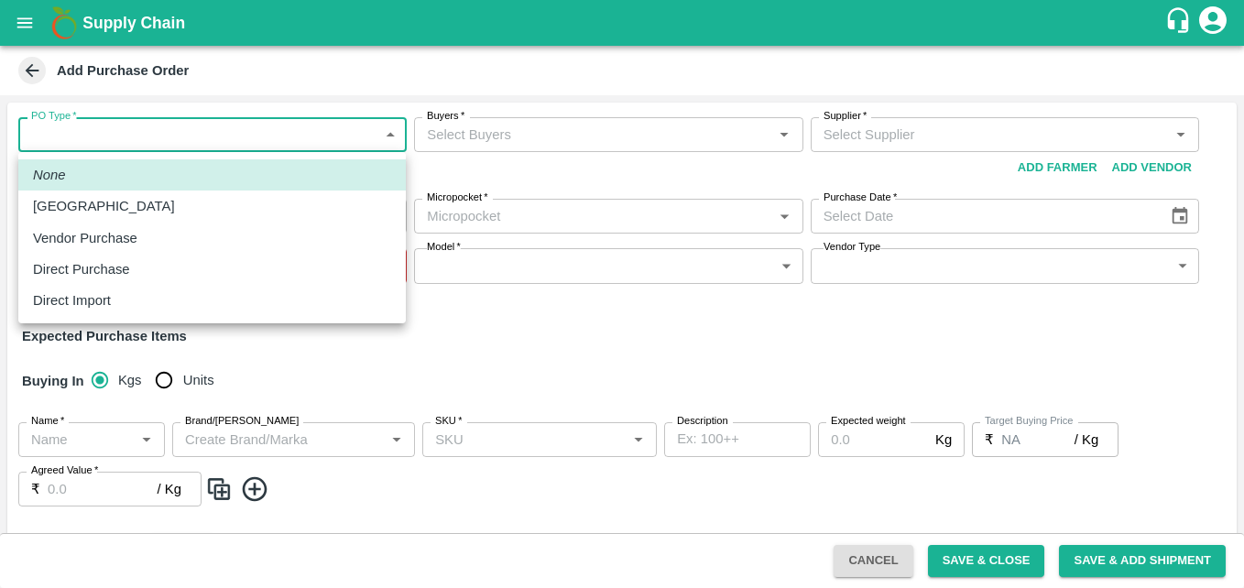
click at [168, 121] on body "Supply Chain Add Purchase Order PO Type   * ​ PO Type Buyers   * Buyers   * Sup…" at bounding box center [622, 294] width 1244 height 588
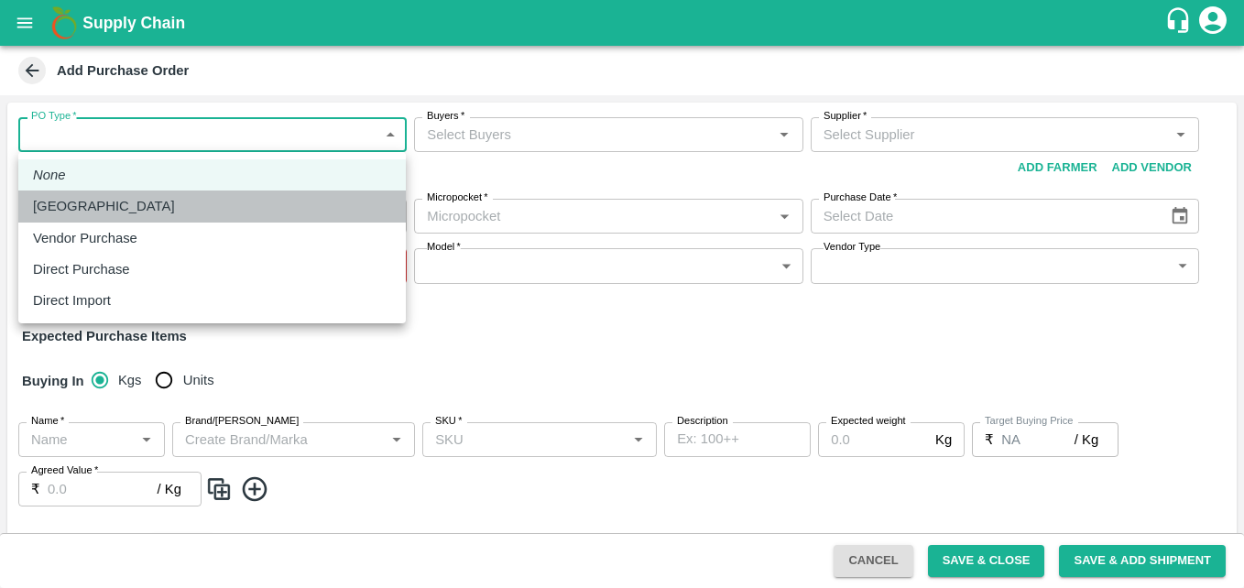
click at [76, 206] on p "Farm Gate" at bounding box center [104, 206] width 142 height 20
type input "1"
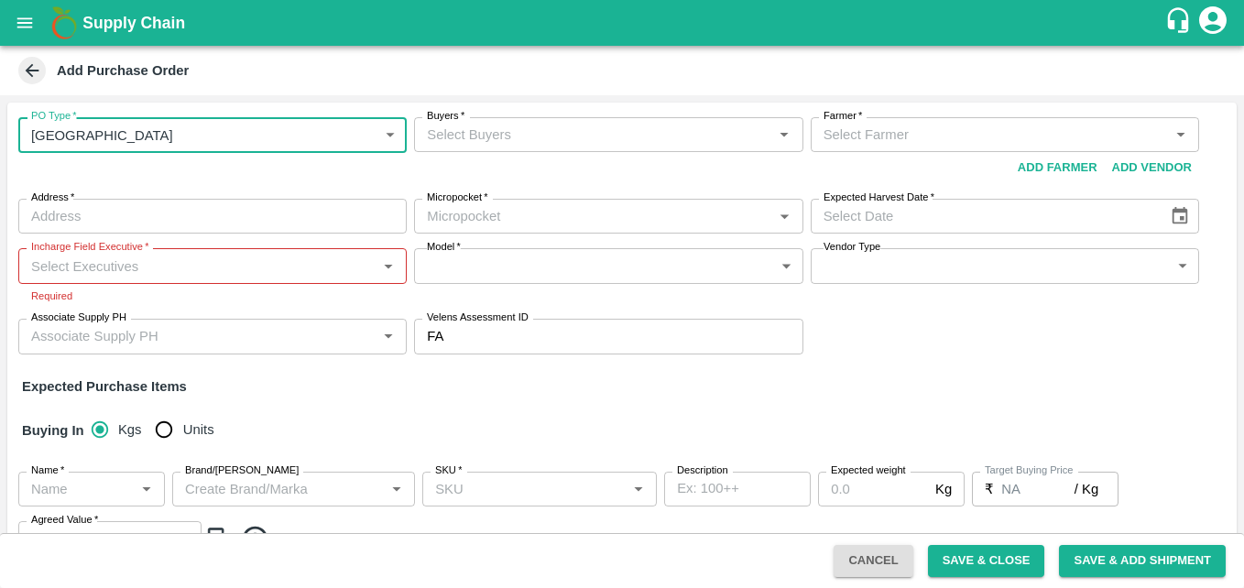
click at [489, 129] on input "Buyers   *" at bounding box center [593, 135] width 347 height 24
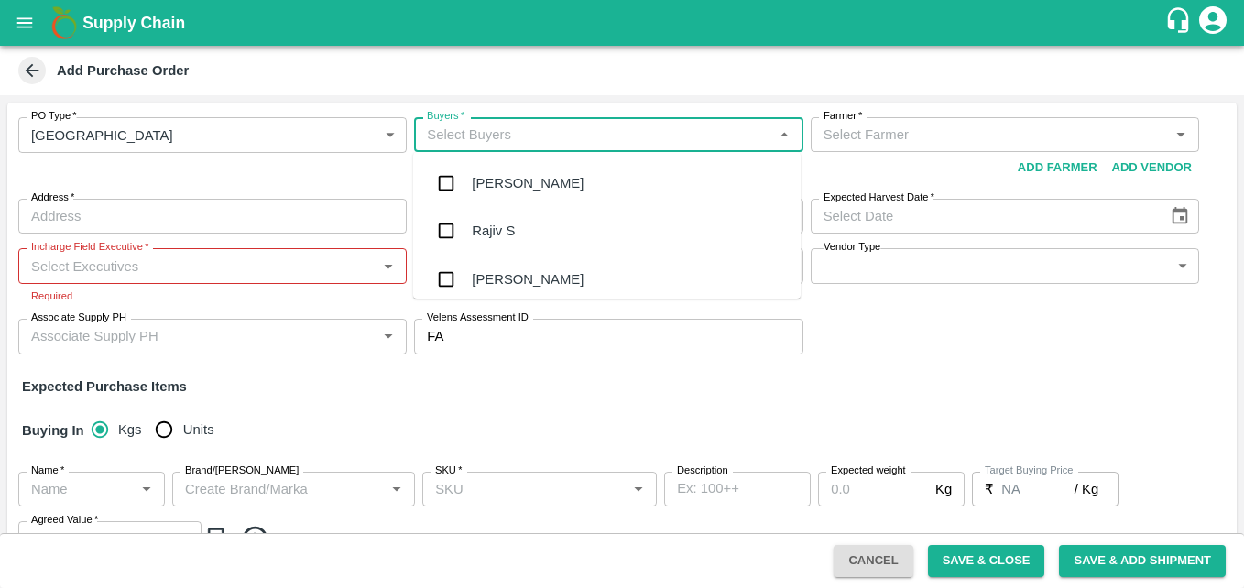
click at [495, 222] on div "Rajiv S" at bounding box center [493, 231] width 43 height 20
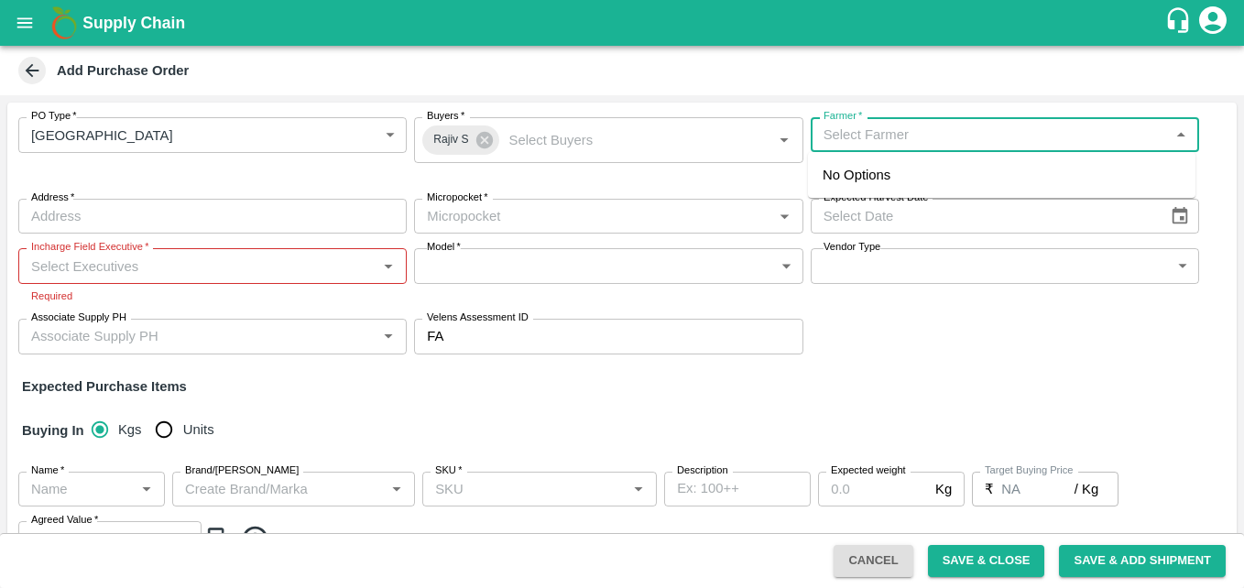
click at [904, 132] on input "Farmer   *" at bounding box center [989, 135] width 347 height 24
type input "raj"
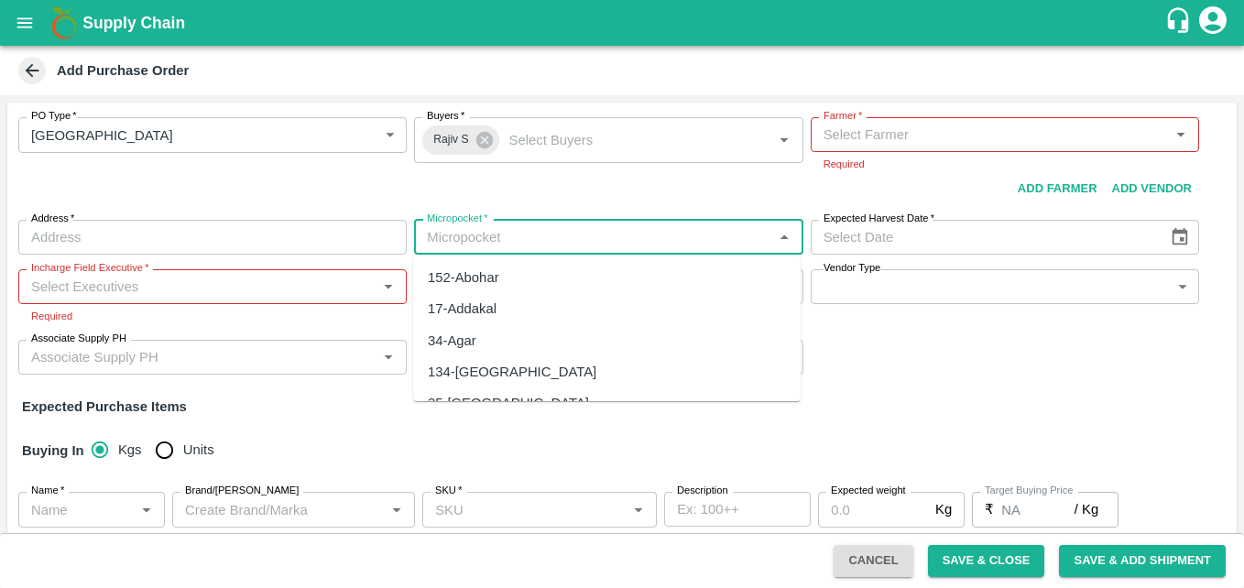
click at [669, 224] on div "Micropocket   *" at bounding box center [608, 237] width 388 height 35
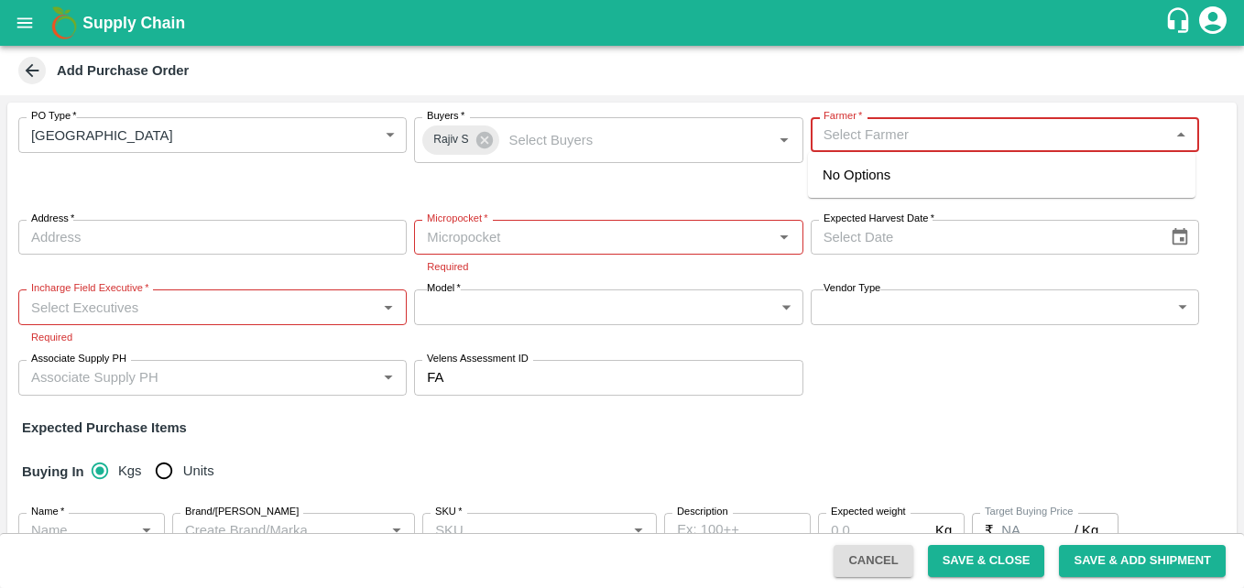
click at [914, 127] on input "Farmer   *" at bounding box center [989, 135] width 347 height 24
type input "sahil"
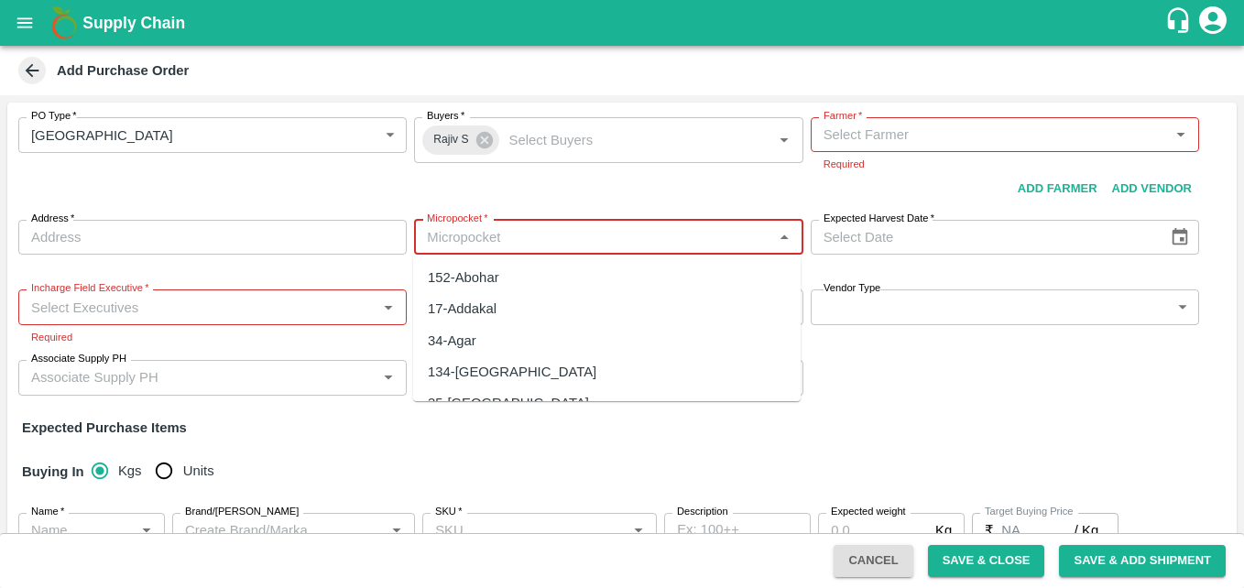
click at [580, 232] on input "Micropocket   *" at bounding box center [593, 237] width 347 height 24
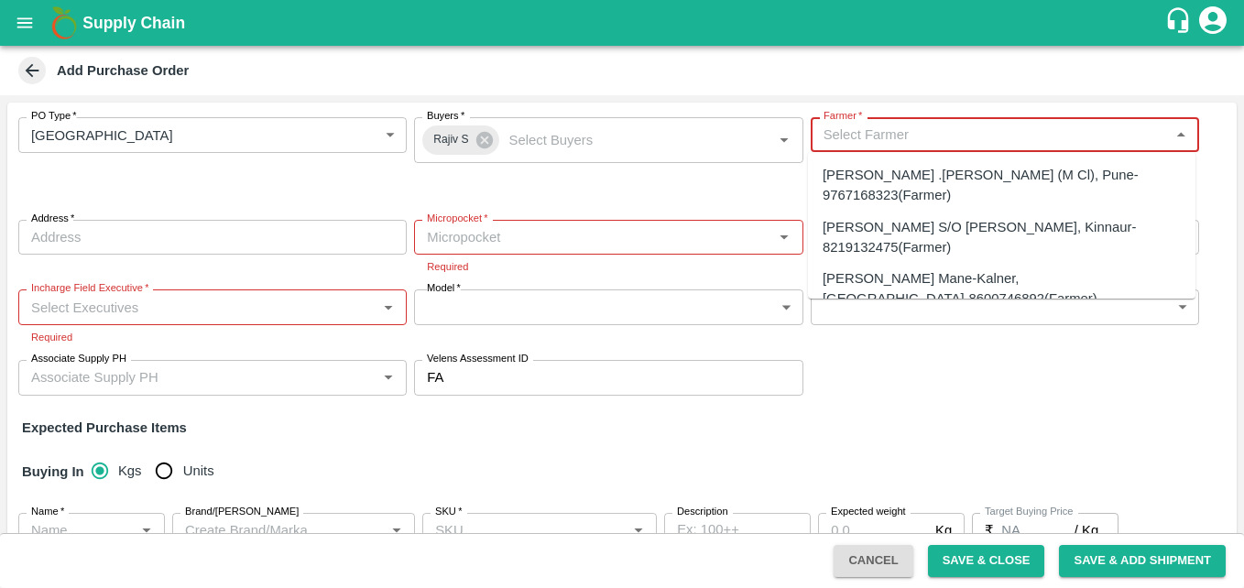
click at [941, 130] on input "Farmer   *" at bounding box center [989, 135] width 347 height 24
click at [933, 159] on div "sahil .Abdul Mulani-Indapur (M Cl), Pune-9767168323(Farmer)" at bounding box center [1001, 185] width 387 height 52
type input "sahil .Abdul Mulani-Indapur (M Cl), Pune-9767168323(Farmer)"
type input "Indapur (M Cl), Pune, Indapur, Maharashtra"
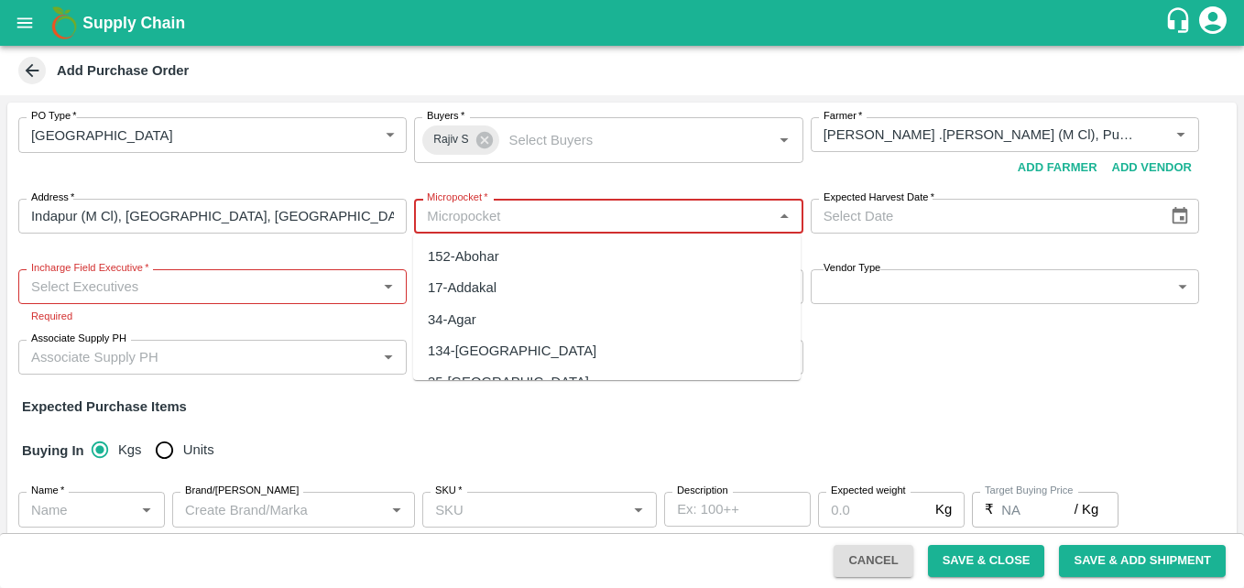
click at [456, 236] on body "Supply Chain Add Purchase Order PO Type   * Farm Gate 1 PO Type Buyers   * Raji…" at bounding box center [622, 294] width 1244 height 588
click at [469, 255] on div "152-Abohar" at bounding box center [463, 256] width 71 height 20
type input "152-Abohar"
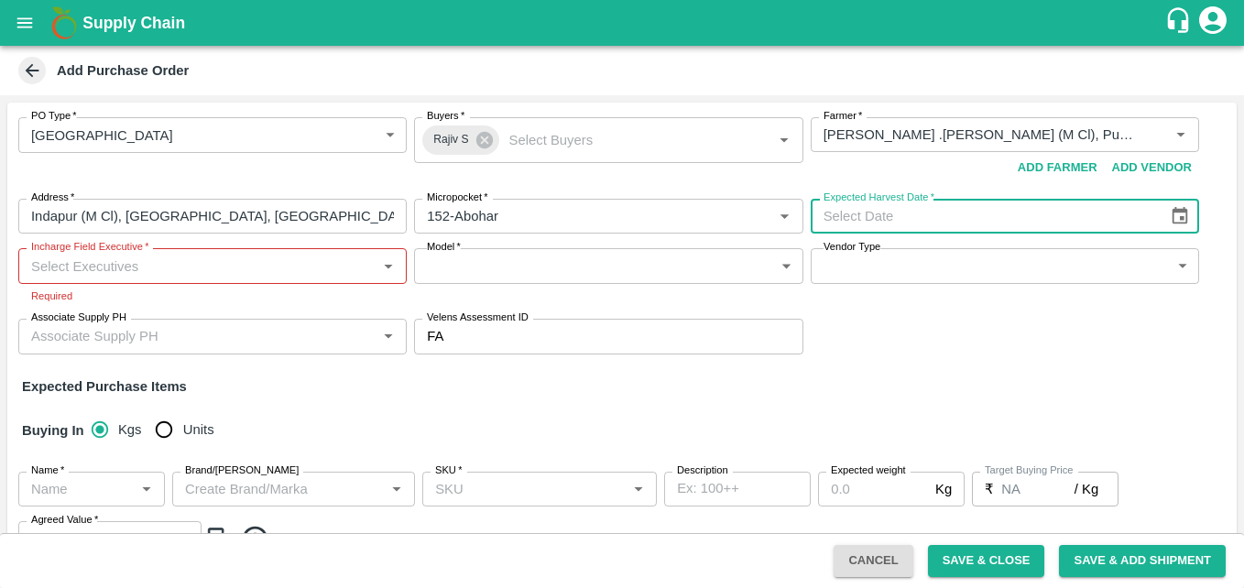
type input "DD/MM/YYYY"
click at [898, 226] on input "DD/MM/YYYY" at bounding box center [983, 216] width 344 height 35
click at [204, 265] on input "Incharge Field Executive   *" at bounding box center [197, 266] width 347 height 24
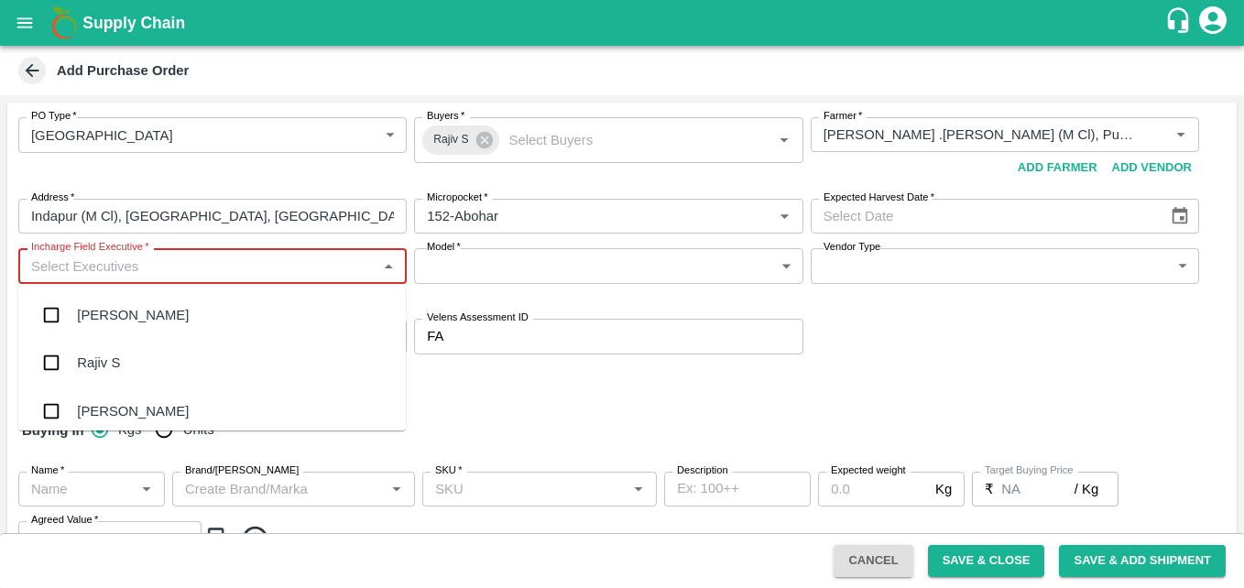
click at [108, 373] on div "Rajiv S" at bounding box center [98, 363] width 43 height 20
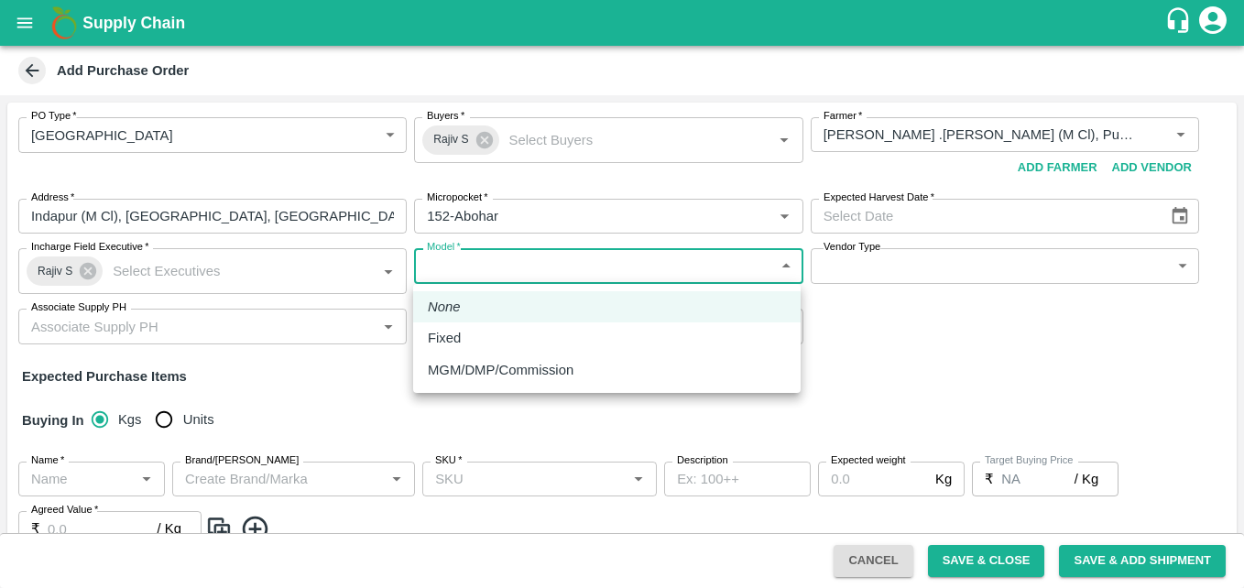
click at [517, 260] on body "Supply Chain Add Purchase Order PO Type   * Farm Gate 1 PO Type Buyers   * Raji…" at bounding box center [622, 294] width 1244 height 588
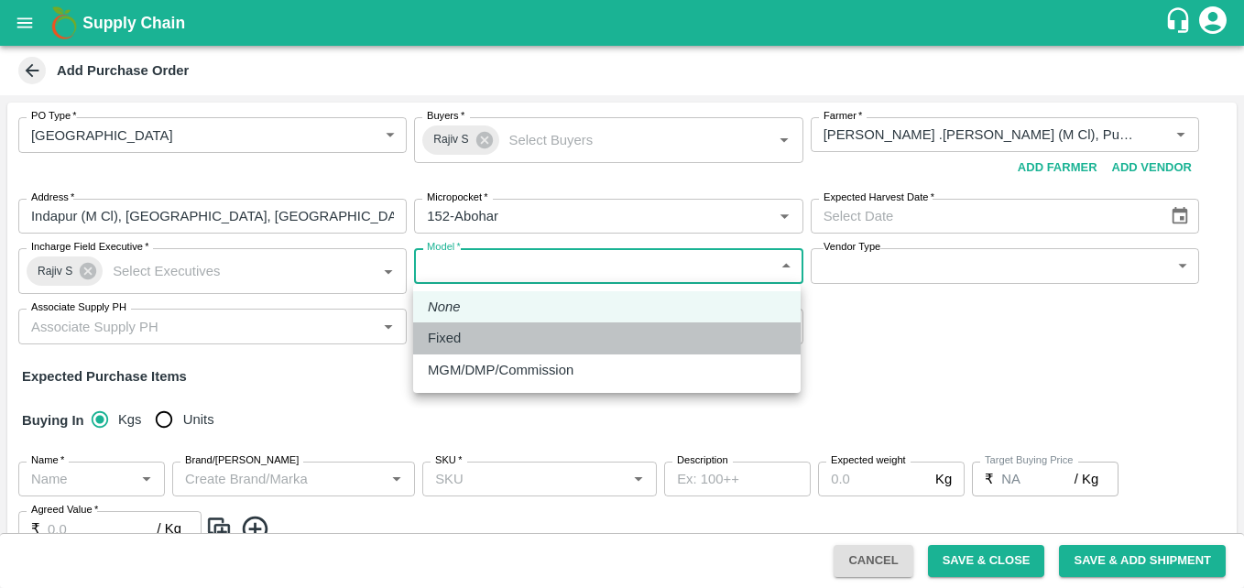
click at [453, 346] on p "Fixed" at bounding box center [444, 338] width 33 height 20
type input "Fixed"
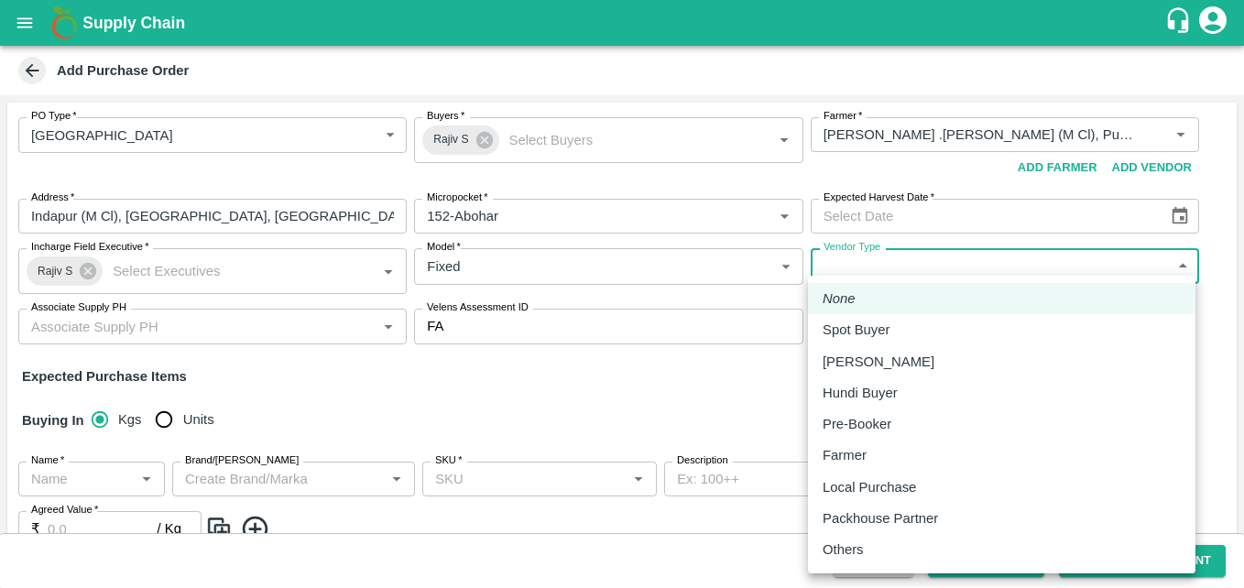
click at [875, 266] on body "Supply Chain Add Purchase Order PO Type   * Farm Gate 1 PO Type Buyers   * Raji…" at bounding box center [622, 294] width 1244 height 588
click at [874, 362] on p "Mandi Loader" at bounding box center [879, 362] width 112 height 20
type input "MANDI_LOADER"
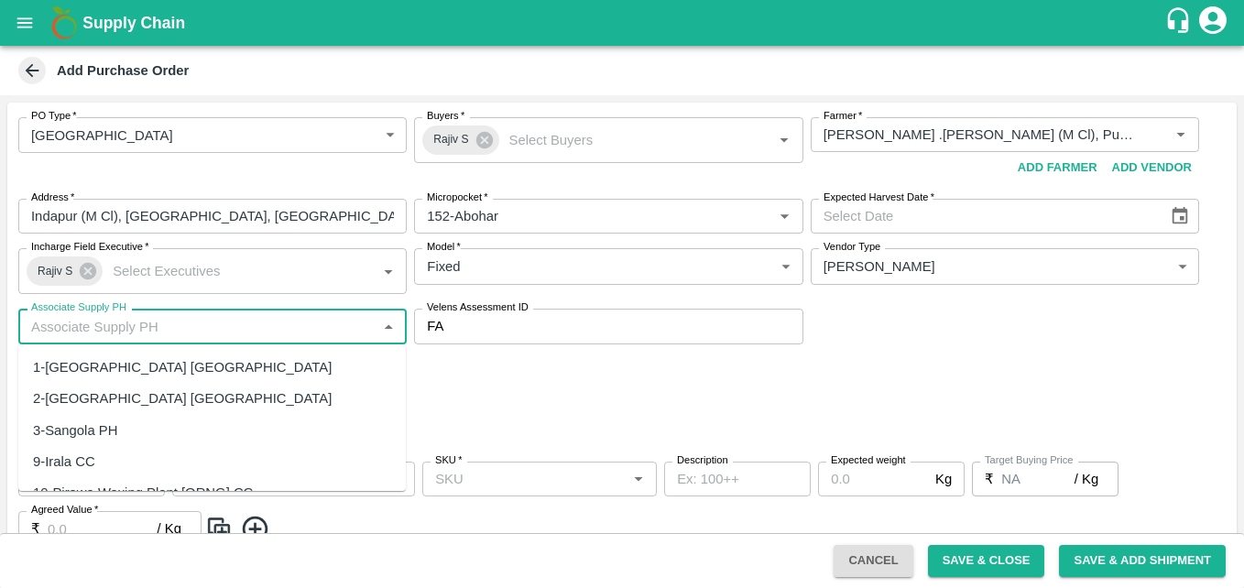
click at [201, 327] on input "Associate Supply PH" at bounding box center [197, 326] width 347 height 24
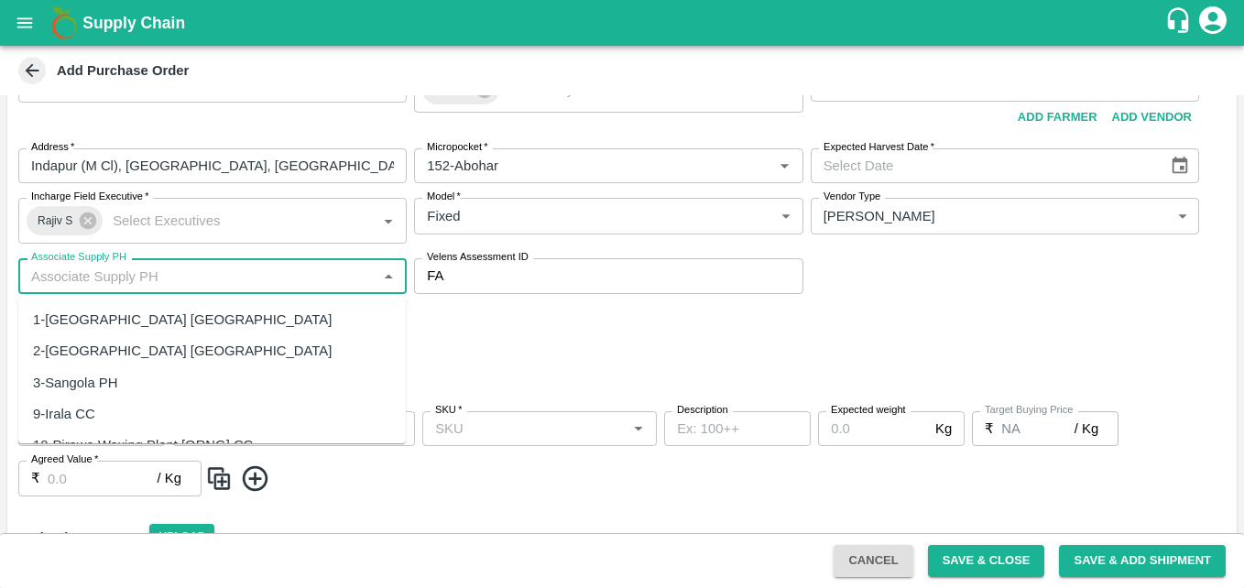
scroll to position [51, 0]
click at [201, 327] on div "1-Hyderabad DC" at bounding box center [211, 315] width 387 height 31
type input "1-Hyderabad DC"
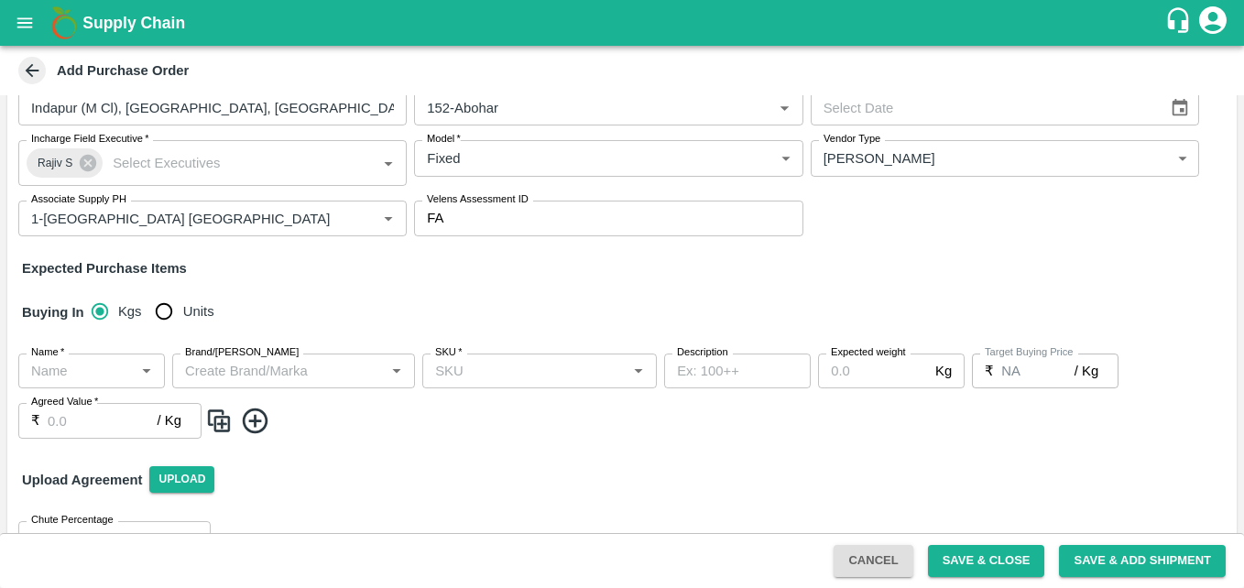
click at [489, 270] on div "Expected Purchase Items" at bounding box center [622, 268] width 1200 height 20
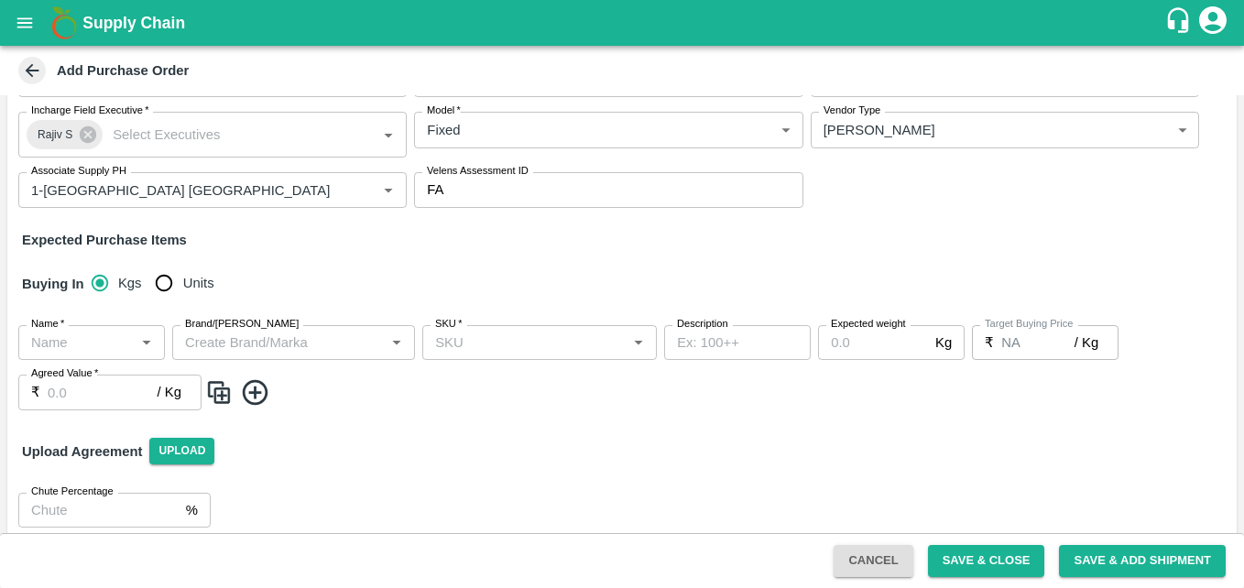
scroll to position [153, 0]
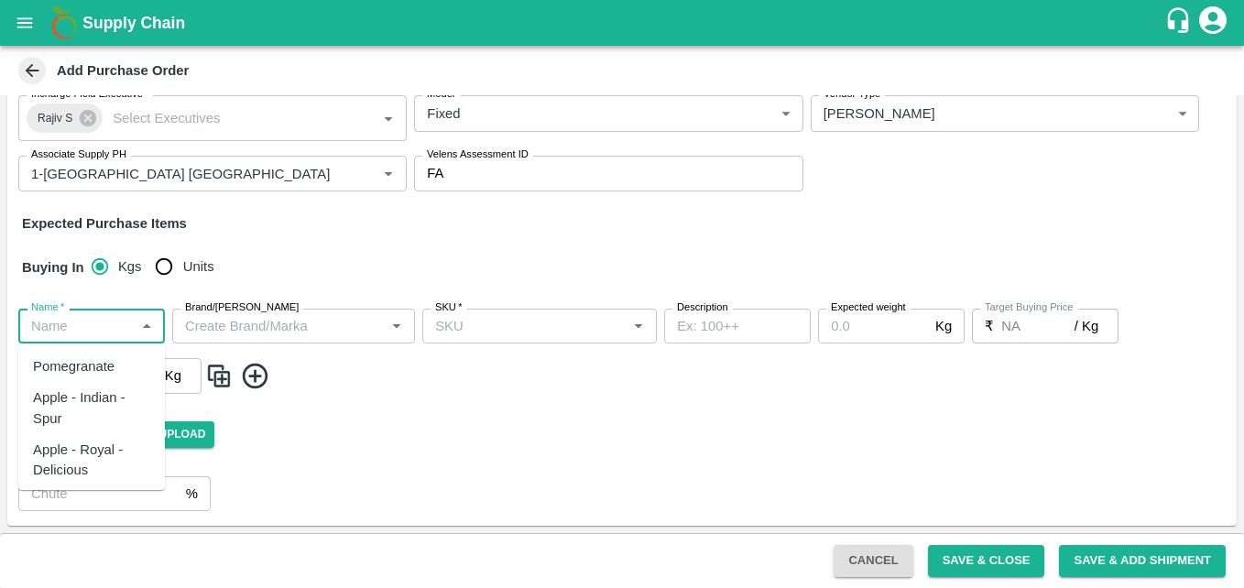
click at [84, 332] on input "Name   *" at bounding box center [76, 326] width 105 height 24
click at [60, 381] on div "Pomegranate" at bounding box center [91, 366] width 147 height 31
type input "Pomegranate"
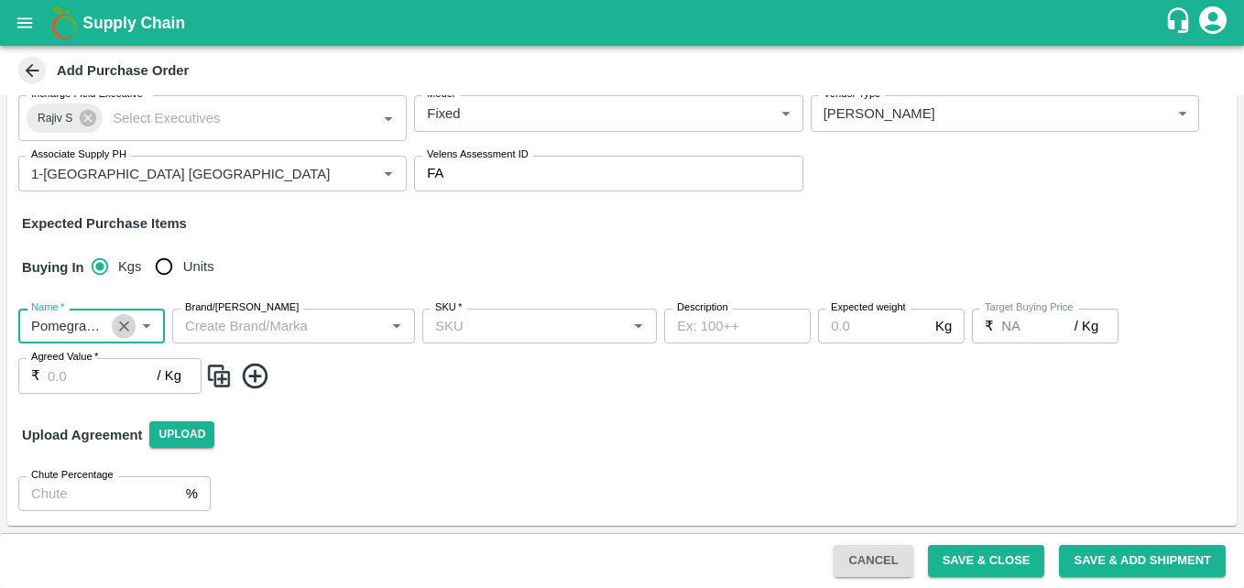
click at [119, 328] on icon "Clear" at bounding box center [123, 326] width 17 height 17
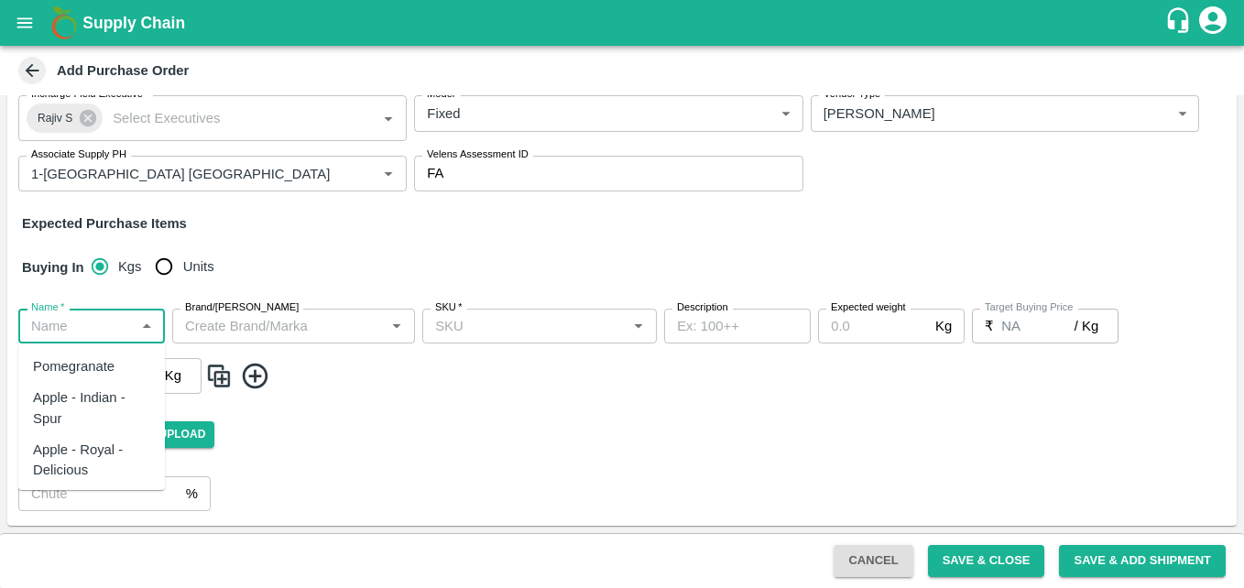
click at [102, 322] on input "Name   *" at bounding box center [76, 326] width 105 height 24
click at [86, 420] on div "Apple - Indian - Spur" at bounding box center [91, 407] width 117 height 41
type input "Apple - Indian - Spur"
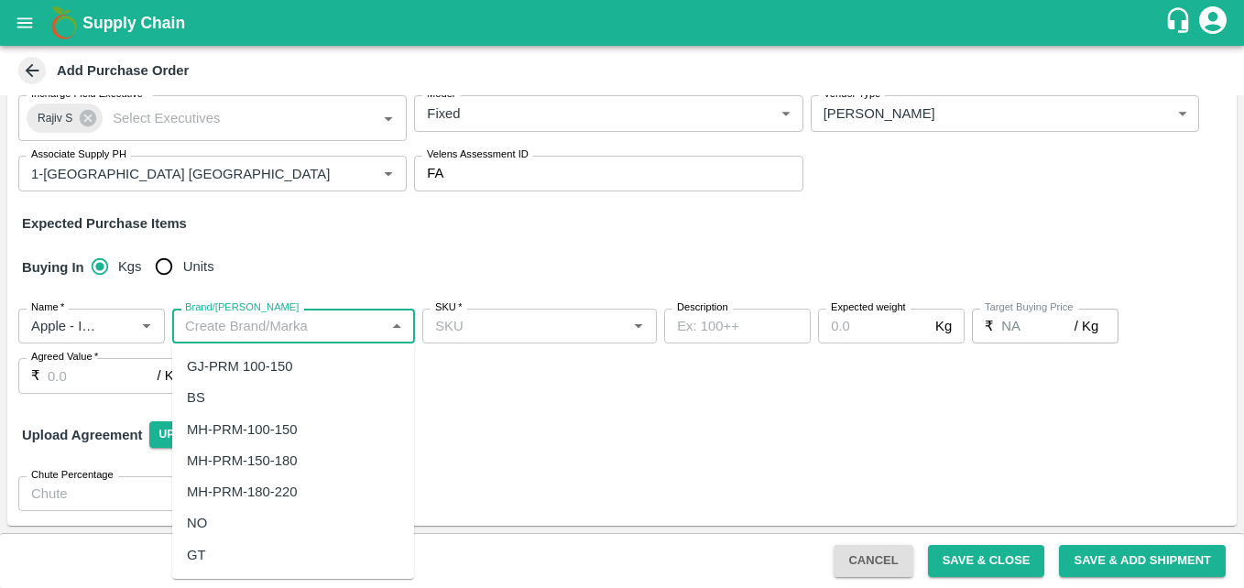
click at [218, 322] on input "Brand/[PERSON_NAME]" at bounding box center [279, 326] width 202 height 24
click at [121, 325] on icon "Clear" at bounding box center [123, 326] width 17 height 17
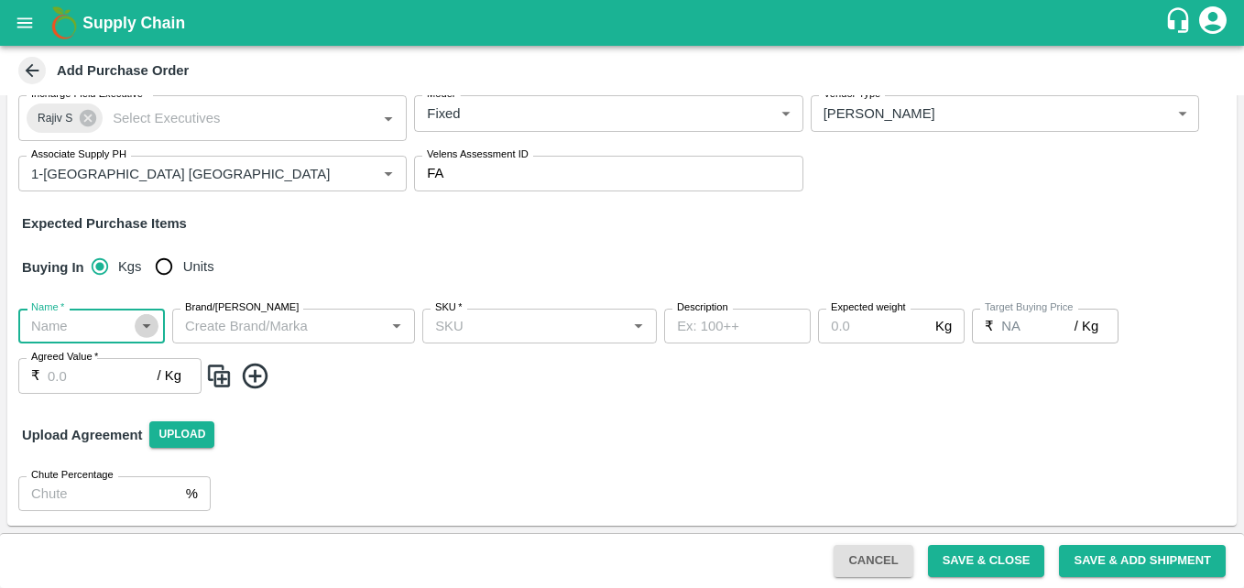
click at [140, 324] on icon "Open" at bounding box center [146, 326] width 20 height 20
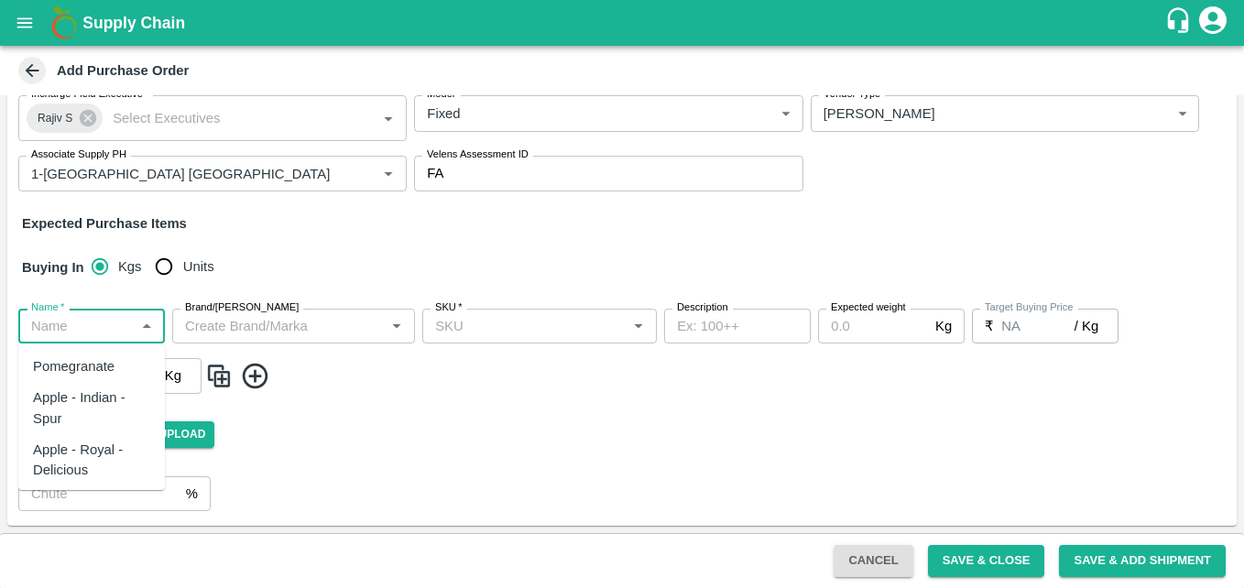
click at [98, 470] on div "Apple - Royal - Delicious" at bounding box center [91, 460] width 117 height 41
type input "Apple - Royal - Delicious"
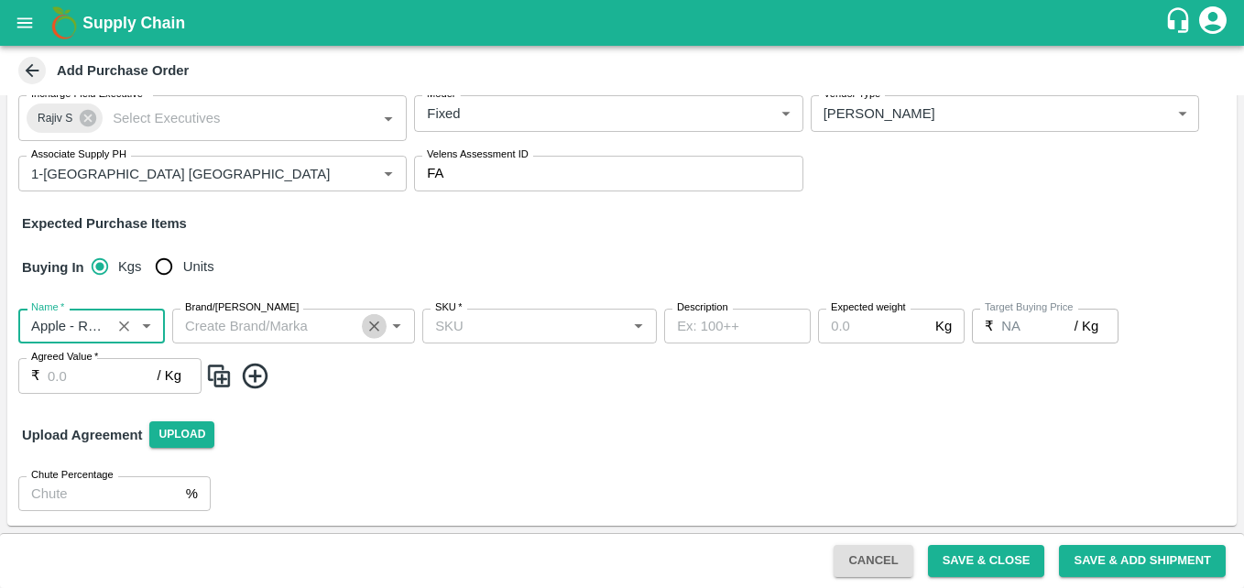
click at [364, 324] on button "Clear" at bounding box center [374, 326] width 25 height 25
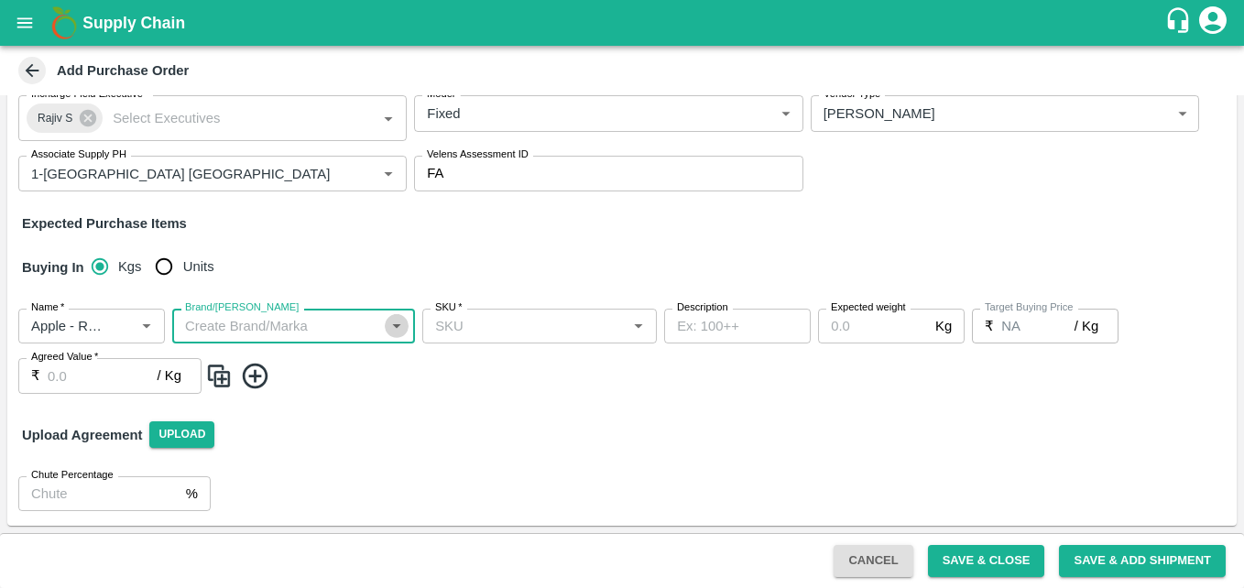
click at [398, 324] on icon "Open" at bounding box center [397, 326] width 20 height 20
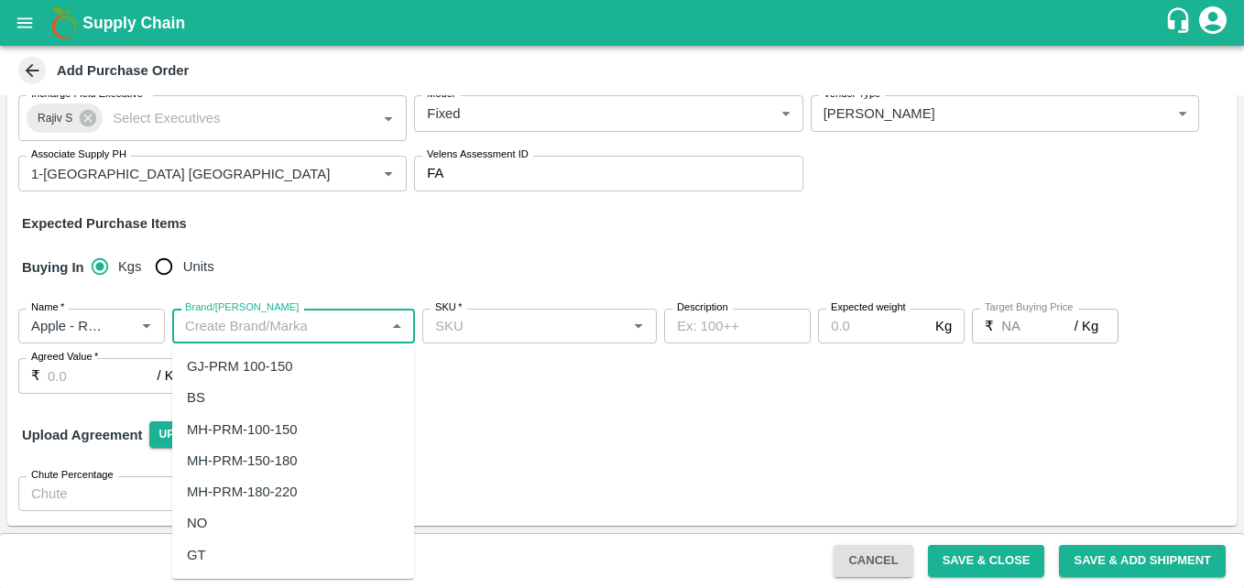
click at [288, 438] on div "MH-PRM-100-150" at bounding box center [242, 430] width 110 height 20
type input "MH-PRM-100-150"
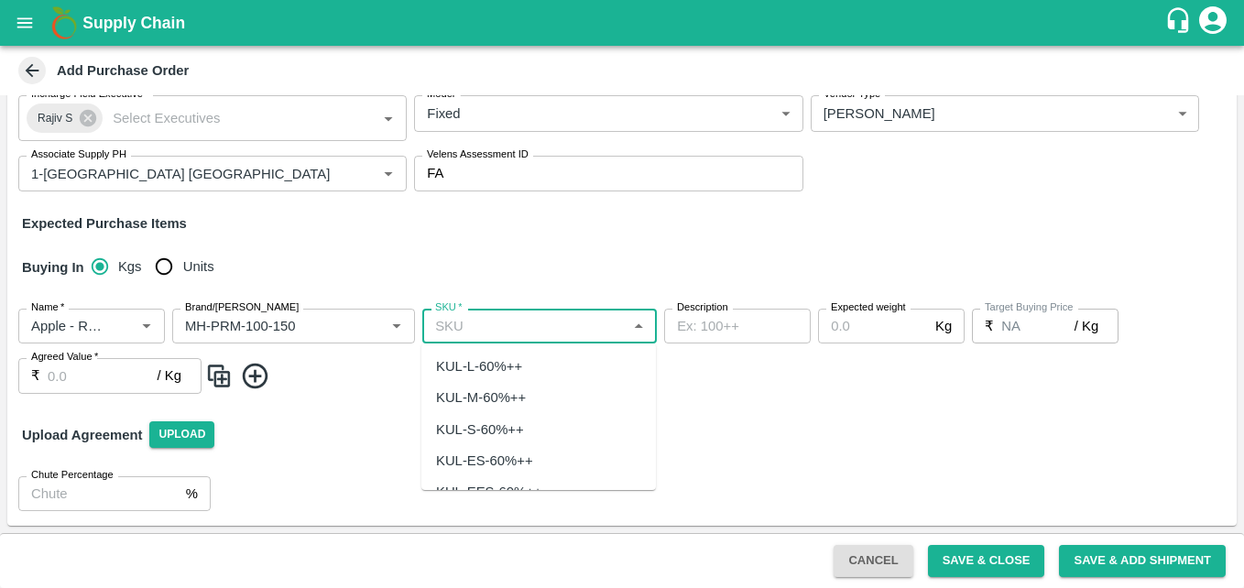
click at [529, 329] on input "SKU   *" at bounding box center [524, 326] width 193 height 24
click at [505, 370] on div "KUL-L-60%++" at bounding box center [479, 366] width 86 height 20
type input "KUL-L-60%++"
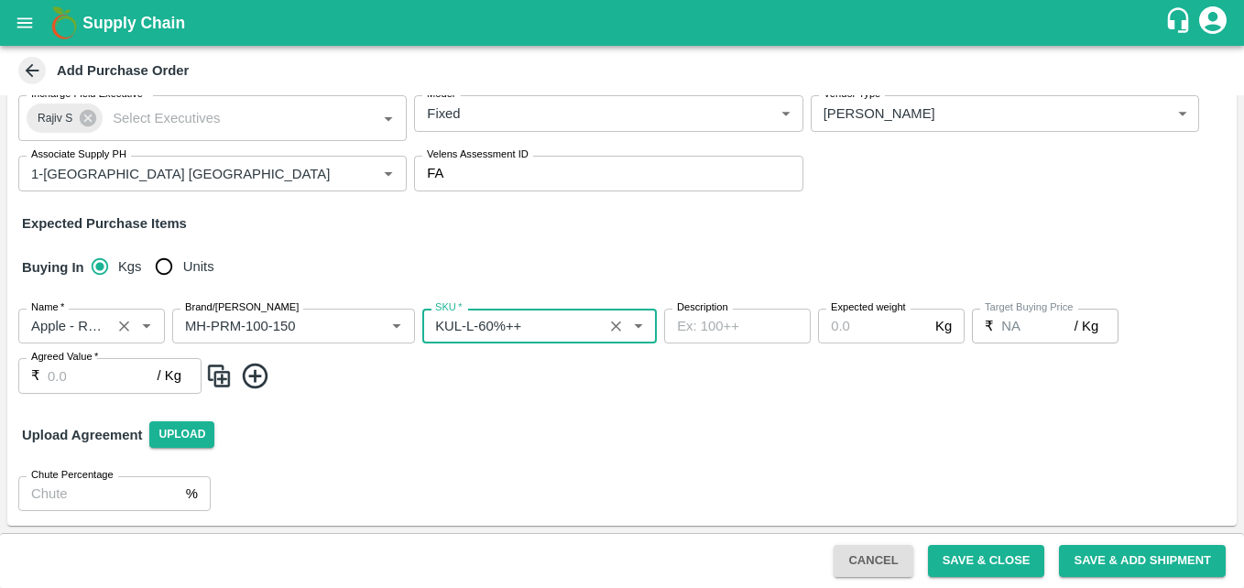
click at [82, 324] on input "Name   *" at bounding box center [65, 326] width 82 height 24
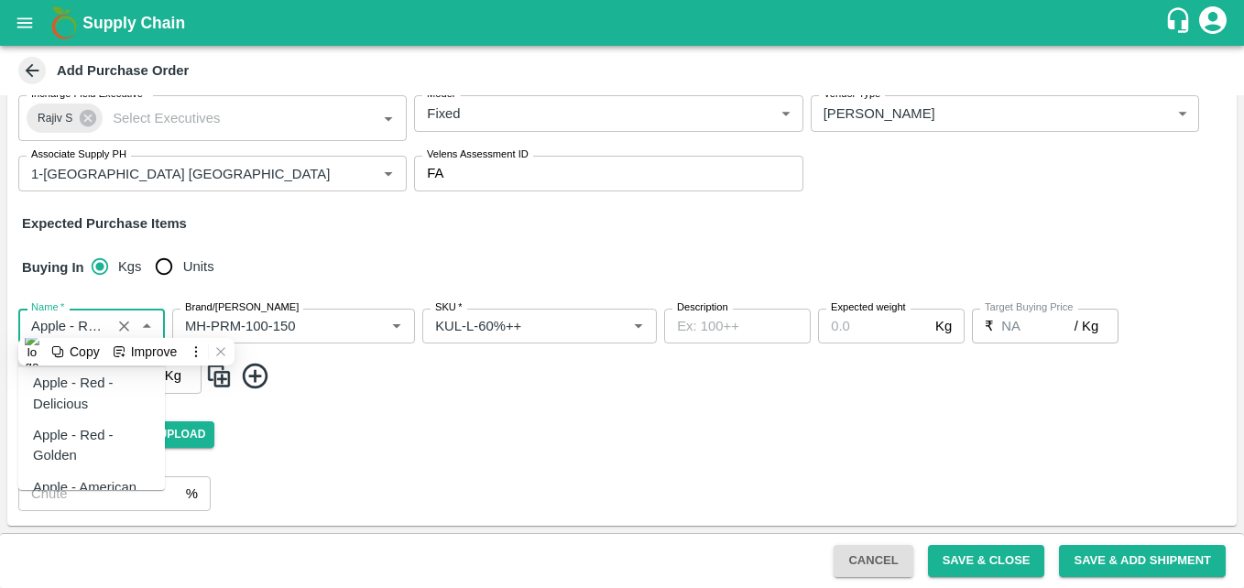
scroll to position [119, 0]
click at [93, 399] on div "Apple - Red - Delicious" at bounding box center [91, 392] width 117 height 41
type input "Apple - Red - Delicious"
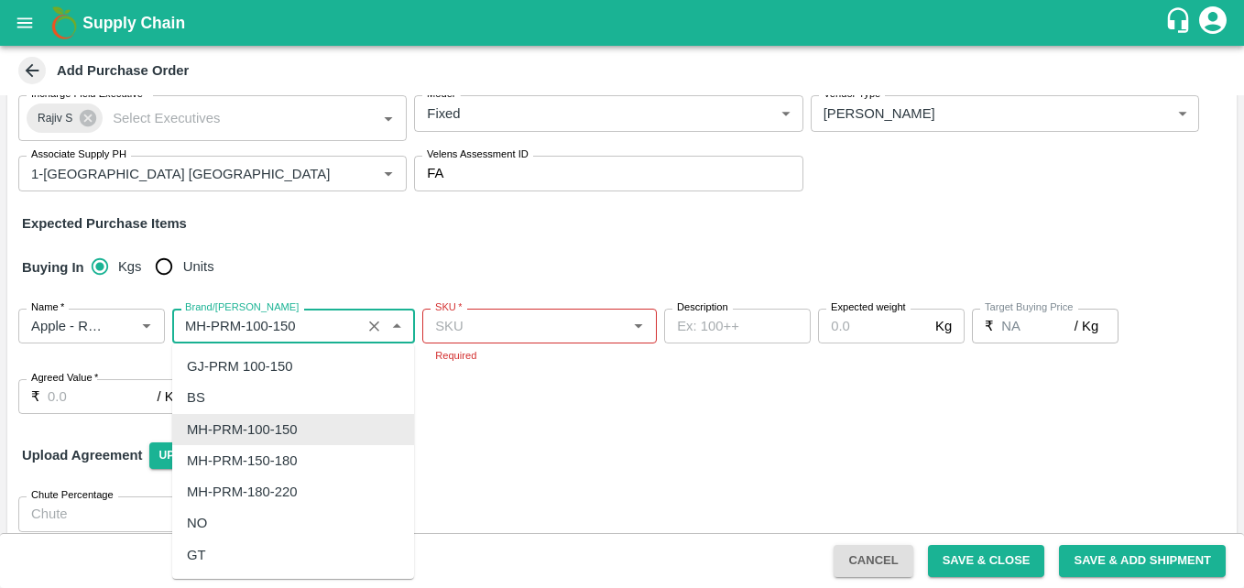
click at [302, 333] on input "Brand/[PERSON_NAME]" at bounding box center [267, 326] width 178 height 24
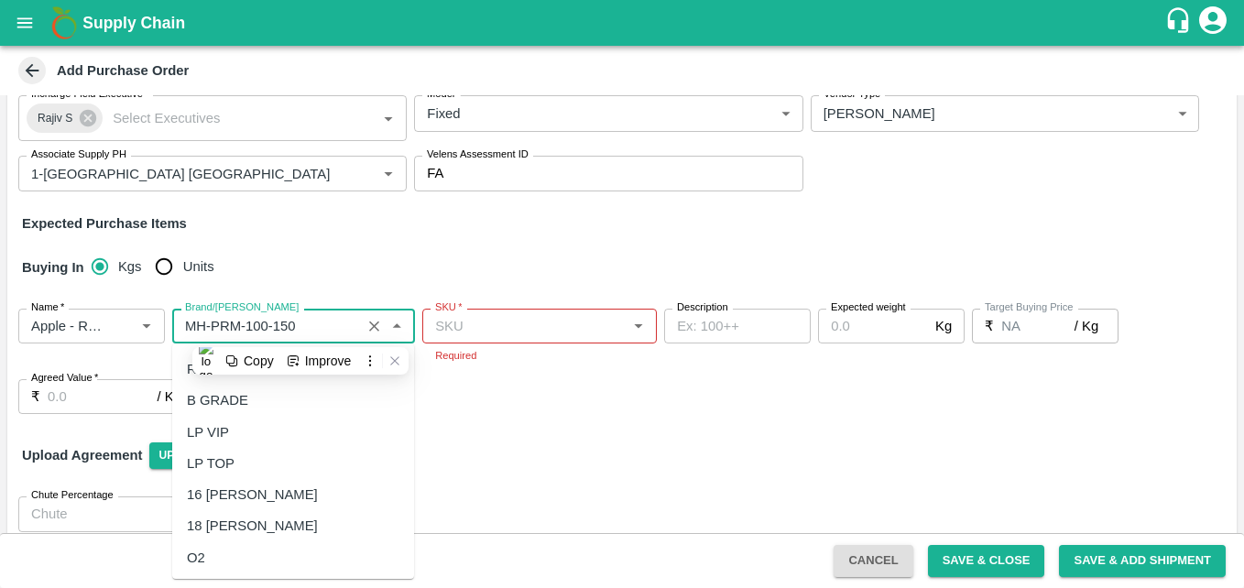
scroll to position [12221, 0]
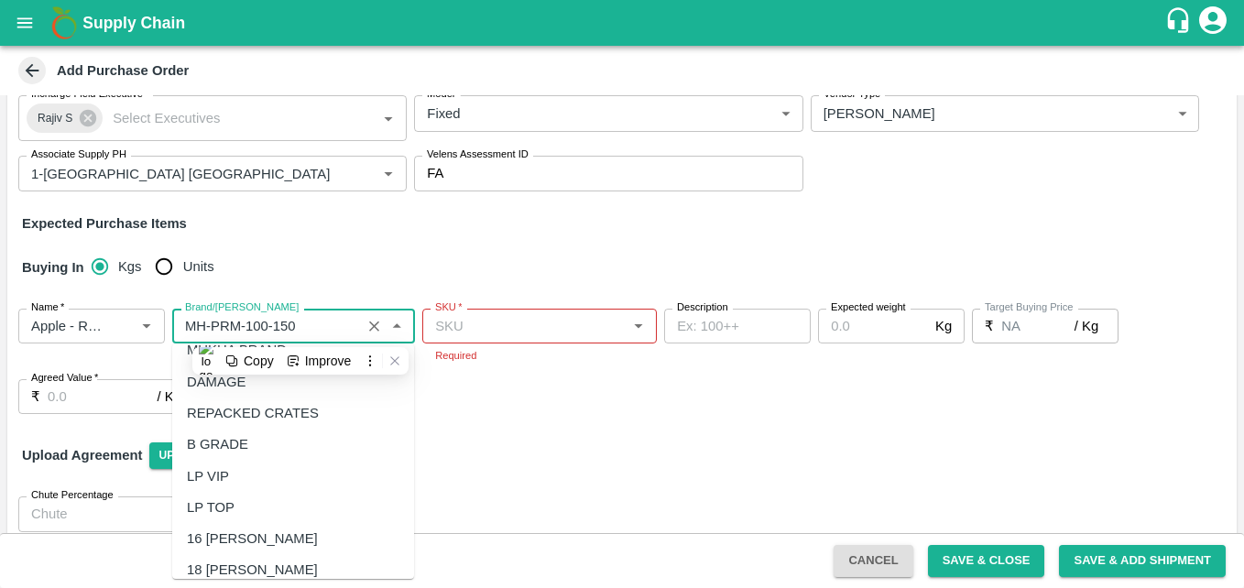
click at [228, 434] on div "B GRADE" at bounding box center [217, 444] width 61 height 20
type input "B GRADE"
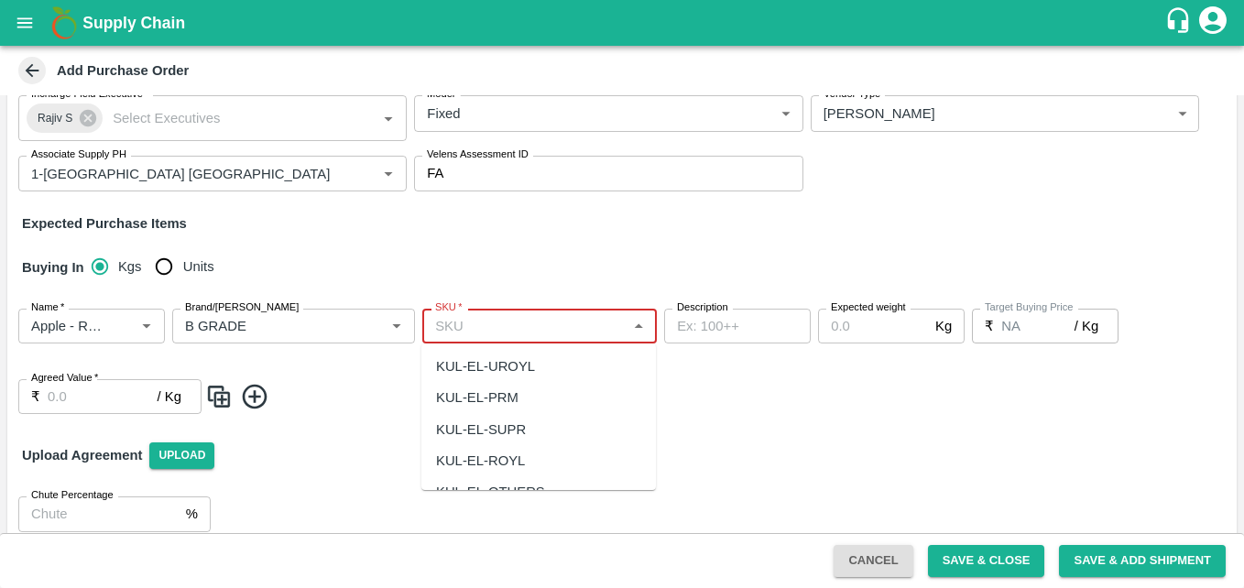
click at [535, 320] on input "SKU   *" at bounding box center [524, 326] width 193 height 24
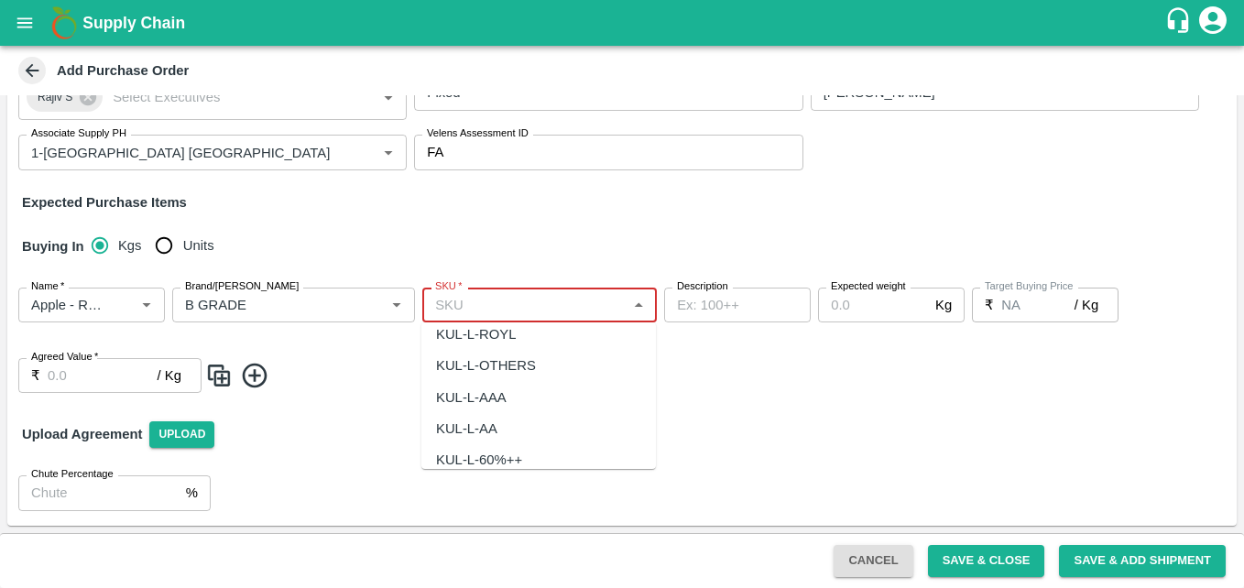
scroll to position [452, 0]
click at [522, 398] on div "KUL-L-AAA" at bounding box center [538, 396] width 235 height 31
type input "KUL-L-AAA"
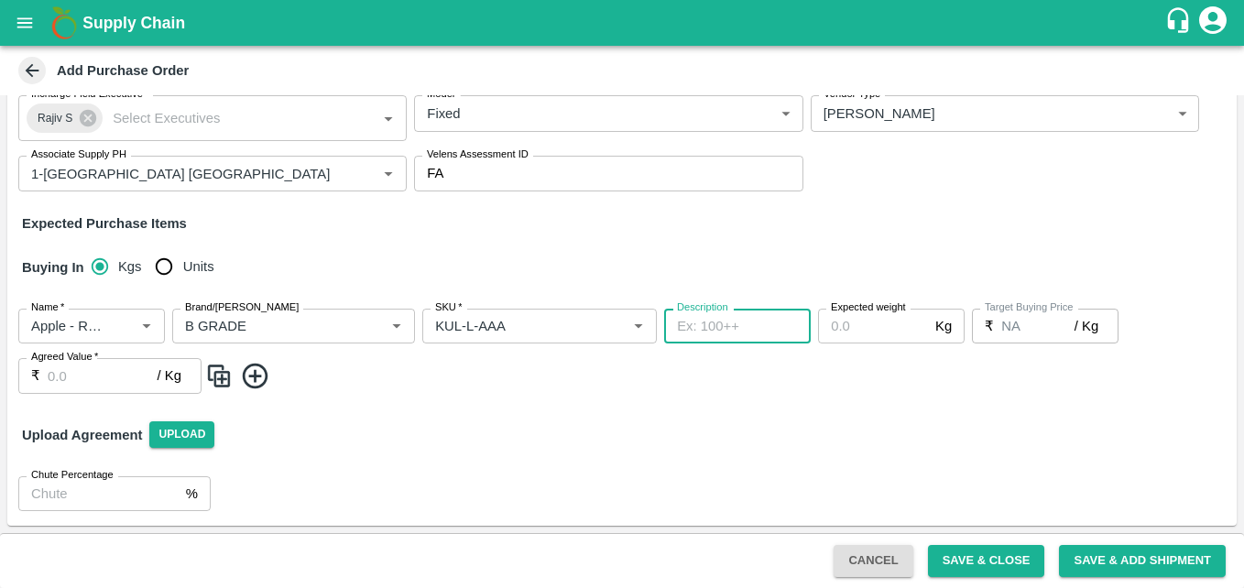
scroll to position [153, 0]
click at [689, 309] on div "Description x Description" at bounding box center [737, 326] width 147 height 35
click at [716, 322] on textarea "Description" at bounding box center [737, 326] width 121 height 19
click at [869, 315] on label "Expected weight" at bounding box center [868, 307] width 75 height 15
click at [869, 315] on input "Expected weight" at bounding box center [873, 326] width 110 height 35
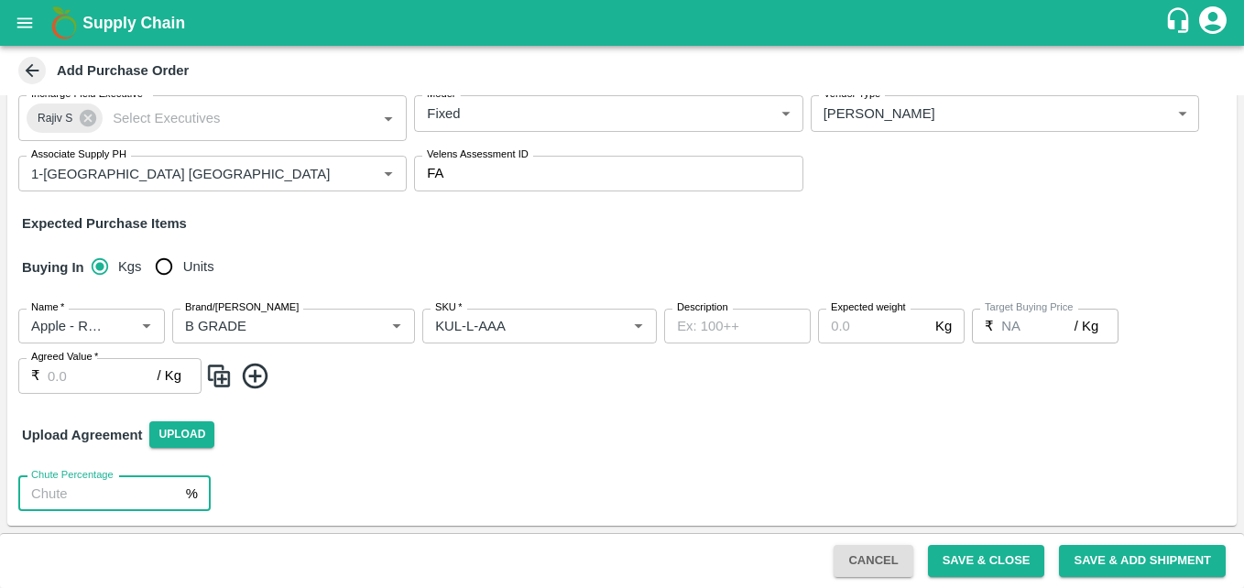
click at [124, 491] on input "Chute Percentage" at bounding box center [98, 493] width 160 height 35
type input "-4"
click at [403, 448] on div "Upload Agreement Upload" at bounding box center [621, 435] width 1229 height 53
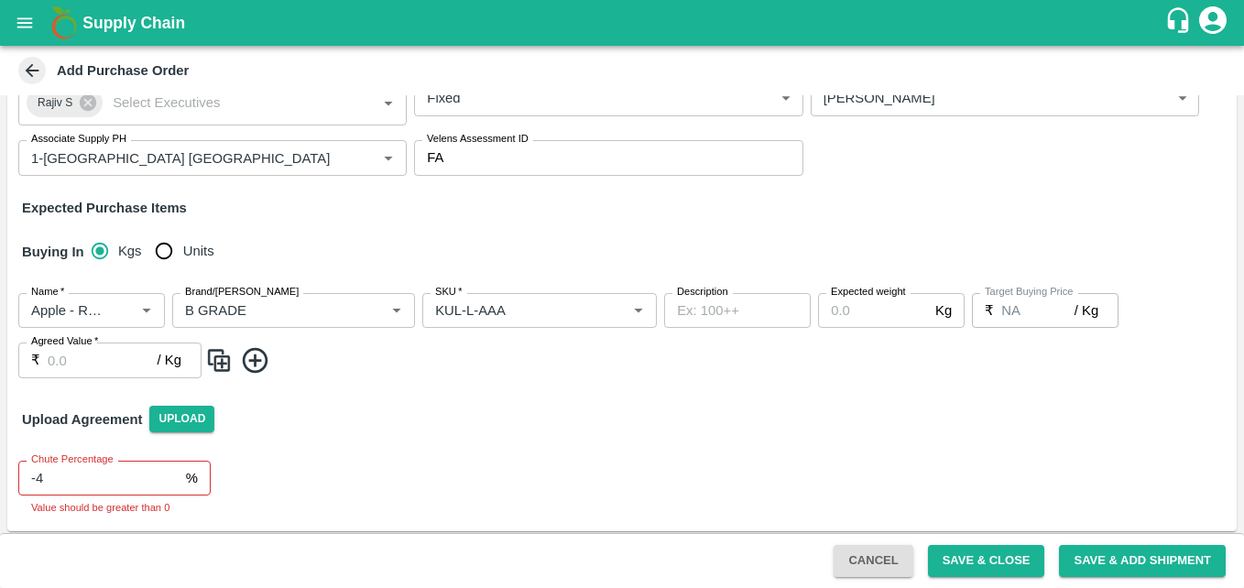
scroll to position [169, 0]
click at [858, 554] on button "Cancel" at bounding box center [873, 561] width 79 height 32
type input "NA"
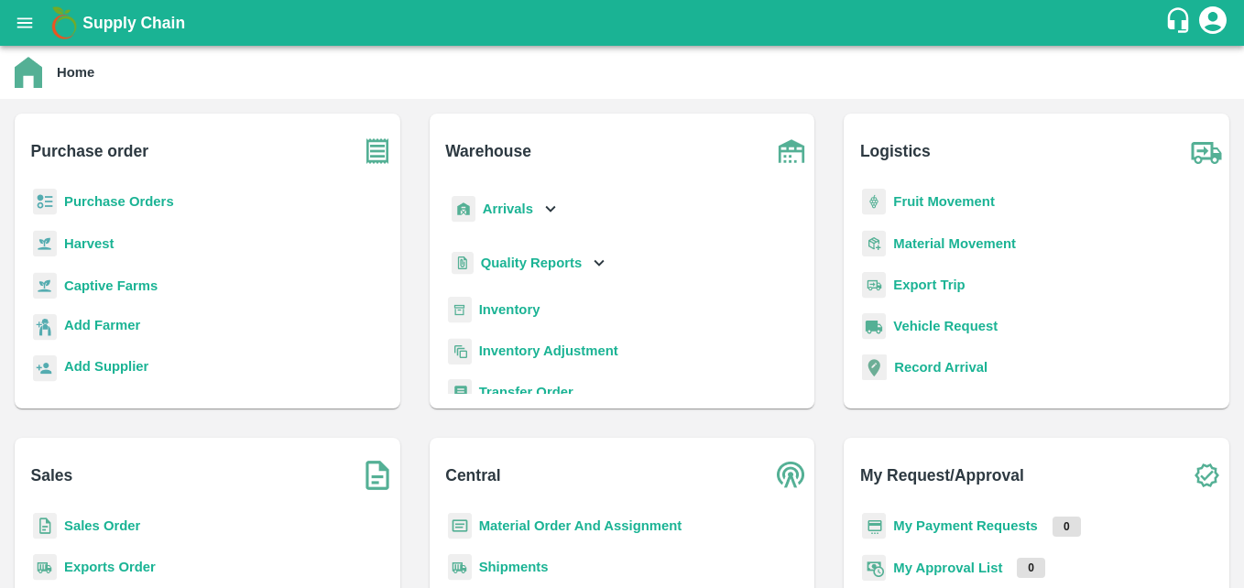
scroll to position [159, 0]
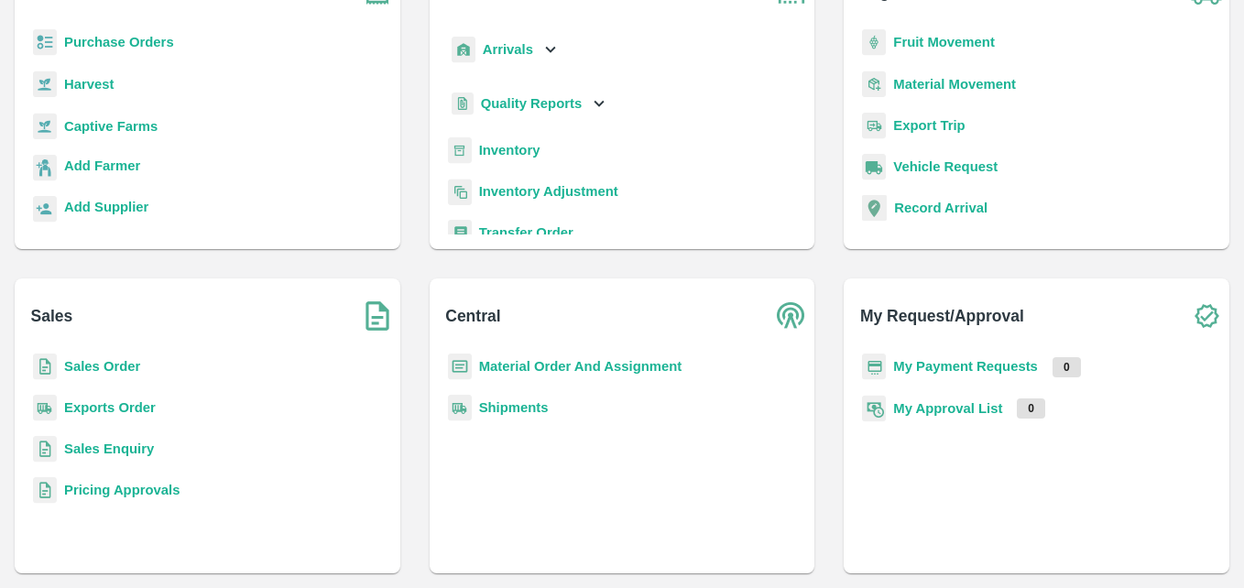
click at [505, 363] on b "Material Order And Assignment" at bounding box center [580, 366] width 203 height 15
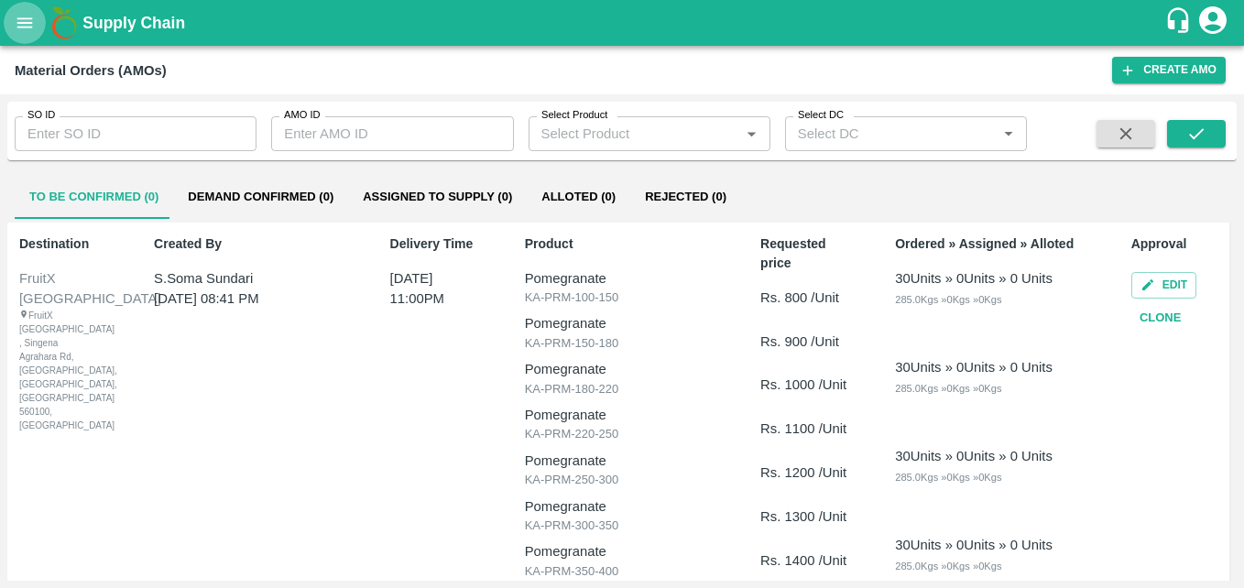
click at [26, 13] on icon "open drawer" at bounding box center [25, 23] width 20 height 20
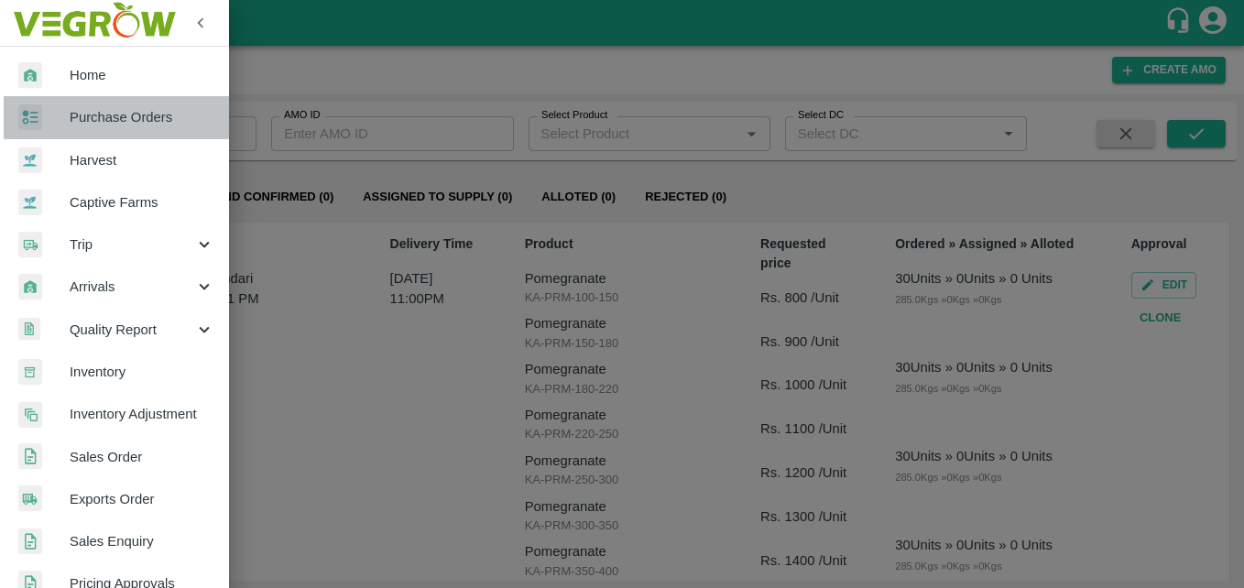
click at [133, 113] on span "Purchase Orders" at bounding box center [142, 117] width 145 height 20
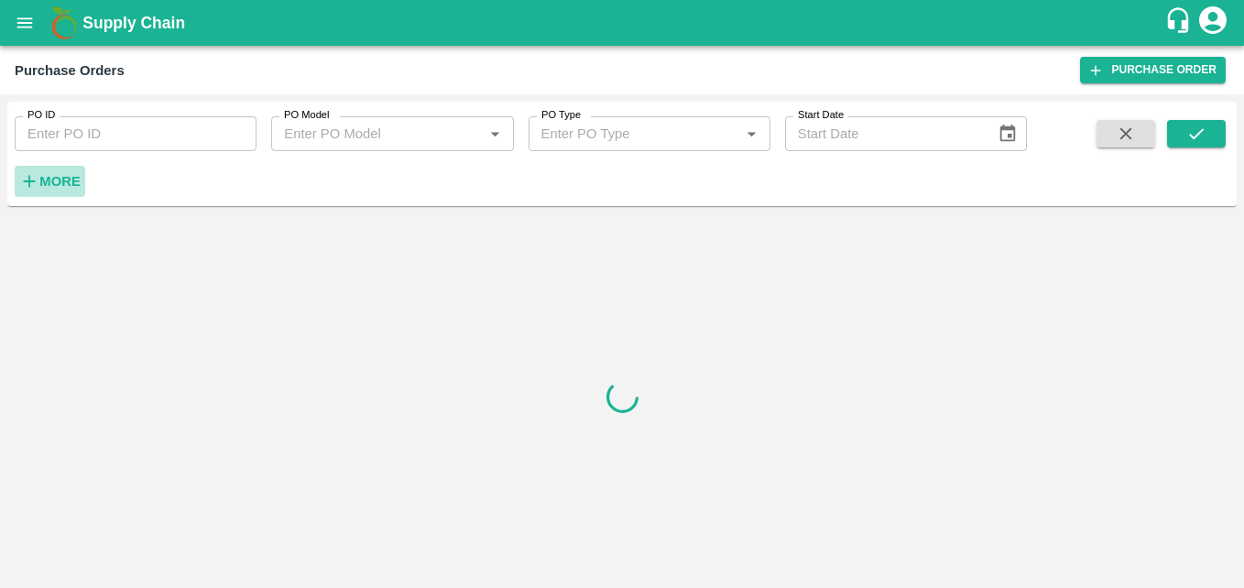
click at [54, 174] on strong "More" at bounding box center [59, 181] width 41 height 15
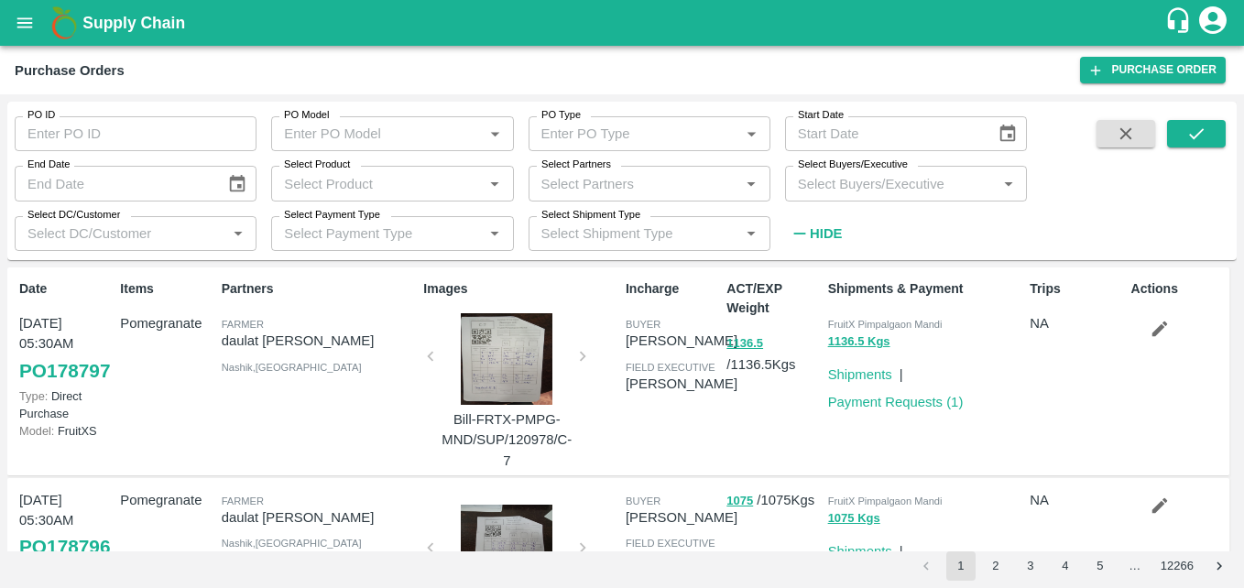
click at [361, 339] on p "daulat [PERSON_NAME]" at bounding box center [319, 341] width 195 height 20
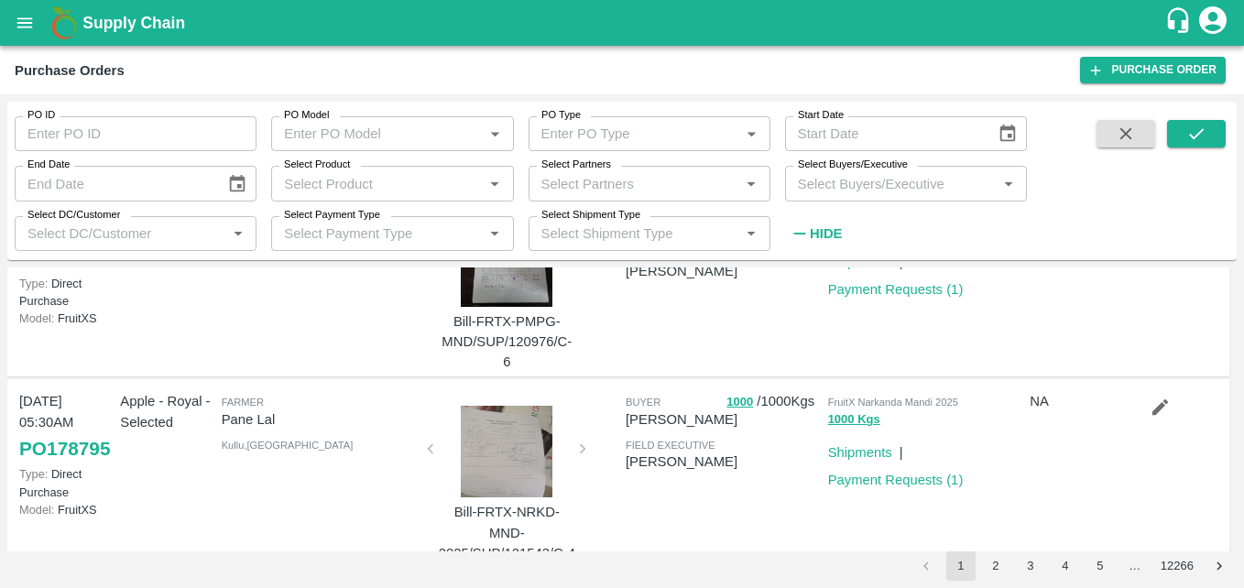
scroll to position [291, 0]
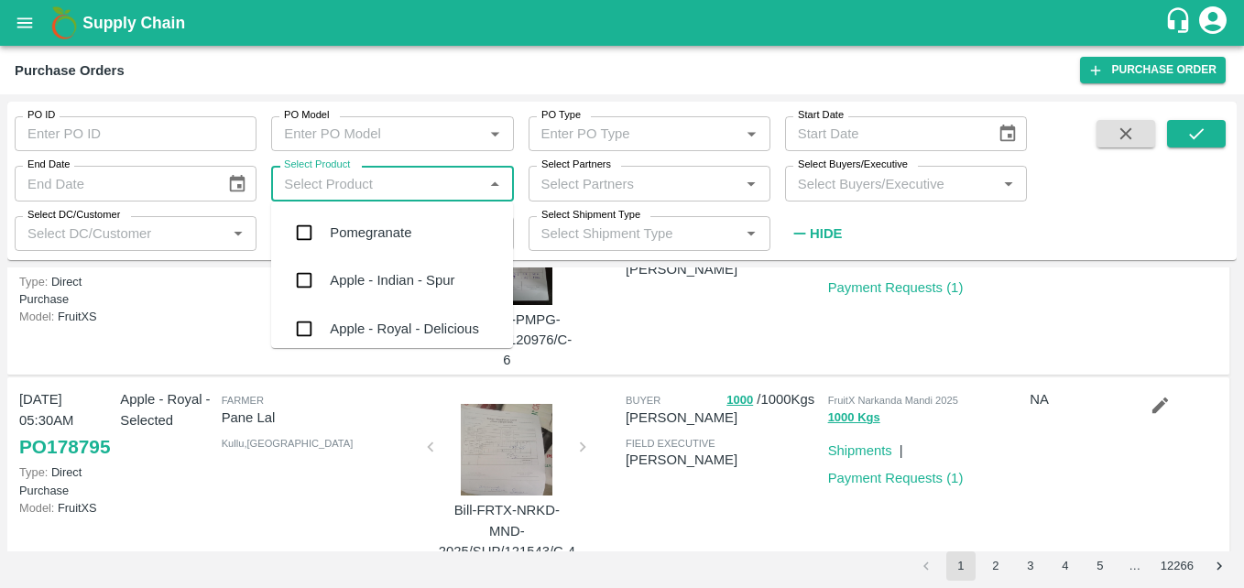
click at [318, 193] on input "Select Product" at bounding box center [377, 183] width 201 height 24
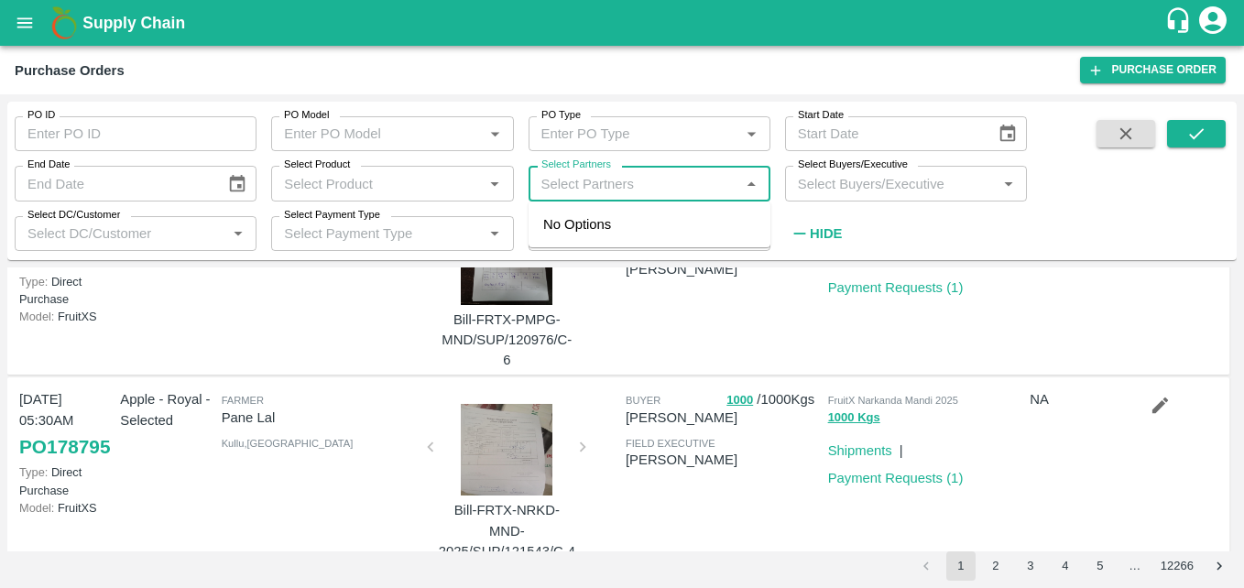
click at [633, 194] on input "Select Partners" at bounding box center [634, 183] width 201 height 24
click at [867, 482] on link "Payment Requests ( 1 )" at bounding box center [896, 478] width 136 height 15
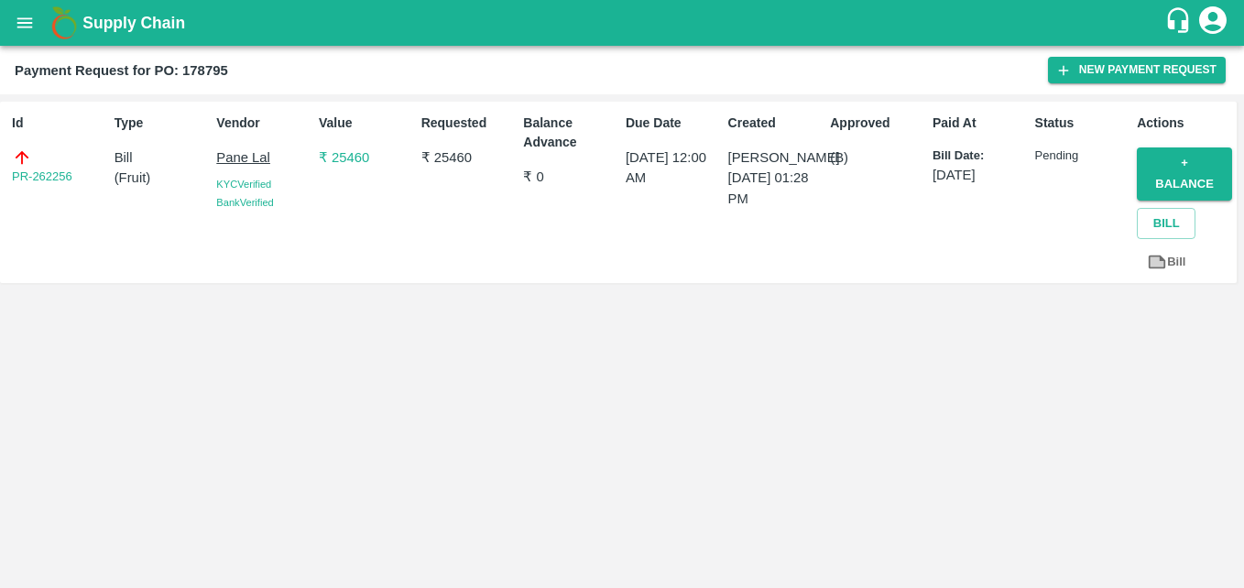
click at [1078, 90] on div "Payment Request for PO: 178795 New Payment Request" at bounding box center [622, 70] width 1244 height 49
click at [1093, 65] on button "New Payment Request" at bounding box center [1137, 70] width 178 height 27
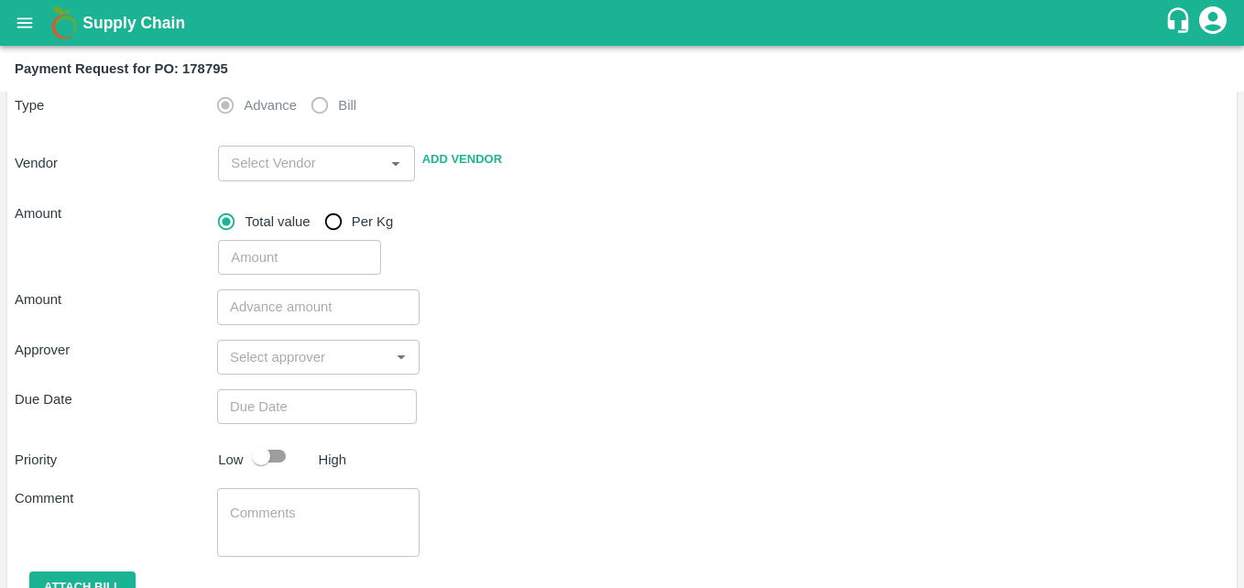
scroll to position [235, 0]
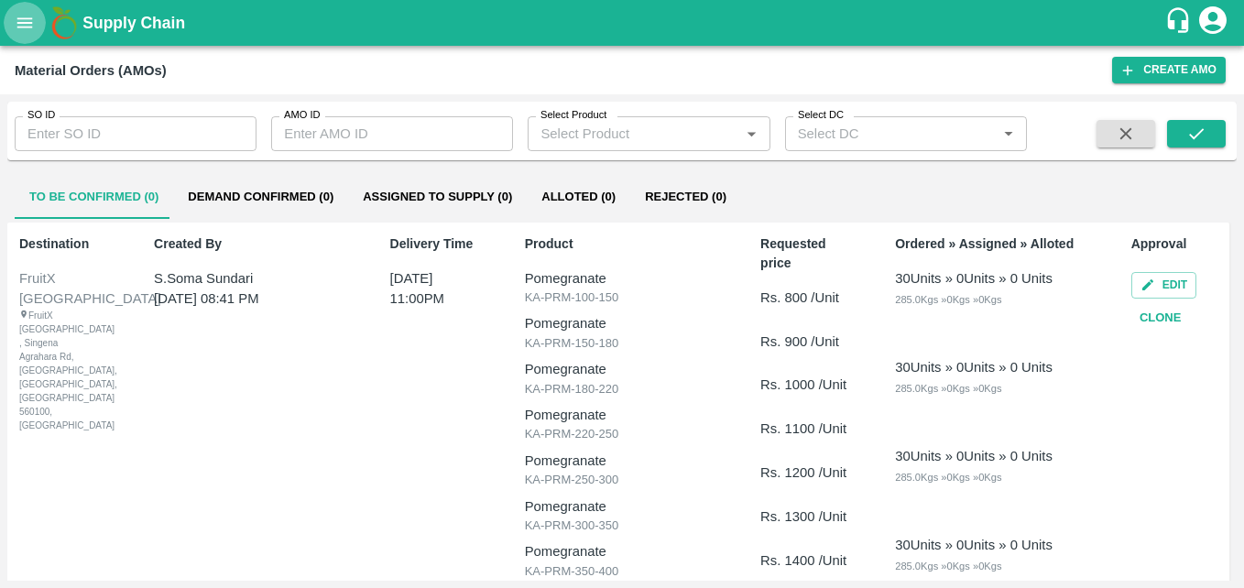
click at [31, 33] on icon "open drawer" at bounding box center [25, 23] width 20 height 20
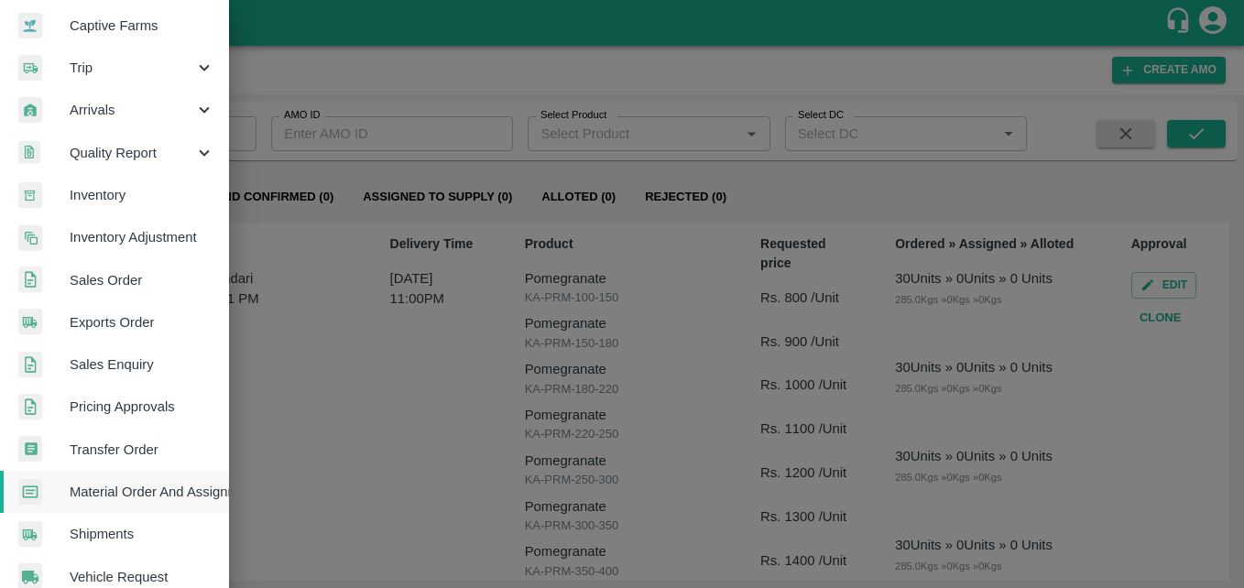
scroll to position [178, 0]
click at [148, 287] on span "Sales Order" at bounding box center [142, 279] width 145 height 20
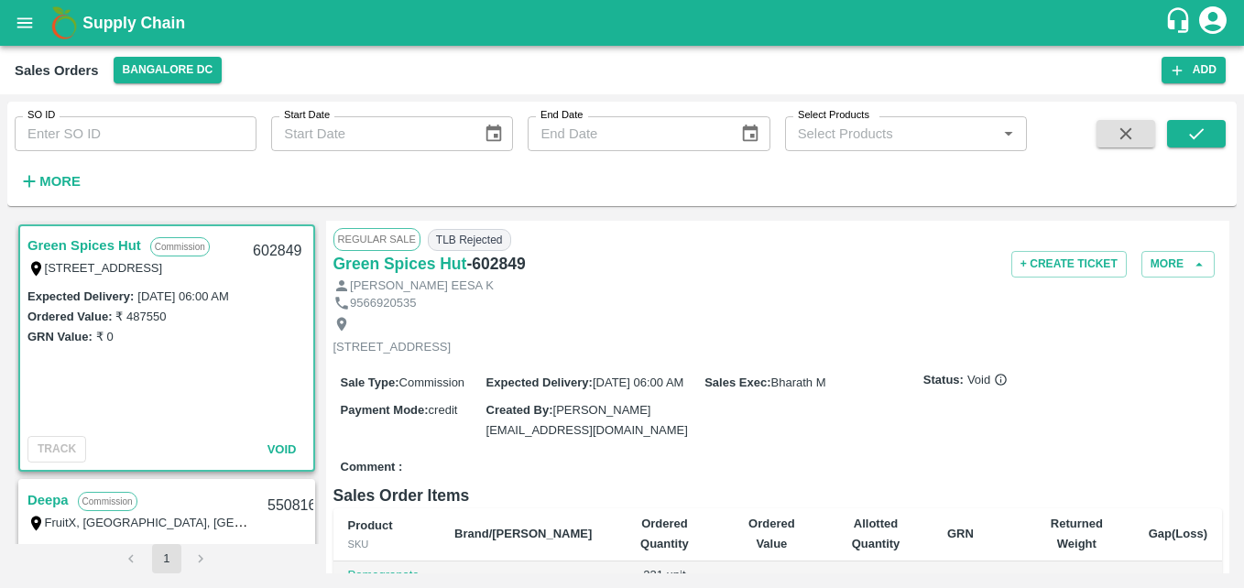
click at [558, 303] on div "9566920535" at bounding box center [777, 303] width 889 height 17
